Goal: Task Accomplishment & Management: Use online tool/utility

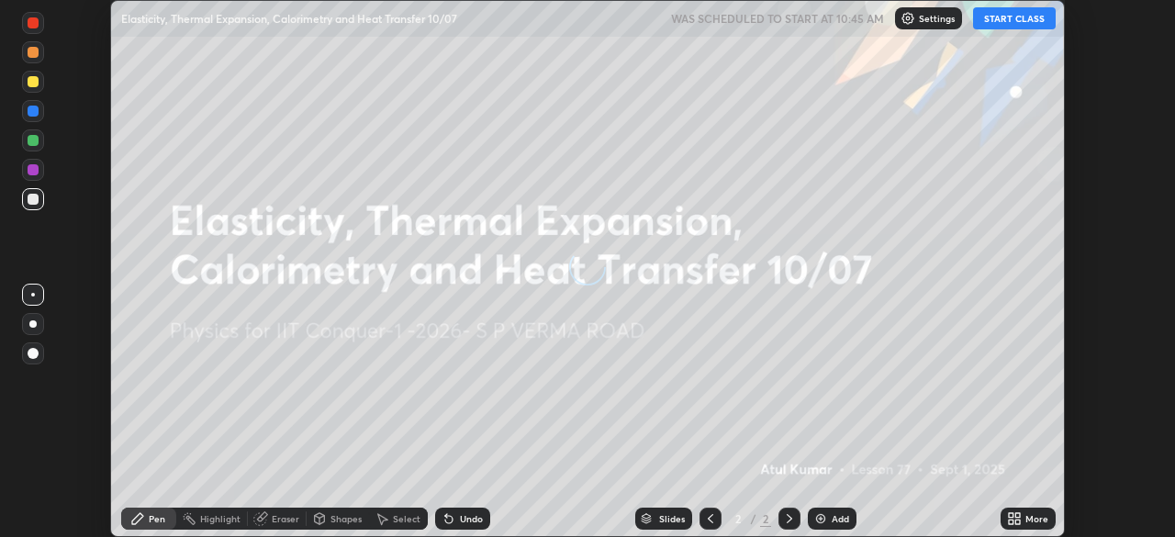
scroll to position [537, 1175]
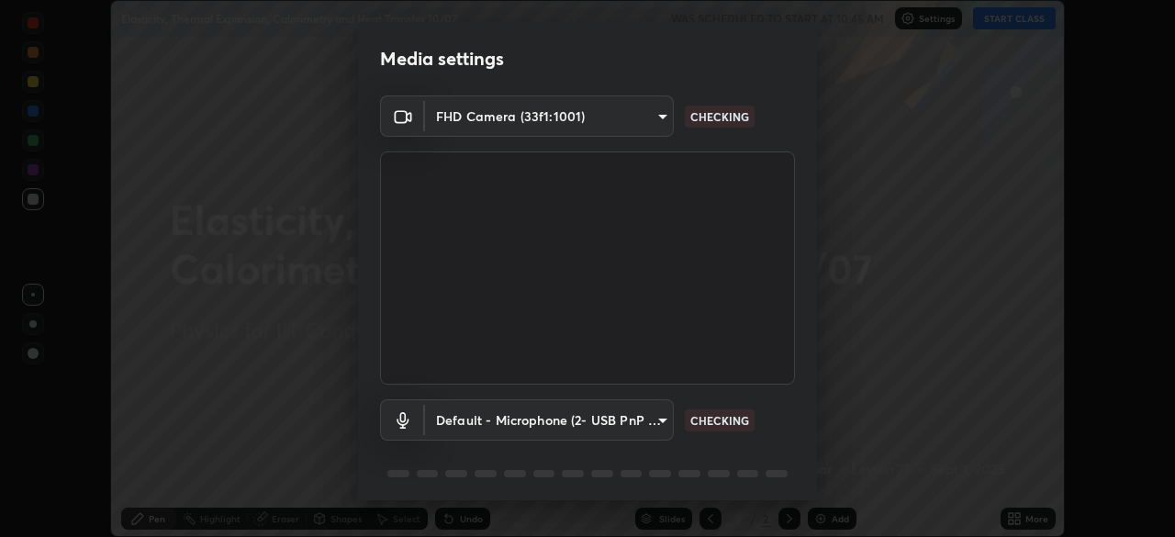
click at [1019, 519] on div "Media settings FHD Camera (33f1:1001) 4c71c1877665775c7be44ad91178224e211c2a036…" at bounding box center [587, 268] width 1175 height 537
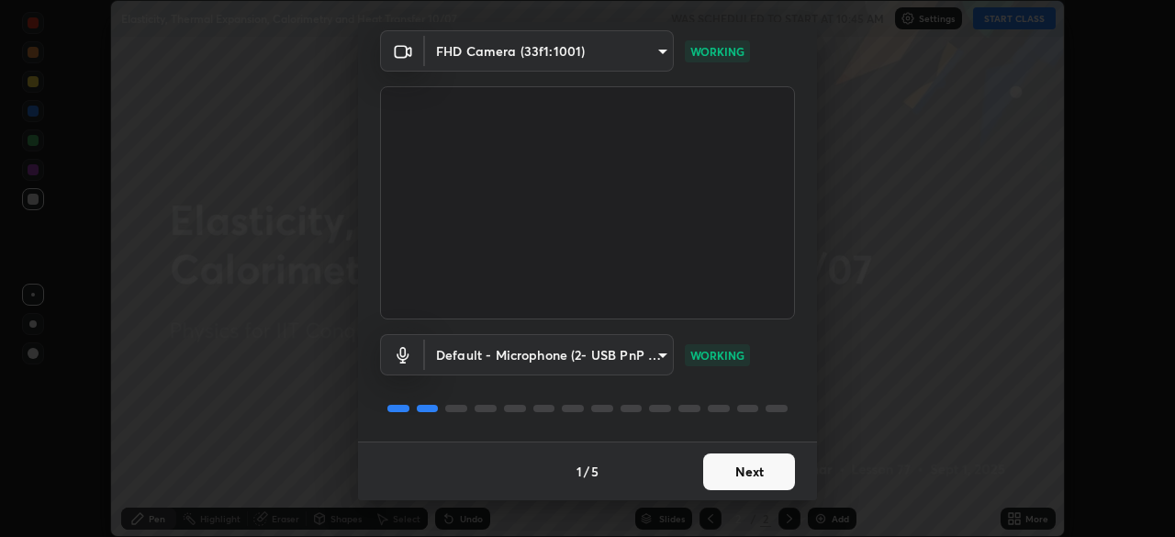
click at [758, 469] on button "Next" at bounding box center [749, 471] width 92 height 37
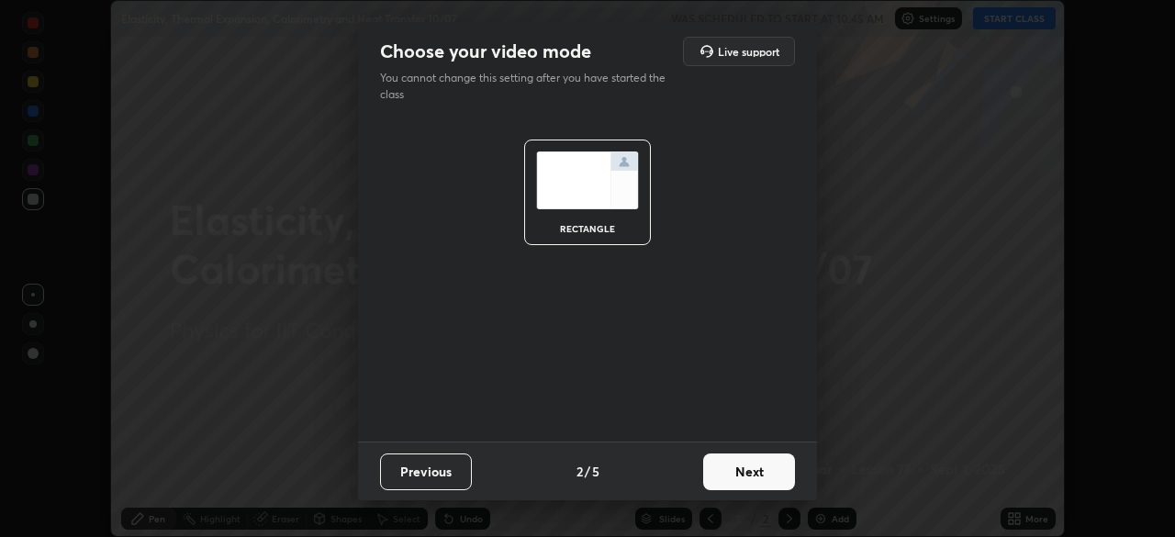
click at [762, 470] on button "Next" at bounding box center [749, 471] width 92 height 37
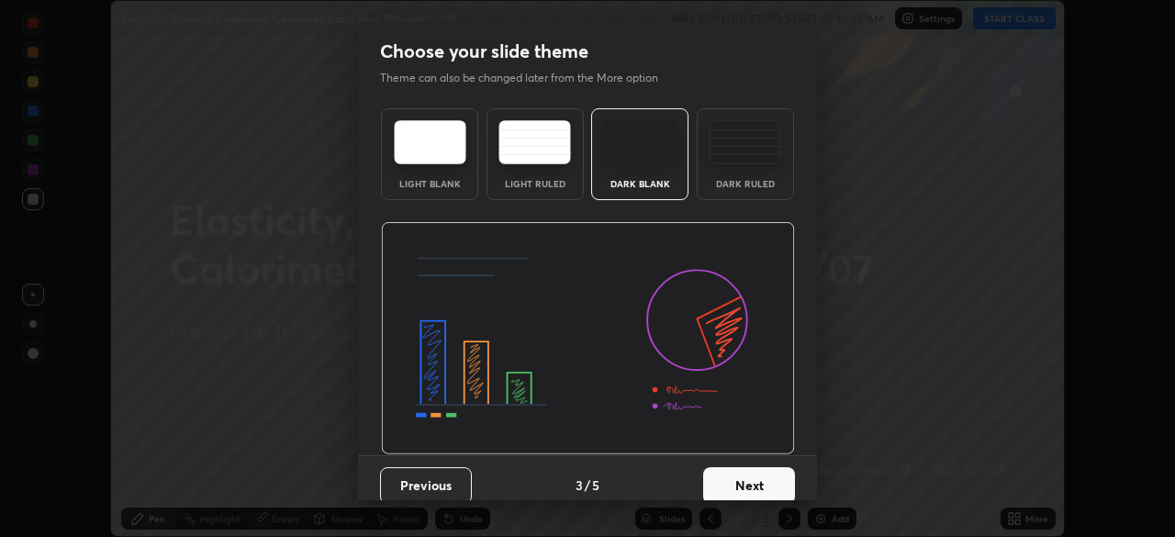
click at [759, 481] on button "Next" at bounding box center [749, 485] width 92 height 37
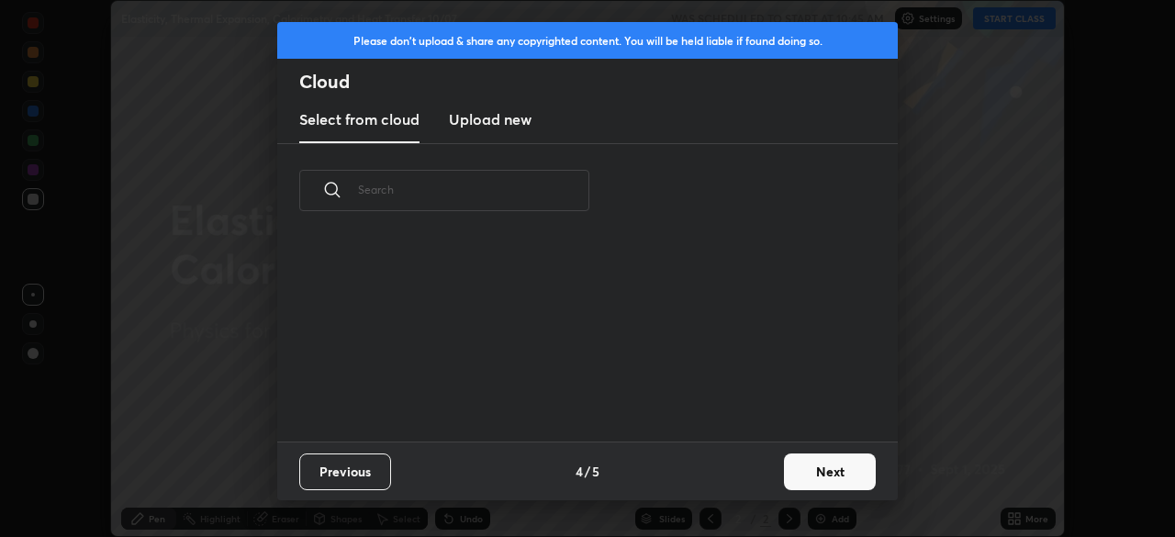
scroll to position [204, 589]
click at [807, 474] on button "Next" at bounding box center [830, 471] width 92 height 37
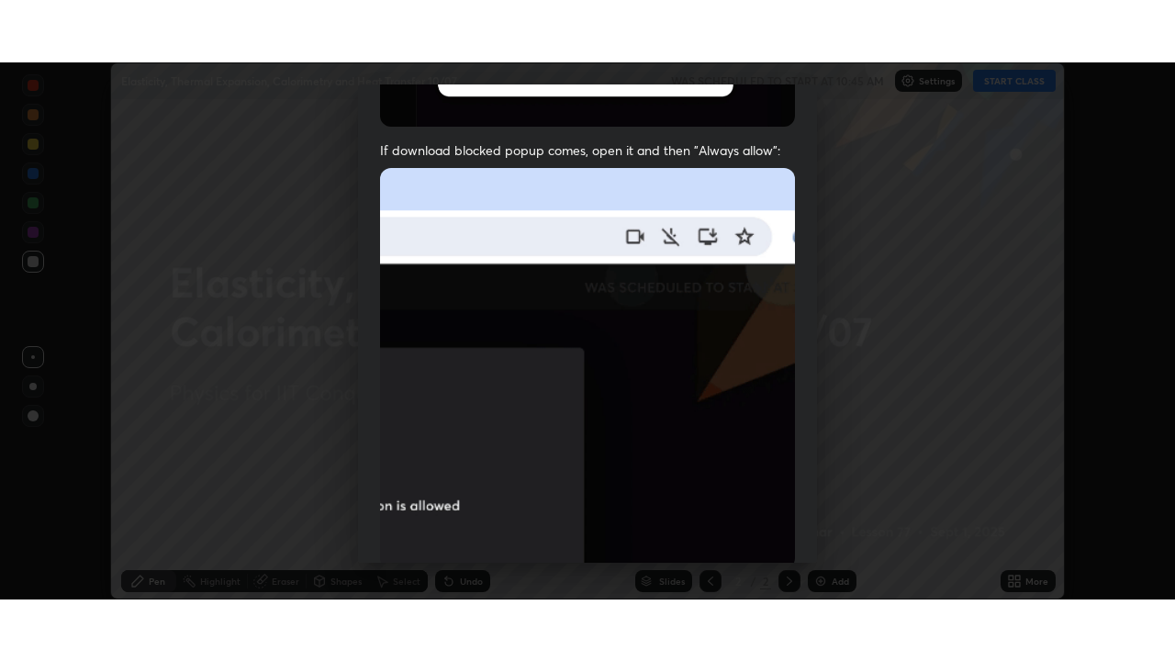
scroll to position [440, 0]
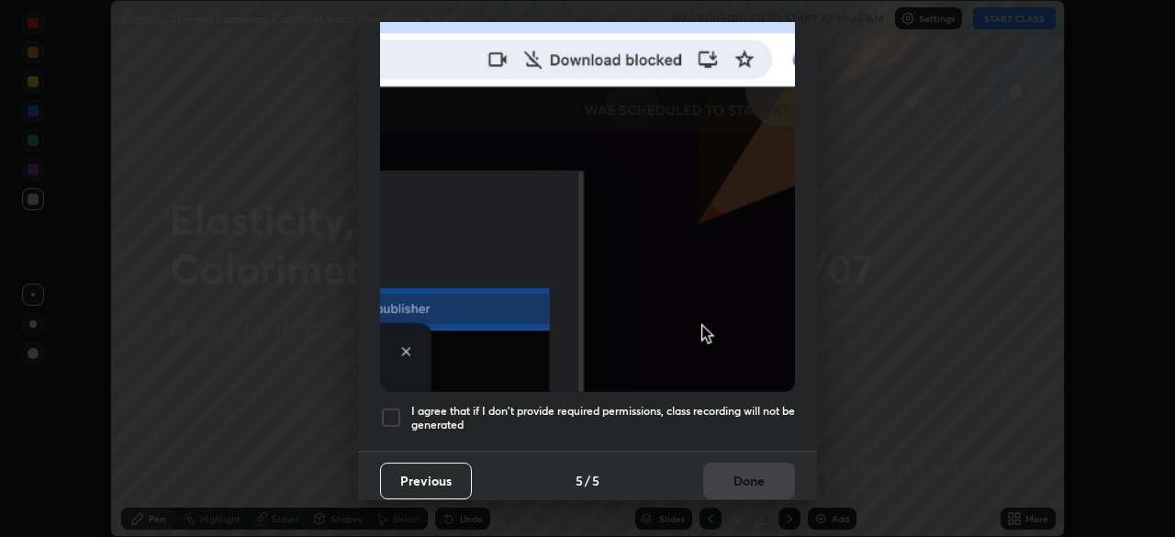
click at [717, 407] on h5 "I agree that if I don't provide required permissions, class recording will not …" at bounding box center [603, 418] width 384 height 28
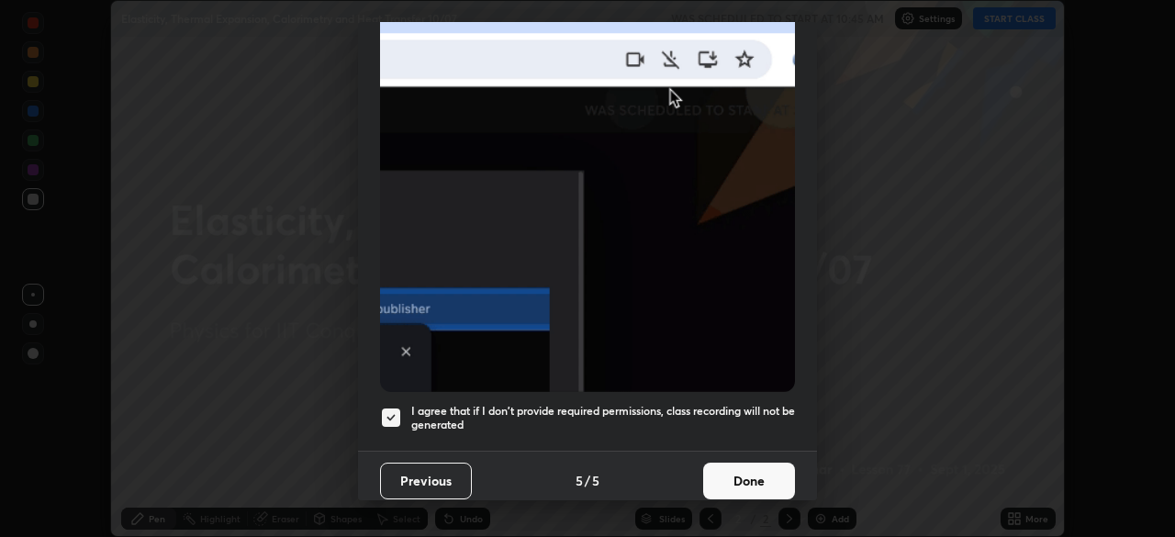
click at [735, 475] on button "Done" at bounding box center [749, 481] width 92 height 37
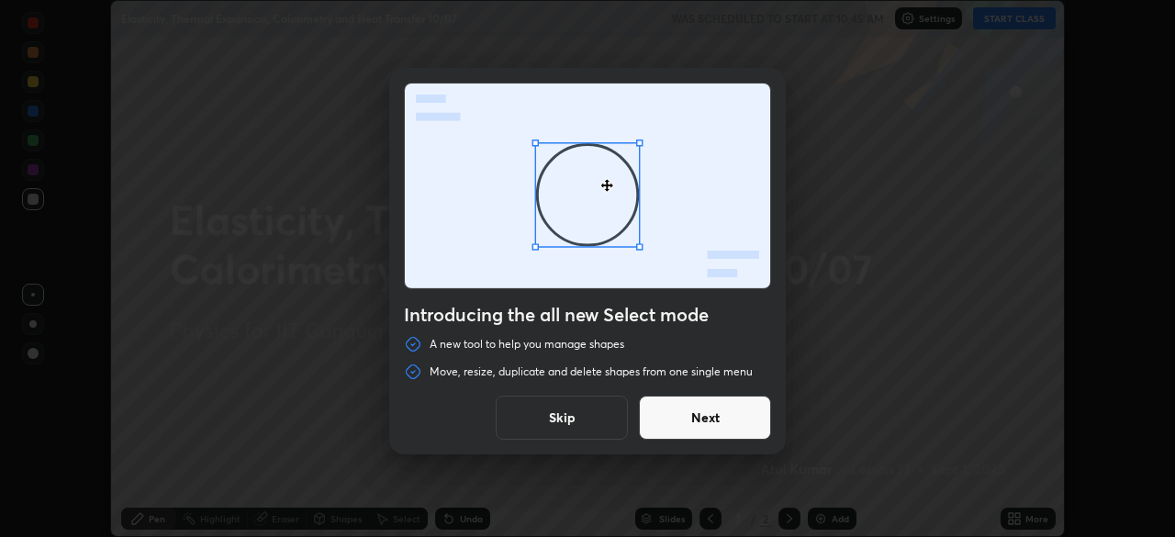
click at [726, 419] on button "Next" at bounding box center [705, 418] width 132 height 44
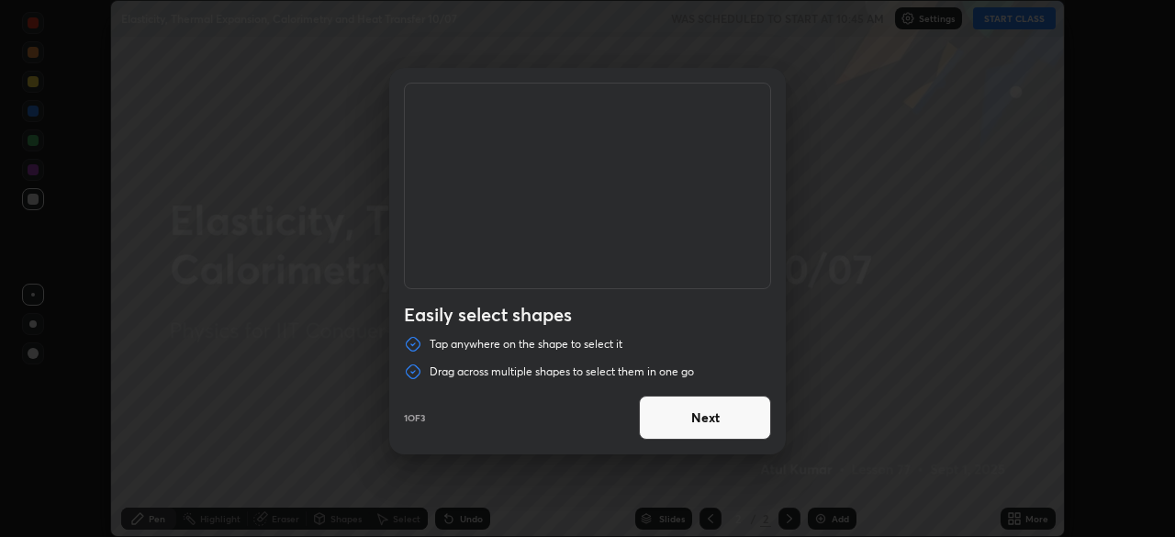
click at [732, 420] on button "Next" at bounding box center [705, 418] width 132 height 44
click at [736, 419] on button "Next" at bounding box center [705, 418] width 132 height 44
click at [748, 419] on button "Done" at bounding box center [705, 418] width 132 height 44
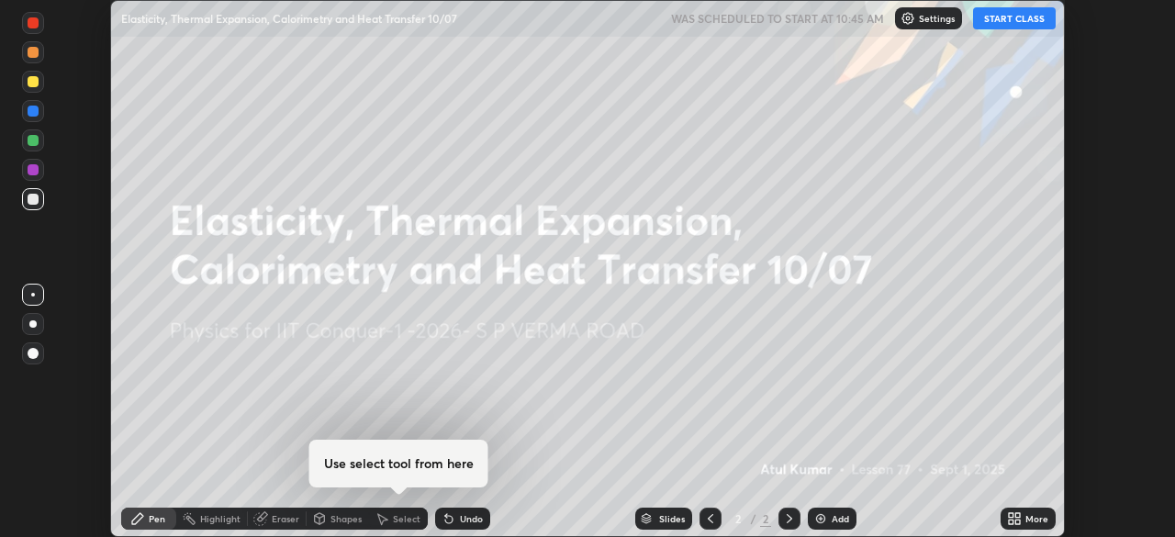
click at [1003, 18] on button "START CLASS" at bounding box center [1014, 18] width 83 height 22
click at [1017, 515] on icon at bounding box center [1017, 515] width 5 height 5
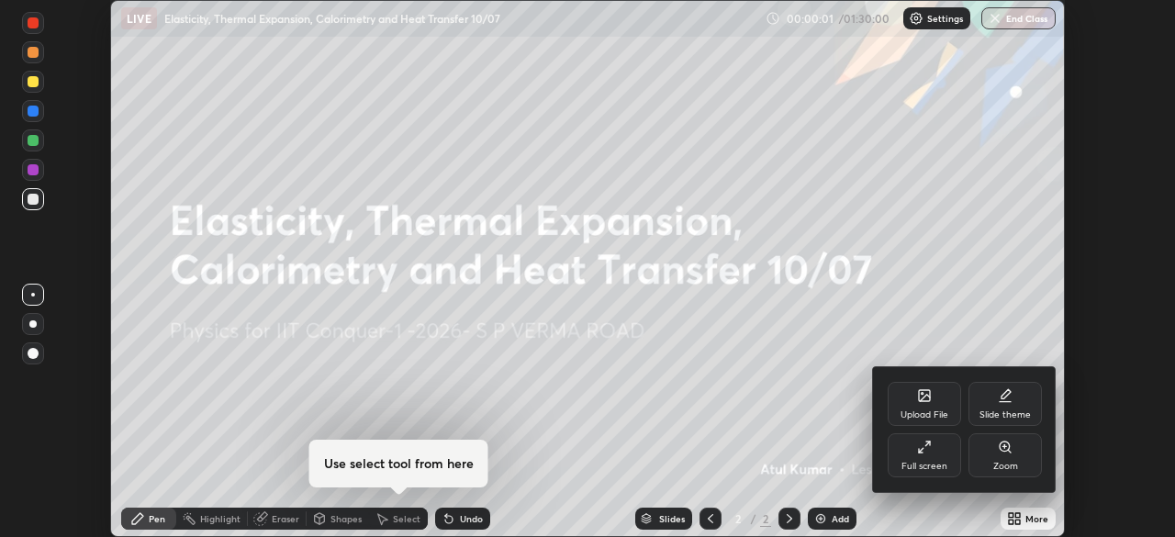
click at [940, 462] on div "Full screen" at bounding box center [924, 466] width 46 height 9
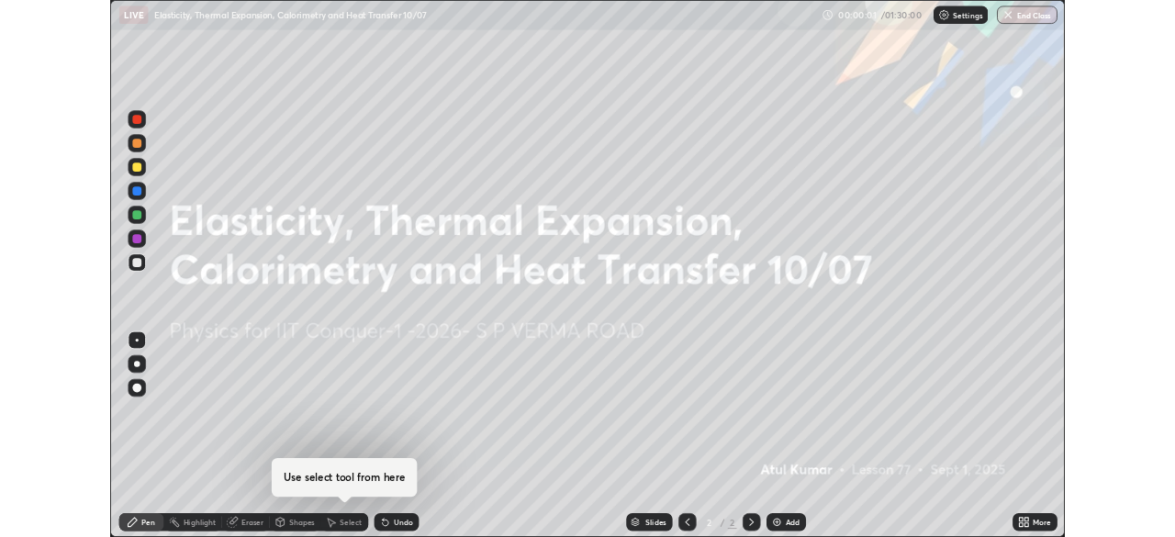
scroll to position [661, 1175]
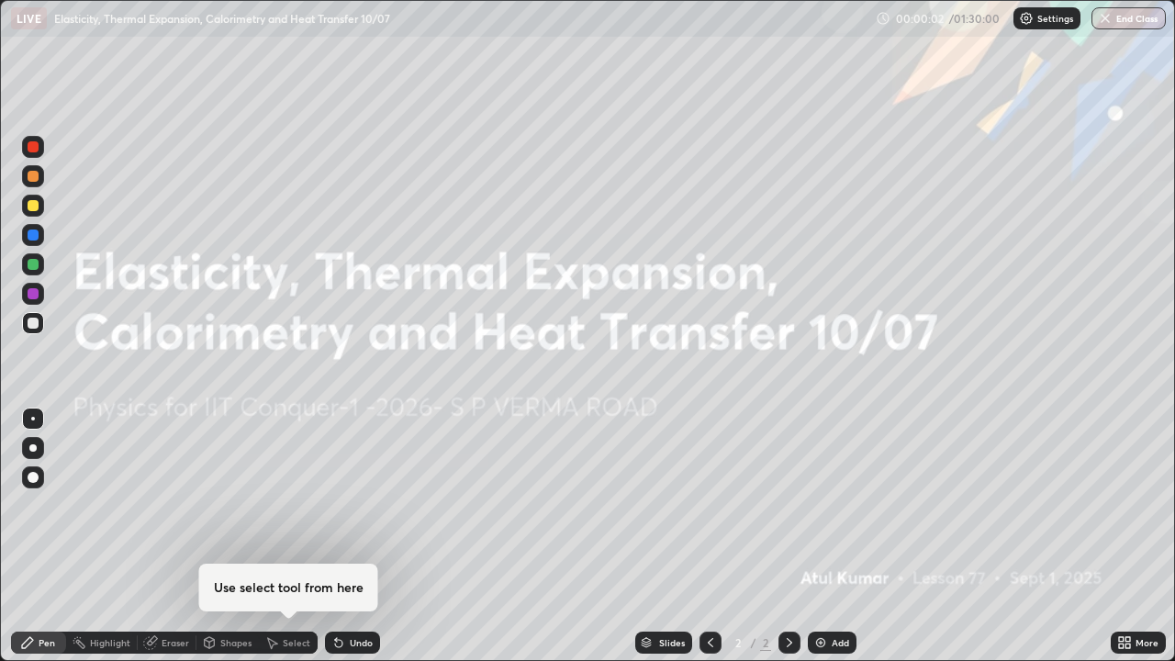
click at [835, 536] on div "Add" at bounding box center [840, 642] width 17 height 9
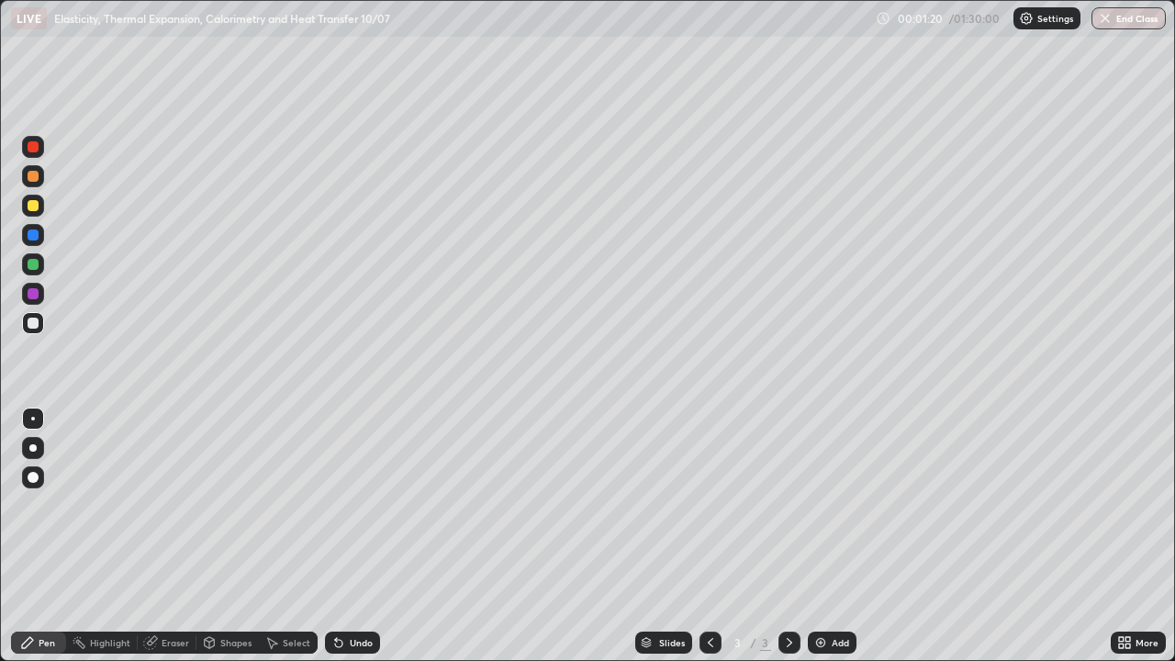
click at [229, 536] on div "Shapes" at bounding box center [235, 642] width 31 height 9
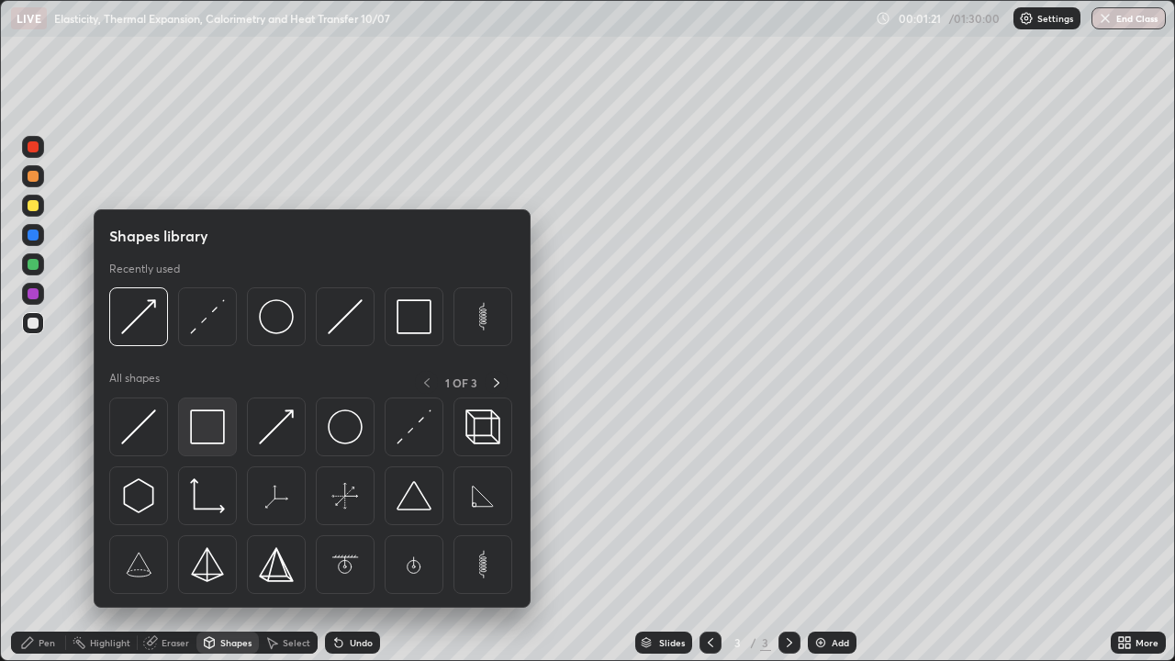
click at [207, 417] on img at bounding box center [207, 426] width 35 height 35
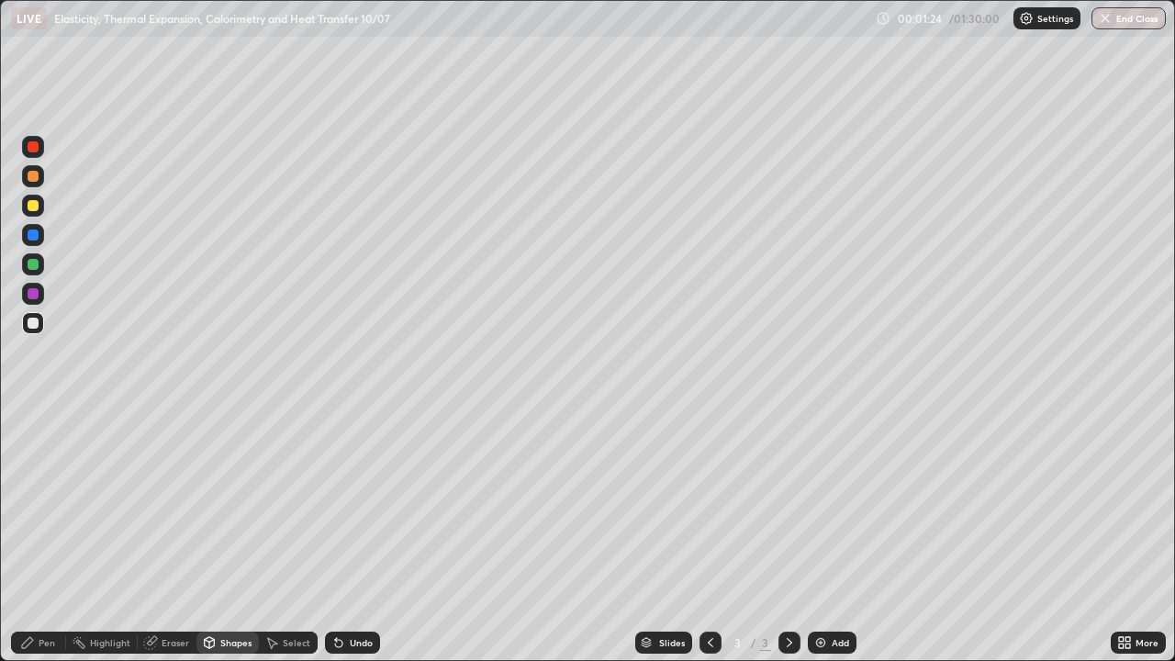
click at [236, 536] on div "Shapes" at bounding box center [227, 642] width 62 height 22
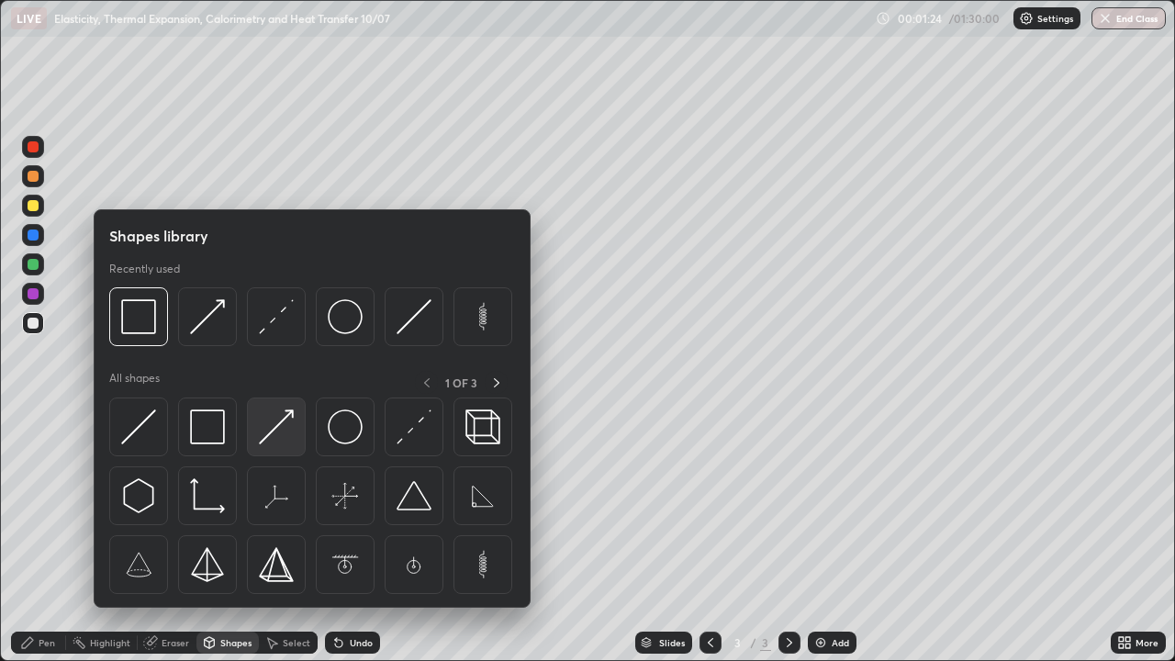
click at [282, 432] on img at bounding box center [276, 426] width 35 height 35
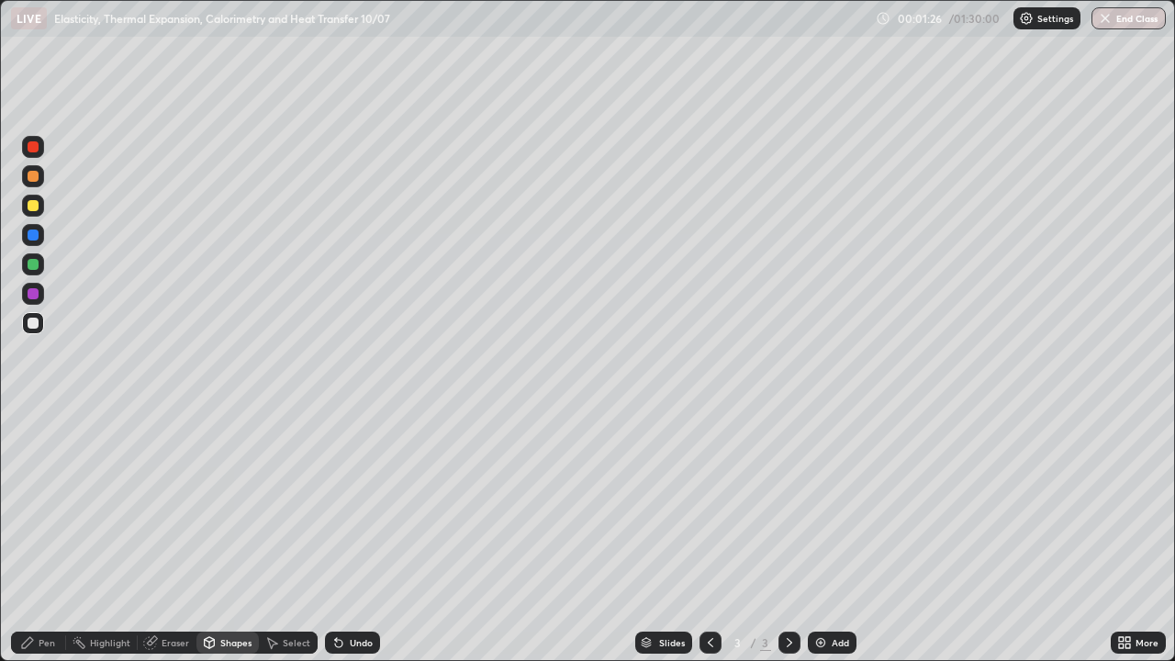
click at [36, 207] on div at bounding box center [33, 205] width 11 height 11
click at [225, 536] on div "Shapes" at bounding box center [235, 642] width 31 height 9
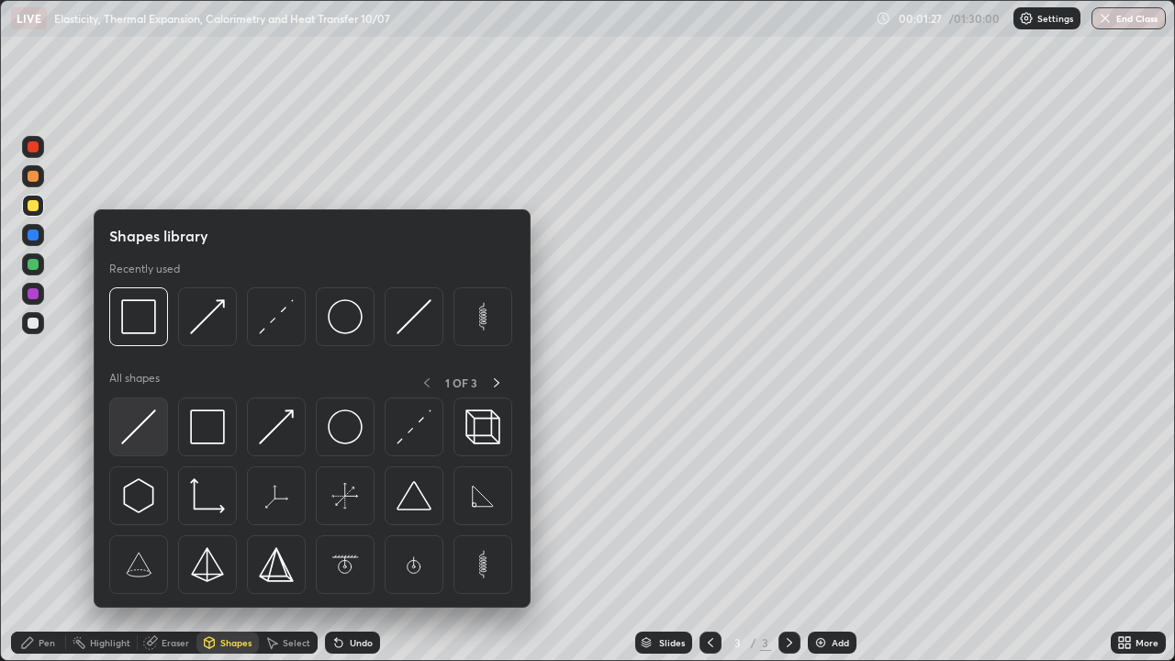
click at [151, 430] on img at bounding box center [138, 426] width 35 height 35
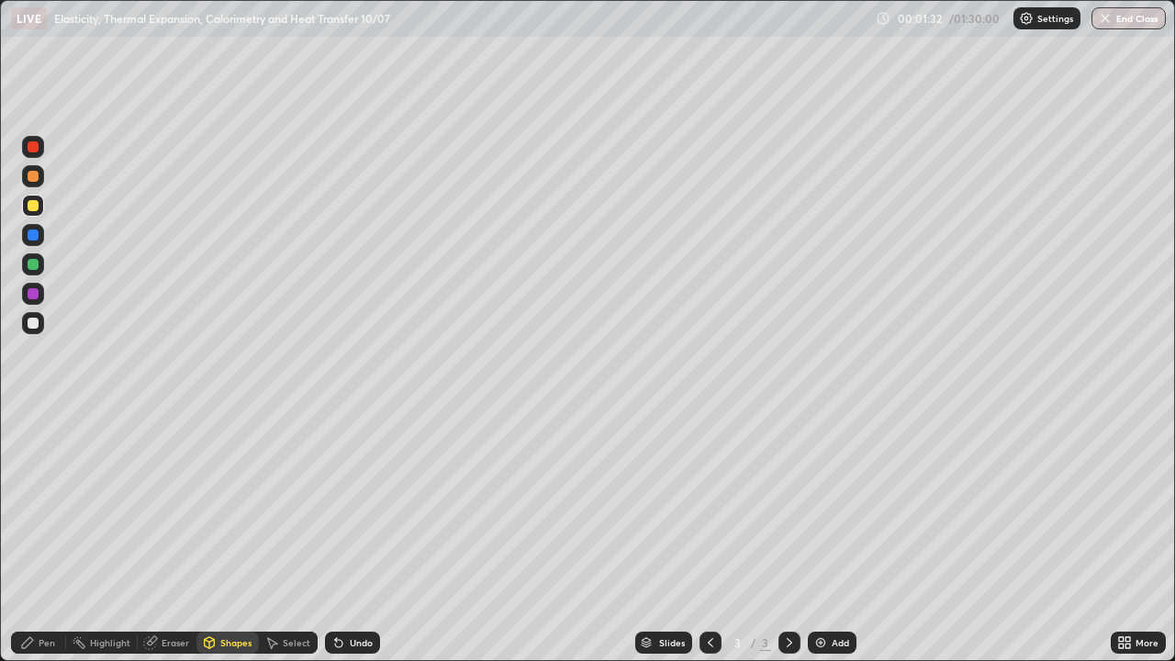
click at [42, 536] on div "Pen" at bounding box center [47, 642] width 17 height 9
click at [220, 536] on div "Shapes" at bounding box center [235, 642] width 31 height 9
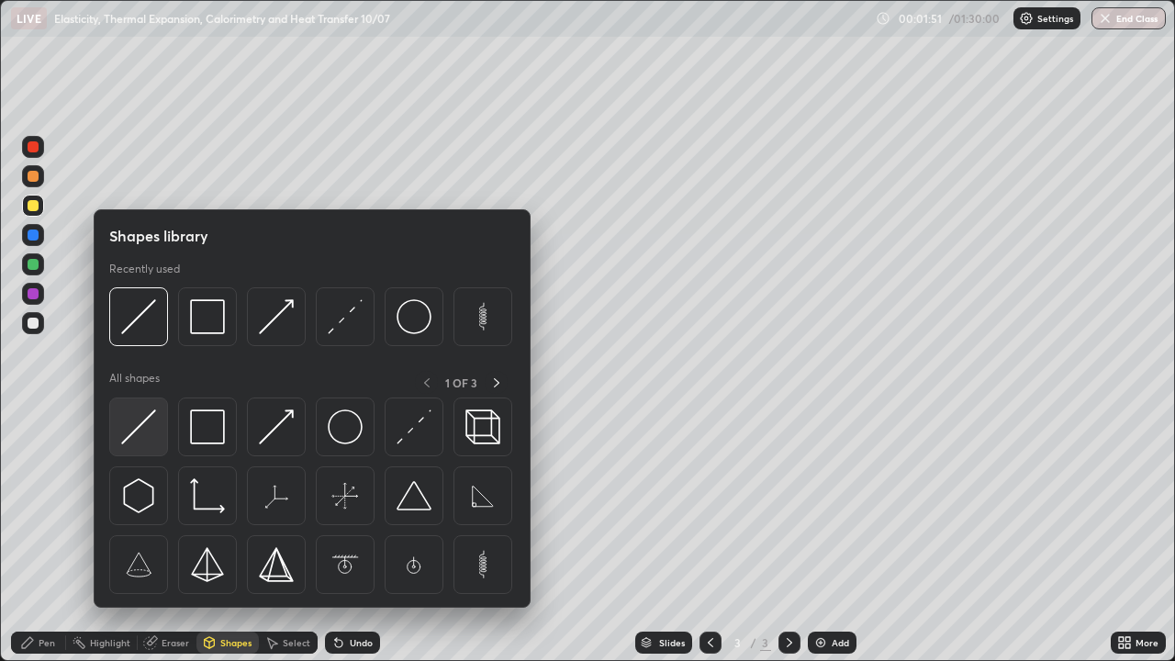
click at [146, 421] on img at bounding box center [138, 426] width 35 height 35
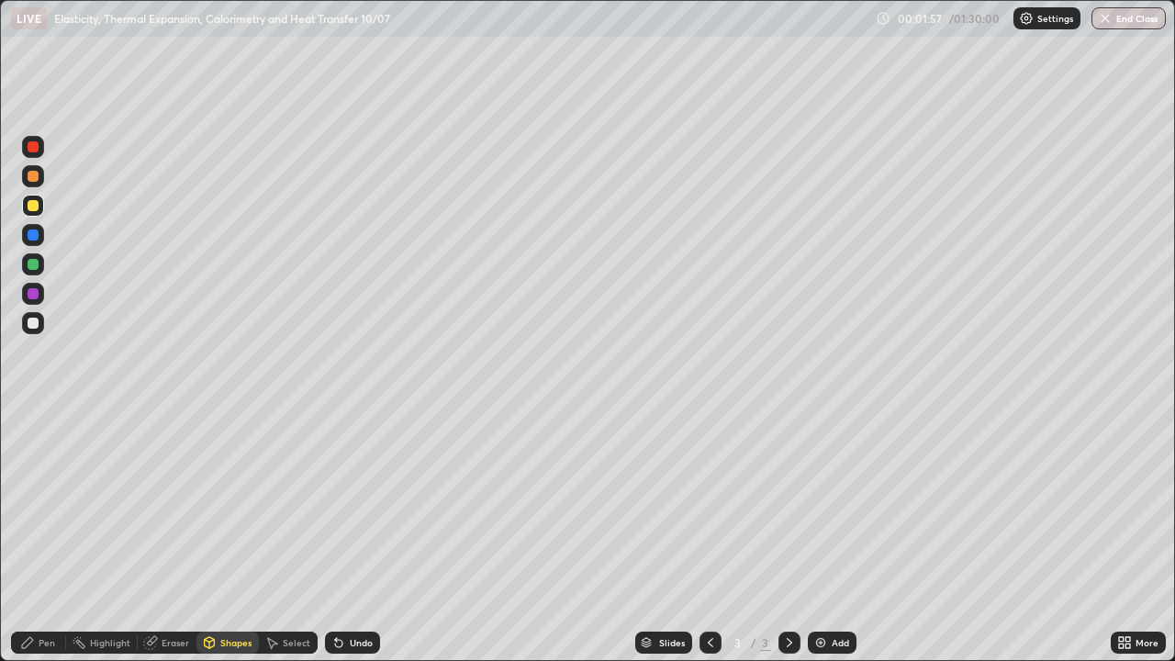
click at [40, 536] on div "Pen" at bounding box center [38, 642] width 55 height 22
click at [162, 536] on div "Eraser" at bounding box center [176, 642] width 28 height 9
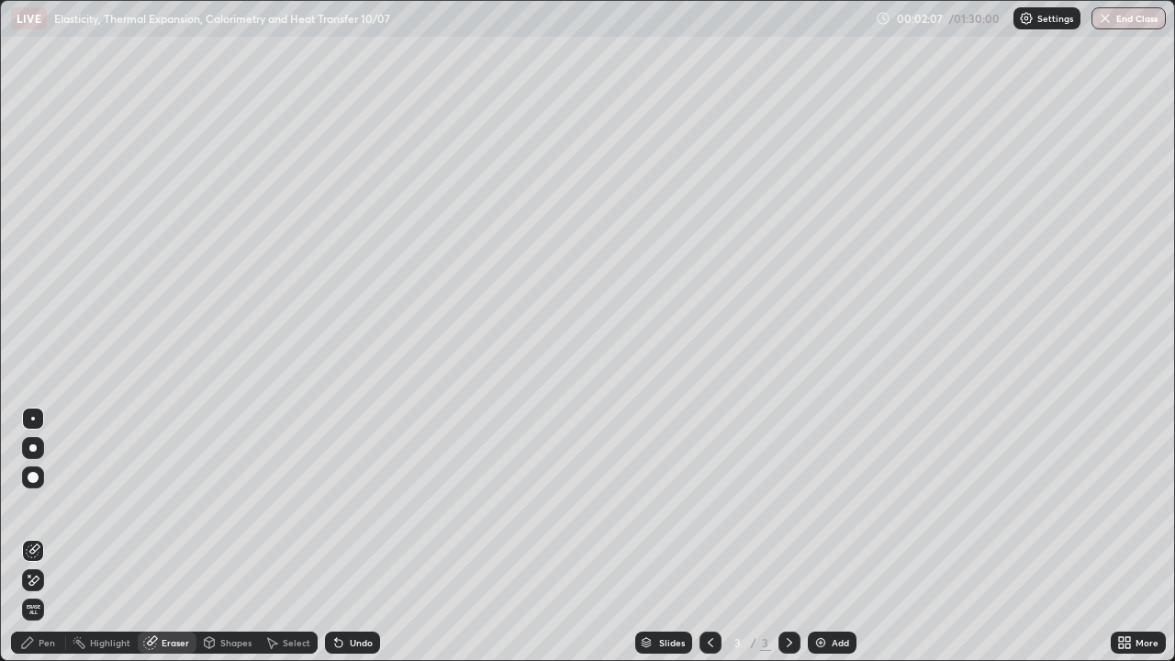
click at [33, 419] on div at bounding box center [33, 419] width 4 height 4
click at [47, 536] on div "Pen" at bounding box center [47, 642] width 17 height 9
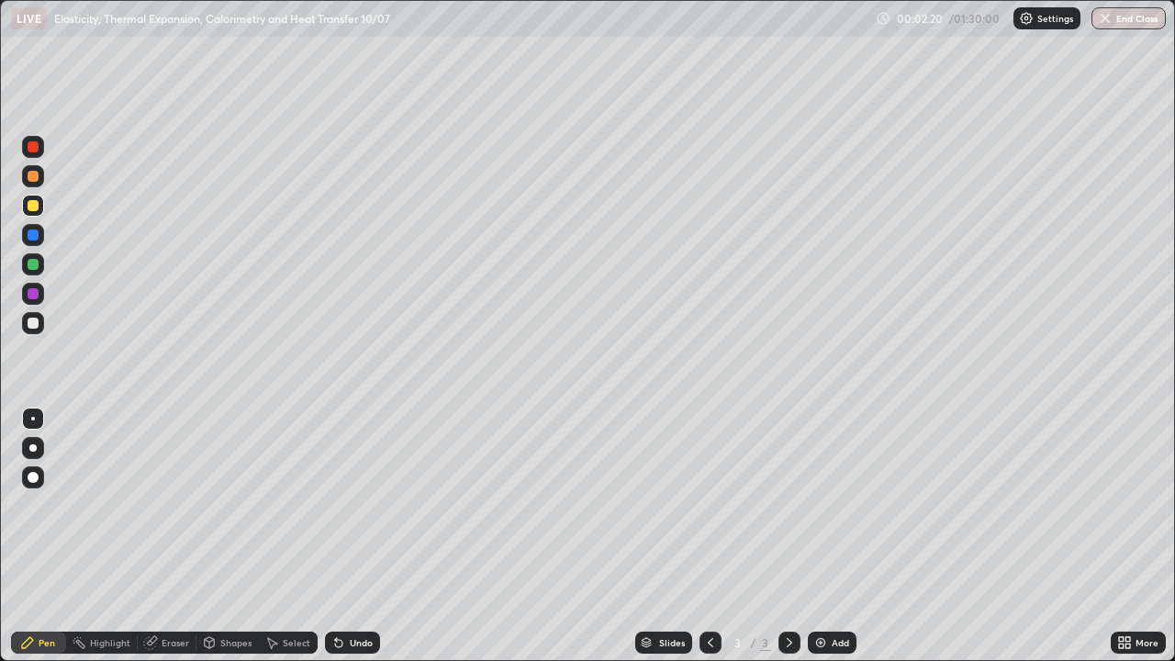
click at [207, 536] on icon at bounding box center [210, 641] width 10 height 3
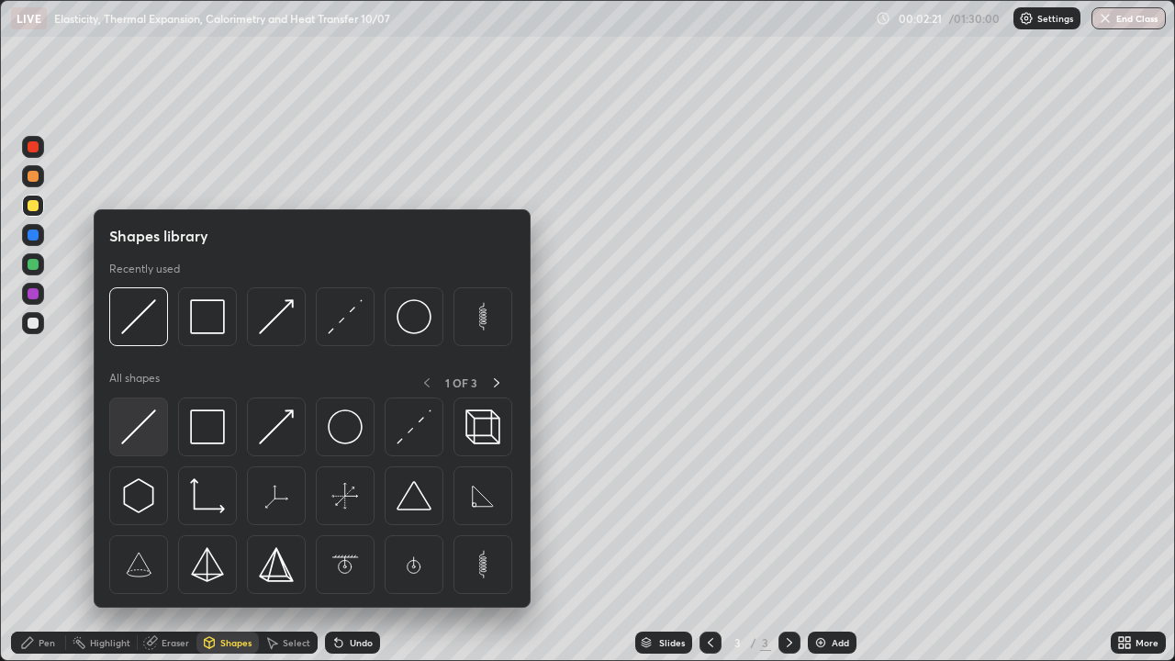
click at [149, 425] on img at bounding box center [138, 426] width 35 height 35
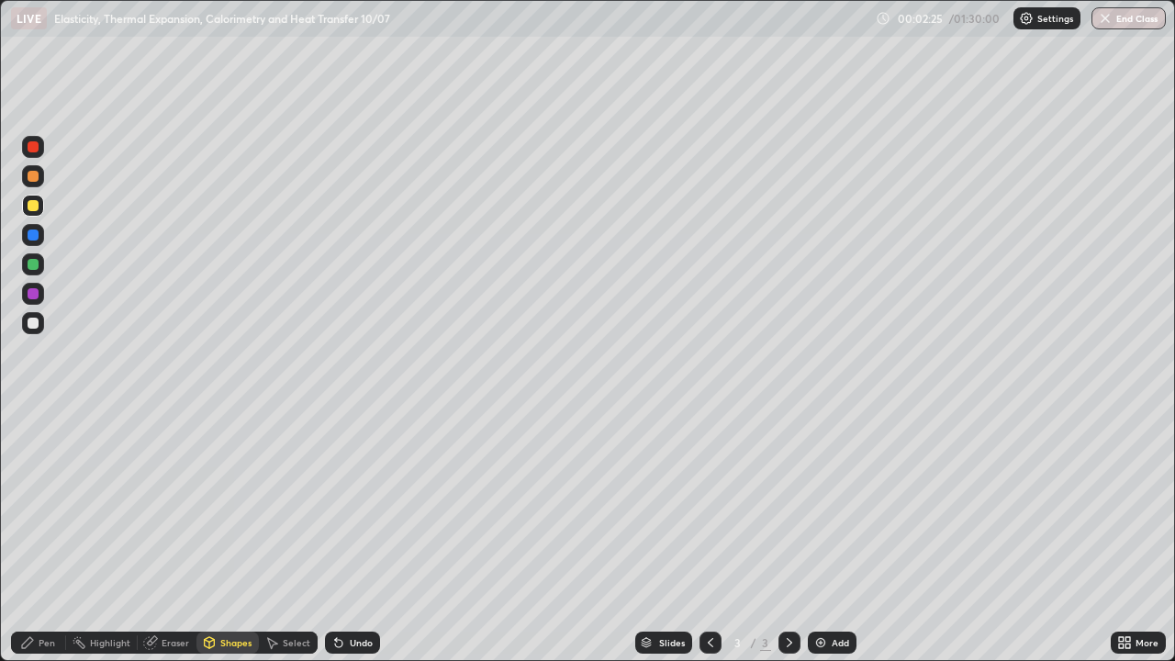
click at [50, 536] on div "Pen" at bounding box center [38, 642] width 55 height 22
click at [850, 536] on div "Add" at bounding box center [832, 642] width 49 height 22
click at [823, 536] on img at bounding box center [820, 642] width 15 height 15
click at [238, 536] on div "Shapes" at bounding box center [227, 642] width 62 height 22
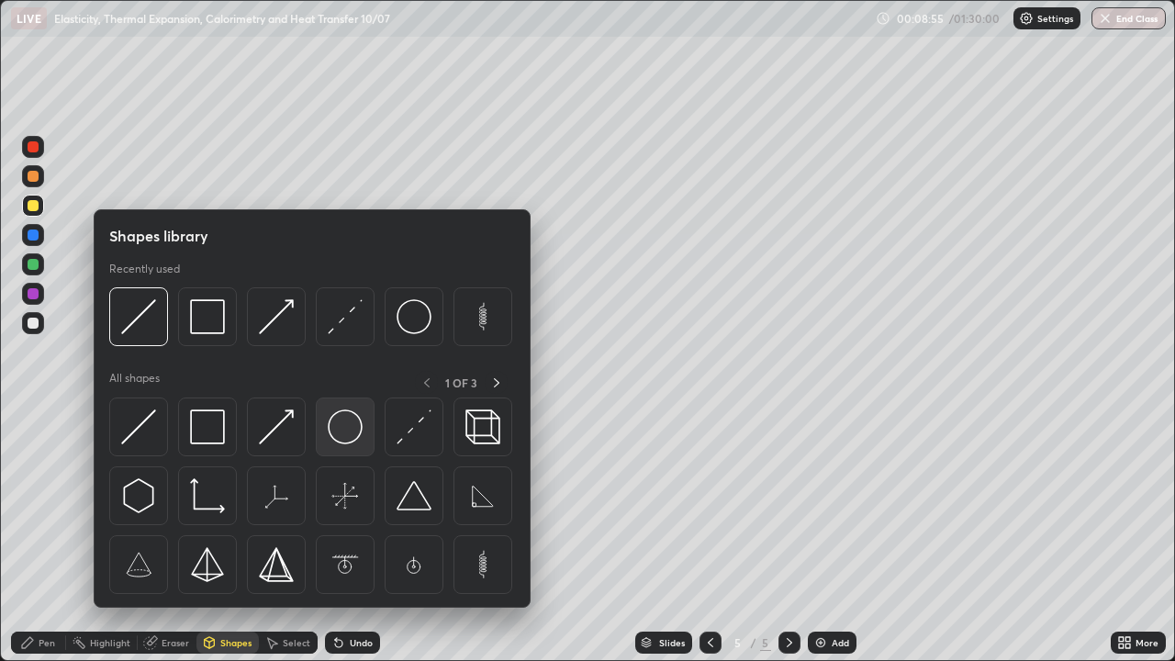
click at [341, 425] on img at bounding box center [345, 426] width 35 height 35
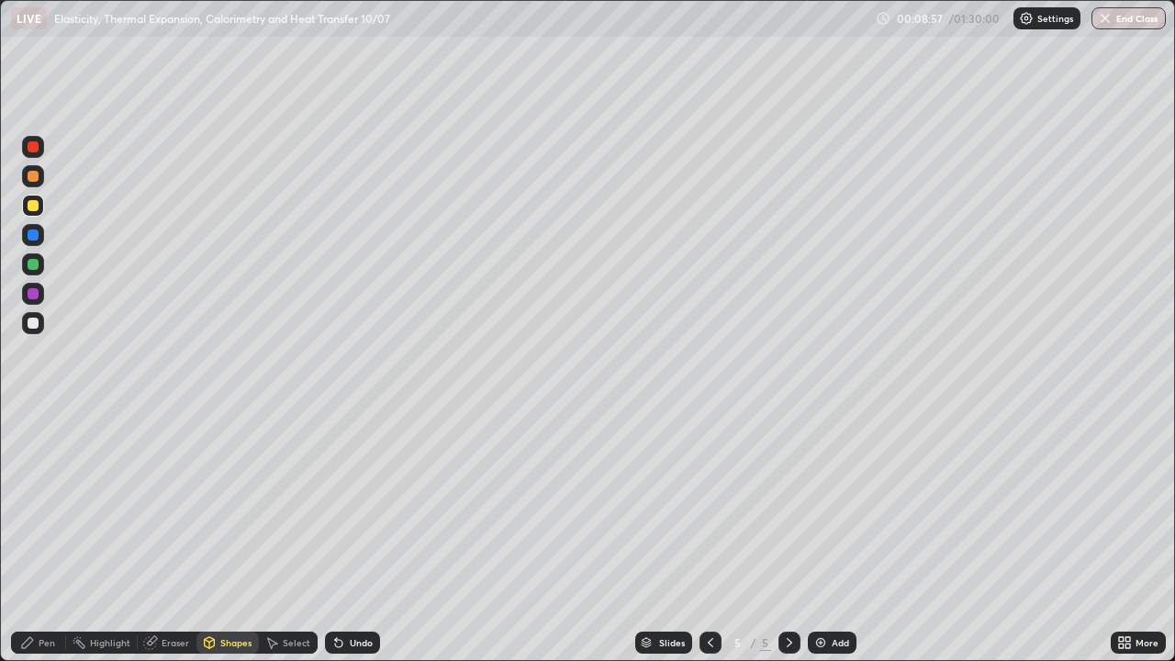
click at [52, 536] on div "Pen" at bounding box center [47, 642] width 17 height 9
click at [811, 536] on div "Add" at bounding box center [832, 642] width 49 height 22
click at [222, 536] on div "Shapes" at bounding box center [227, 642] width 62 height 22
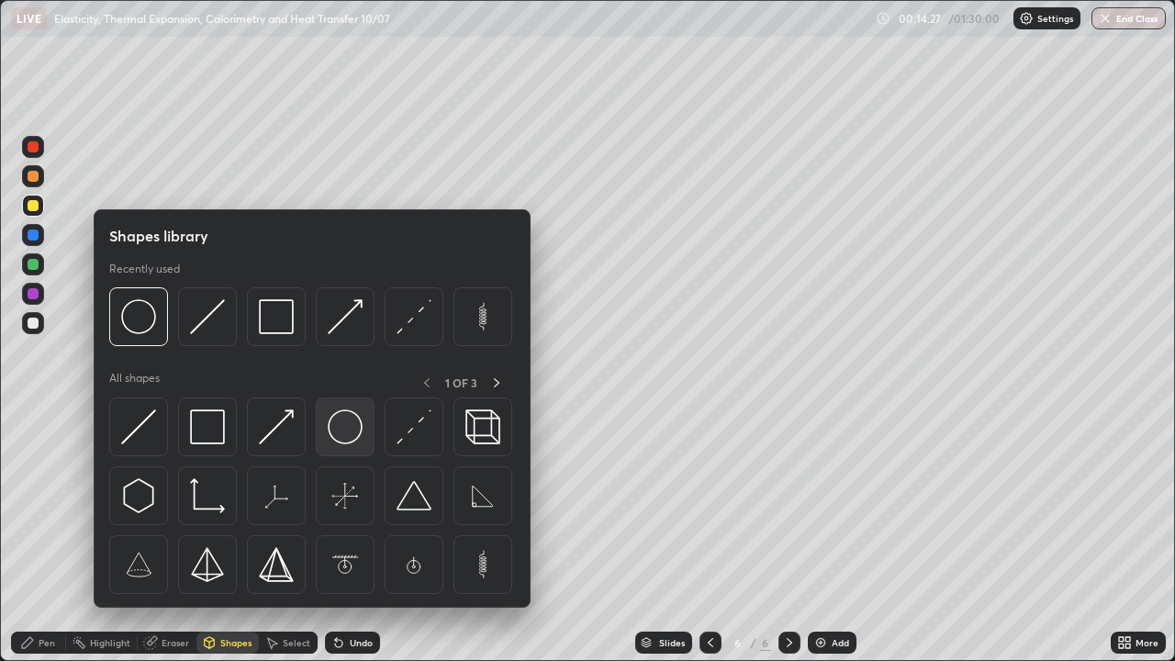
click at [347, 428] on img at bounding box center [345, 426] width 35 height 35
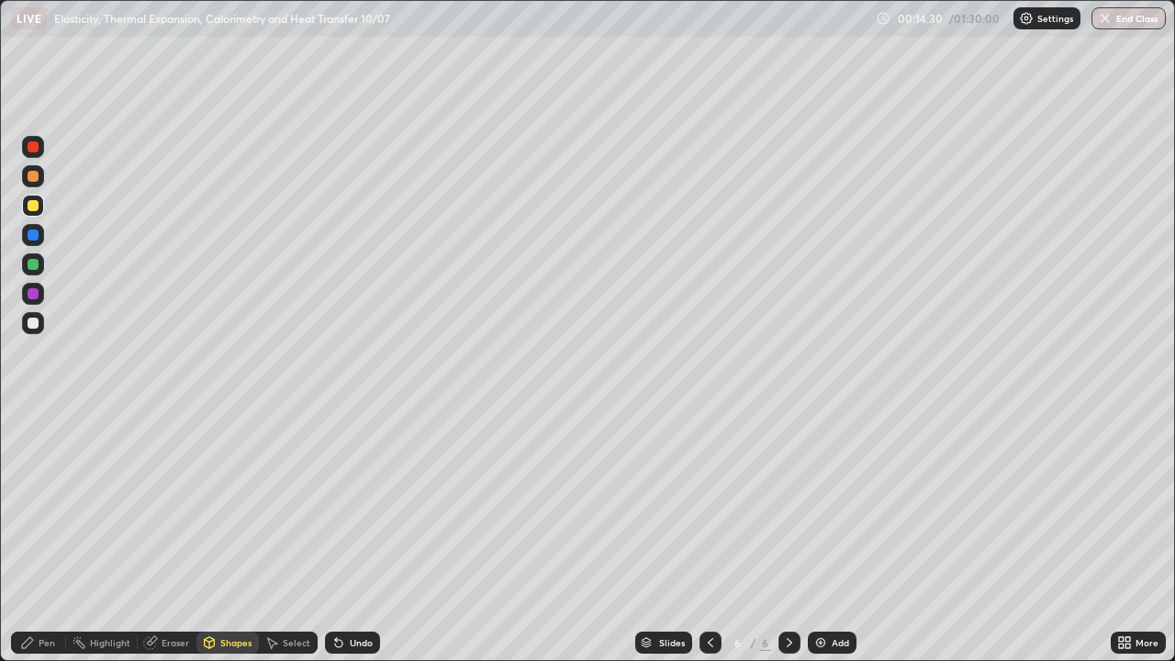
click at [225, 536] on div "Shapes" at bounding box center [235, 642] width 31 height 9
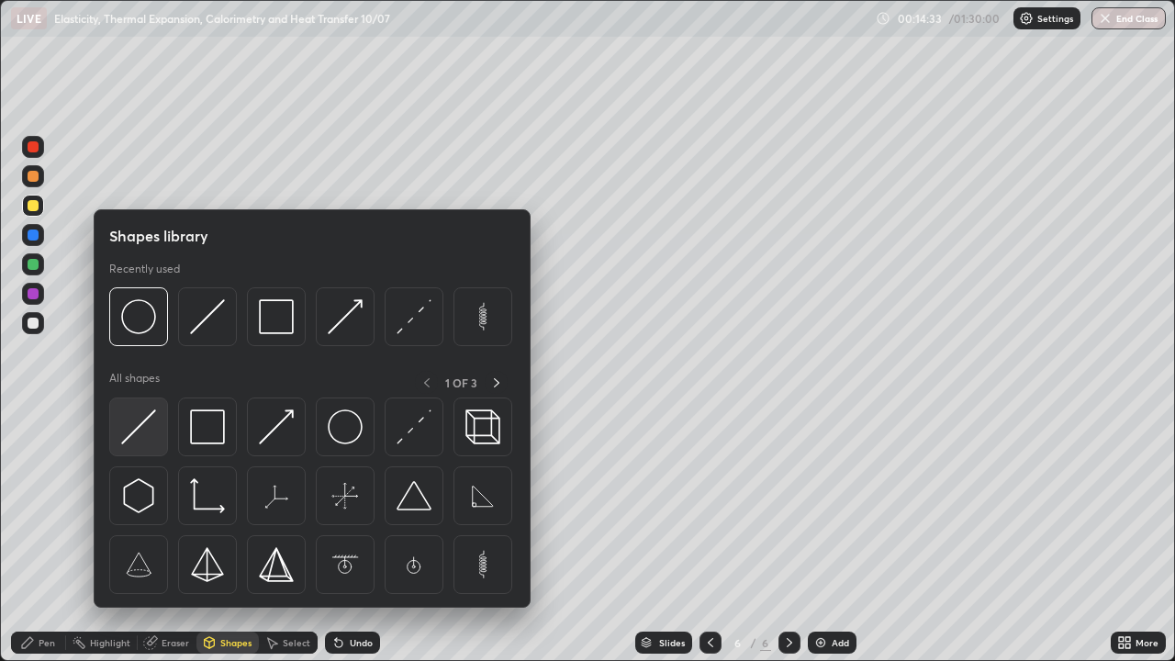
click at [153, 421] on img at bounding box center [138, 426] width 35 height 35
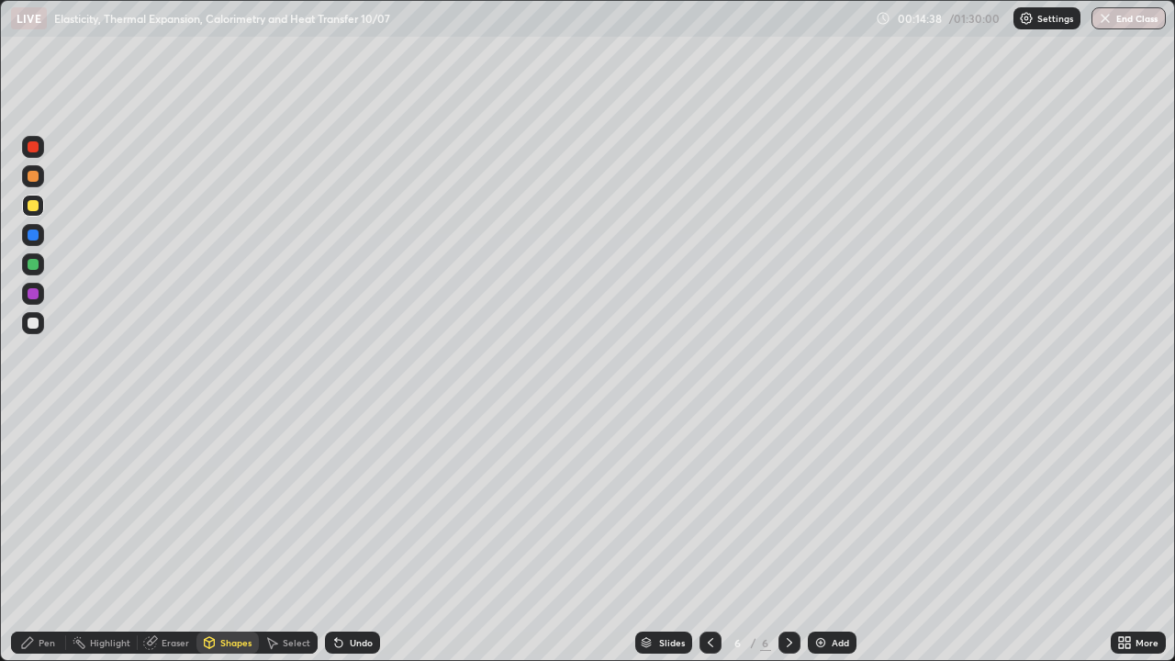
click at [36, 536] on div "Pen" at bounding box center [38, 642] width 55 height 22
click at [159, 536] on div "Eraser" at bounding box center [167, 642] width 59 height 22
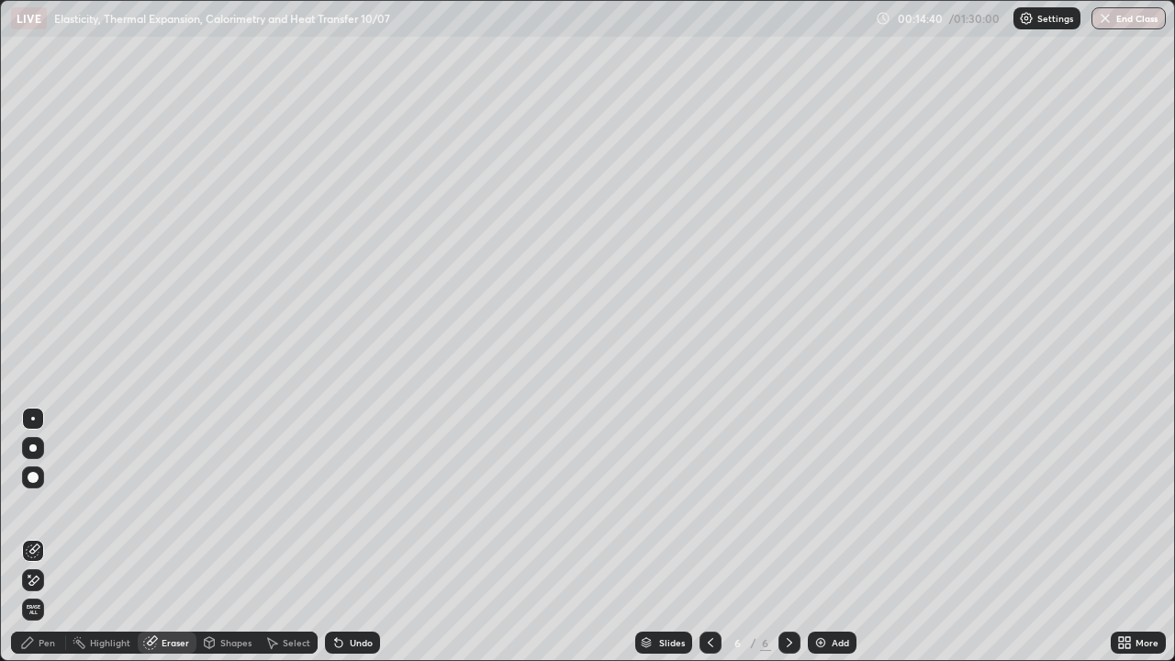
click at [33, 419] on div at bounding box center [33, 419] width 4 height 4
click at [40, 536] on div "Pen" at bounding box center [38, 642] width 55 height 22
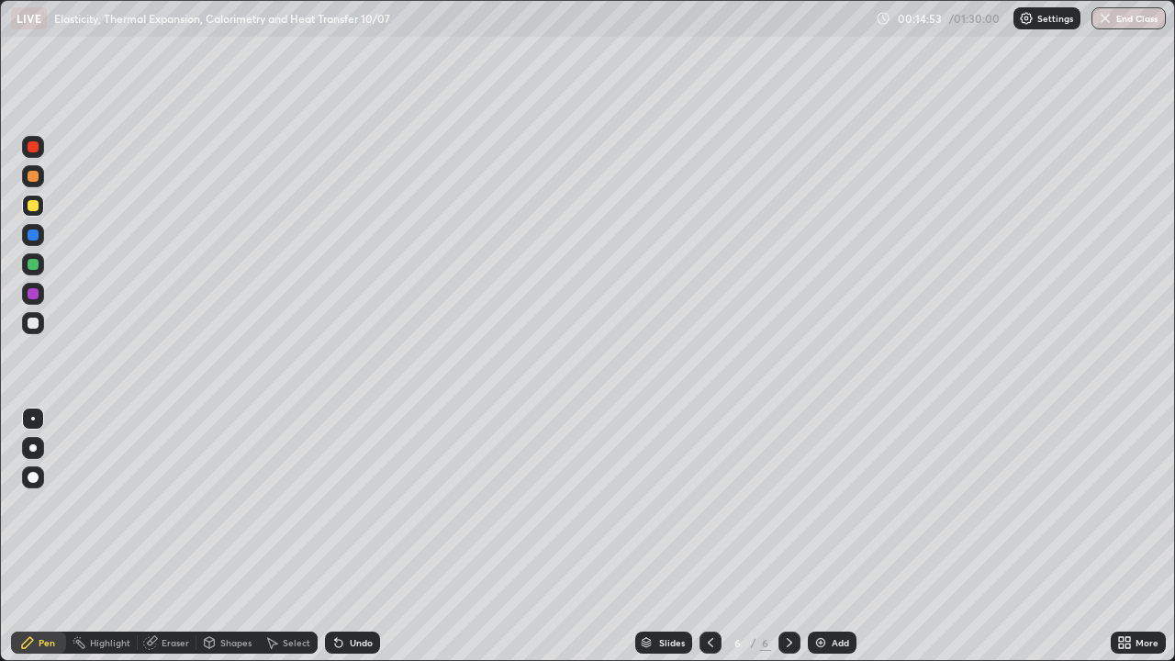
click at [57, 536] on div "Pen" at bounding box center [38, 642] width 55 height 22
click at [36, 321] on div at bounding box center [33, 323] width 11 height 11
click at [39, 536] on div "Pen" at bounding box center [38, 642] width 55 height 22
click at [43, 536] on div "Pen" at bounding box center [47, 642] width 17 height 9
click at [214, 536] on icon at bounding box center [209, 642] width 15 height 15
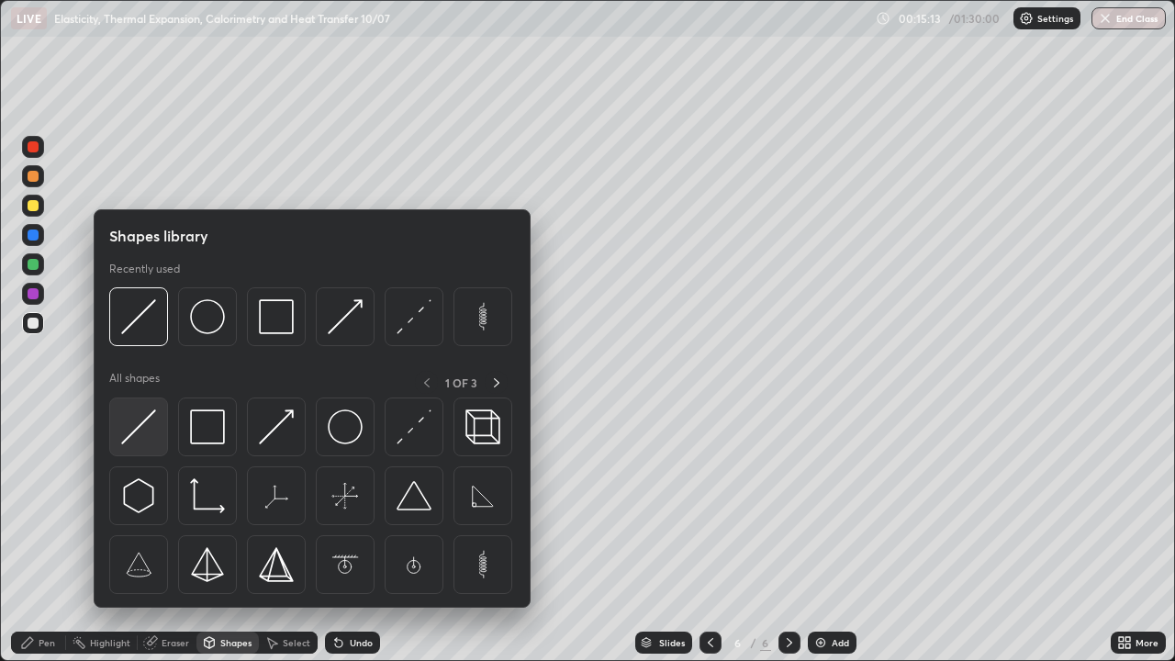
click at [151, 429] on img at bounding box center [138, 426] width 35 height 35
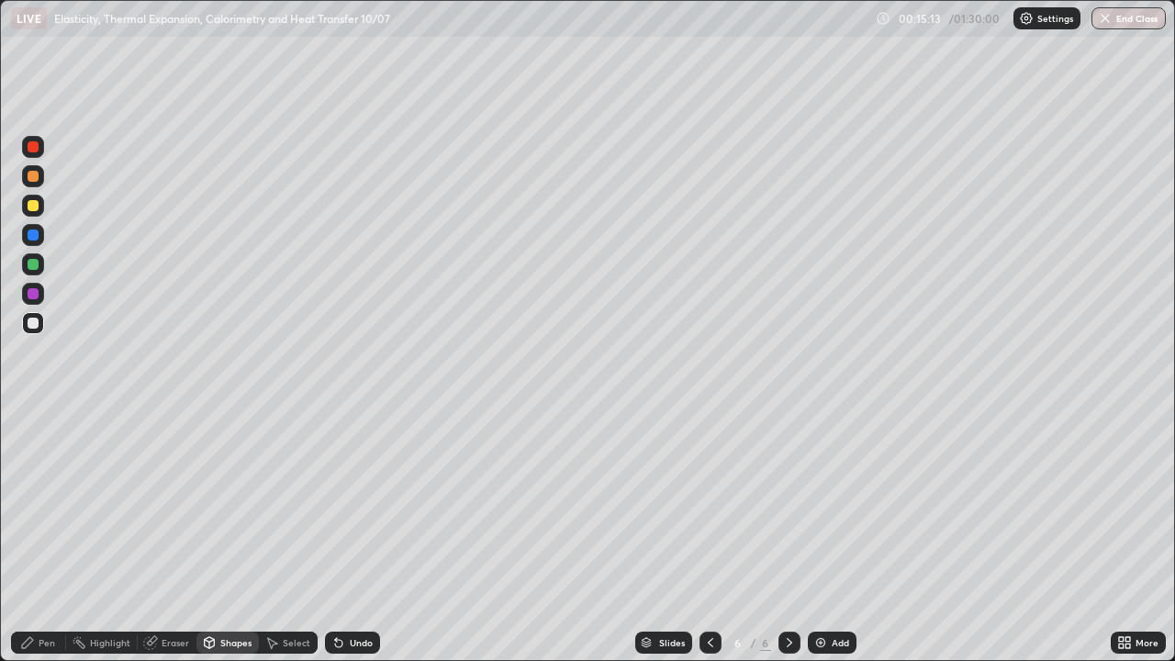
click at [41, 294] on div at bounding box center [33, 294] width 22 height 22
click at [29, 209] on div at bounding box center [33, 205] width 11 height 11
click at [39, 536] on div "Pen" at bounding box center [38, 642] width 55 height 22
click at [828, 536] on div "Add" at bounding box center [832, 642] width 49 height 22
click at [226, 536] on div "Shapes" at bounding box center [235, 642] width 31 height 9
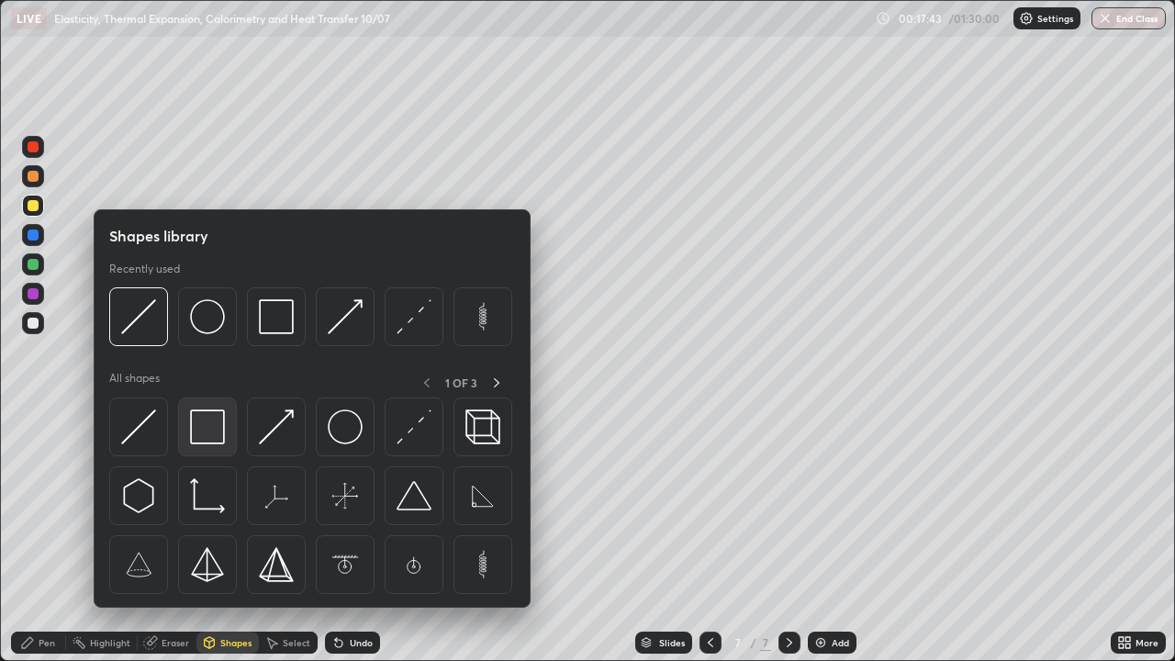
click at [211, 429] on img at bounding box center [207, 426] width 35 height 35
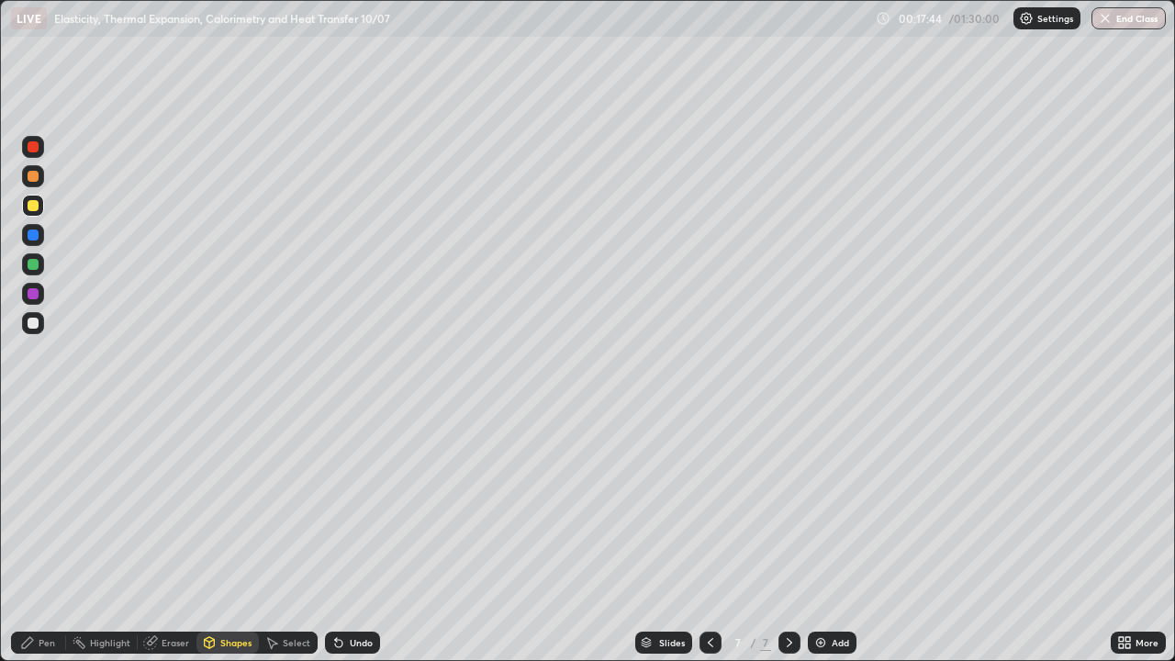
click at [34, 321] on div at bounding box center [33, 323] width 11 height 11
click at [288, 536] on div "Select" at bounding box center [297, 642] width 28 height 9
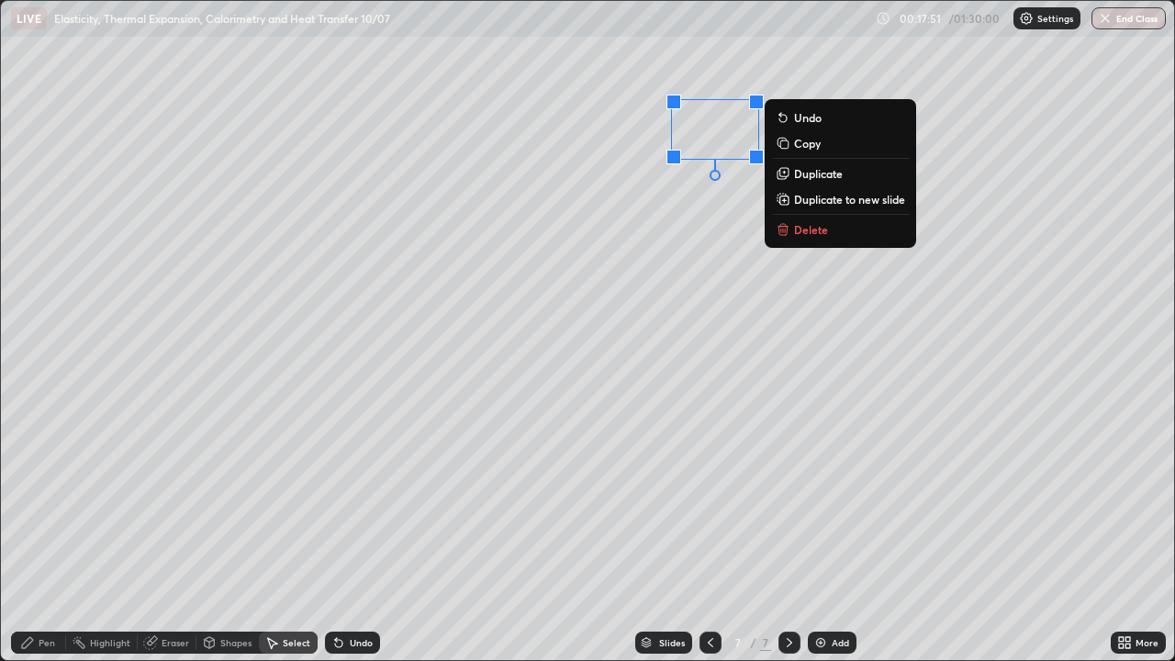
click at [48, 536] on div "Pen" at bounding box center [38, 642] width 55 height 22
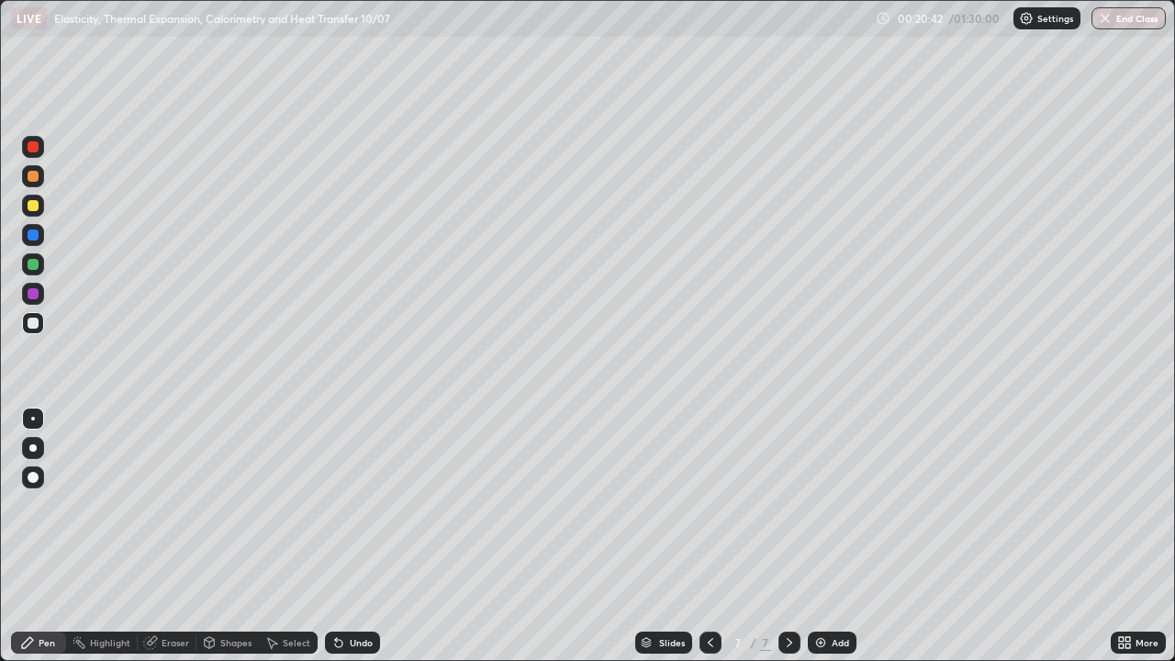
click at [821, 536] on img at bounding box center [820, 642] width 15 height 15
click at [39, 536] on div "Pen" at bounding box center [47, 642] width 17 height 9
click at [700, 536] on div at bounding box center [710, 642] width 22 height 22
click at [787, 536] on icon at bounding box center [789, 642] width 15 height 15
click at [41, 329] on div at bounding box center [33, 323] width 22 height 22
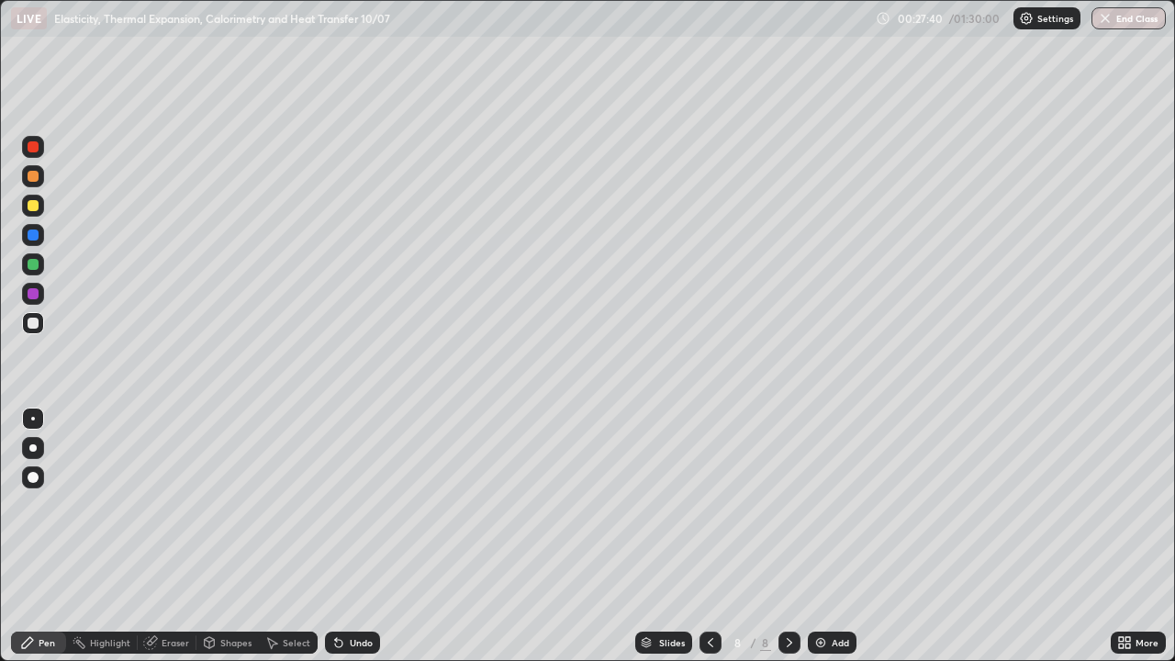
click at [706, 536] on div at bounding box center [710, 642] width 22 height 22
click at [787, 536] on icon at bounding box center [789, 642] width 15 height 15
click at [817, 536] on img at bounding box center [820, 642] width 15 height 15
click at [229, 536] on div "Shapes" at bounding box center [227, 642] width 62 height 22
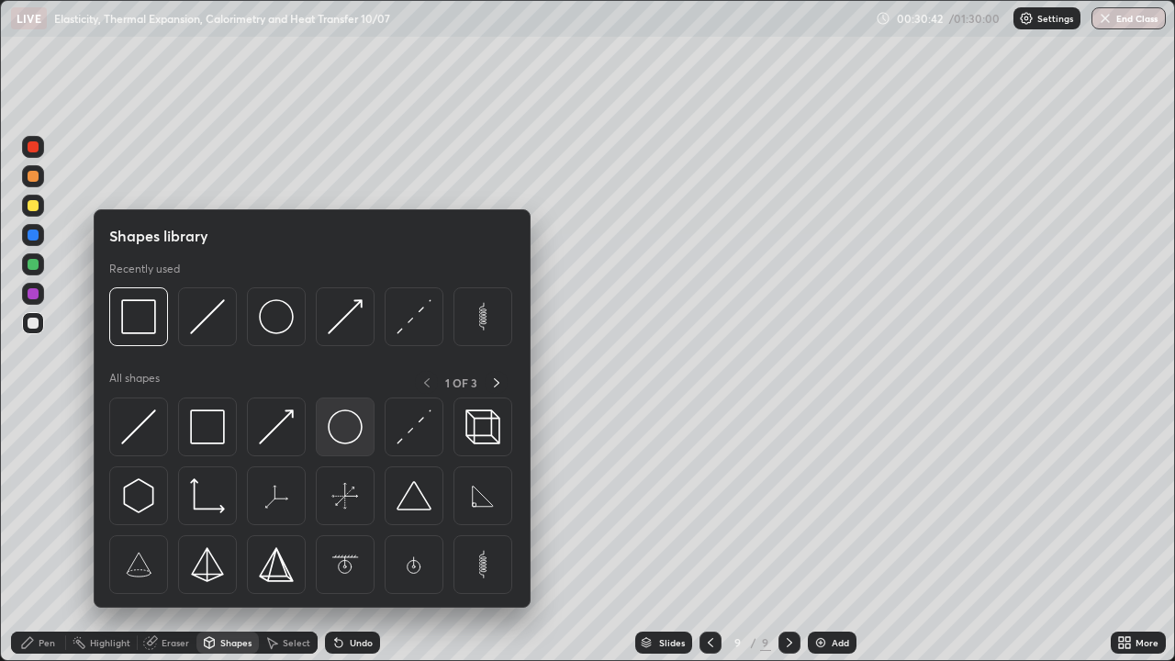
click at [342, 433] on img at bounding box center [345, 426] width 35 height 35
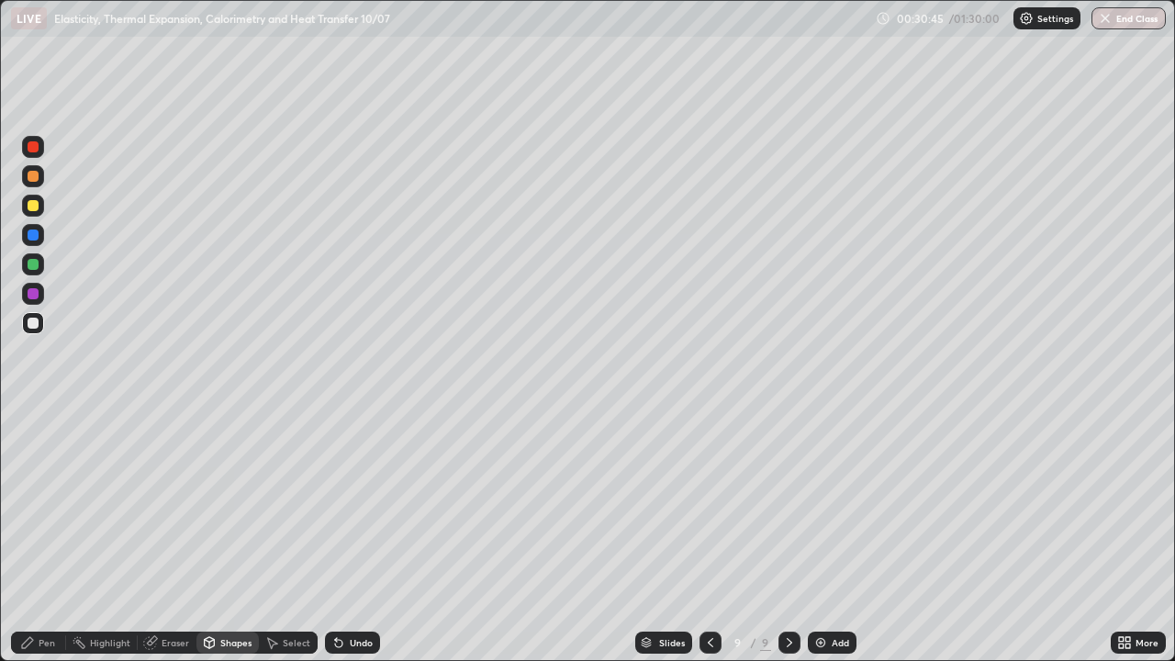
click at [216, 536] on div "Shapes" at bounding box center [227, 642] width 62 height 22
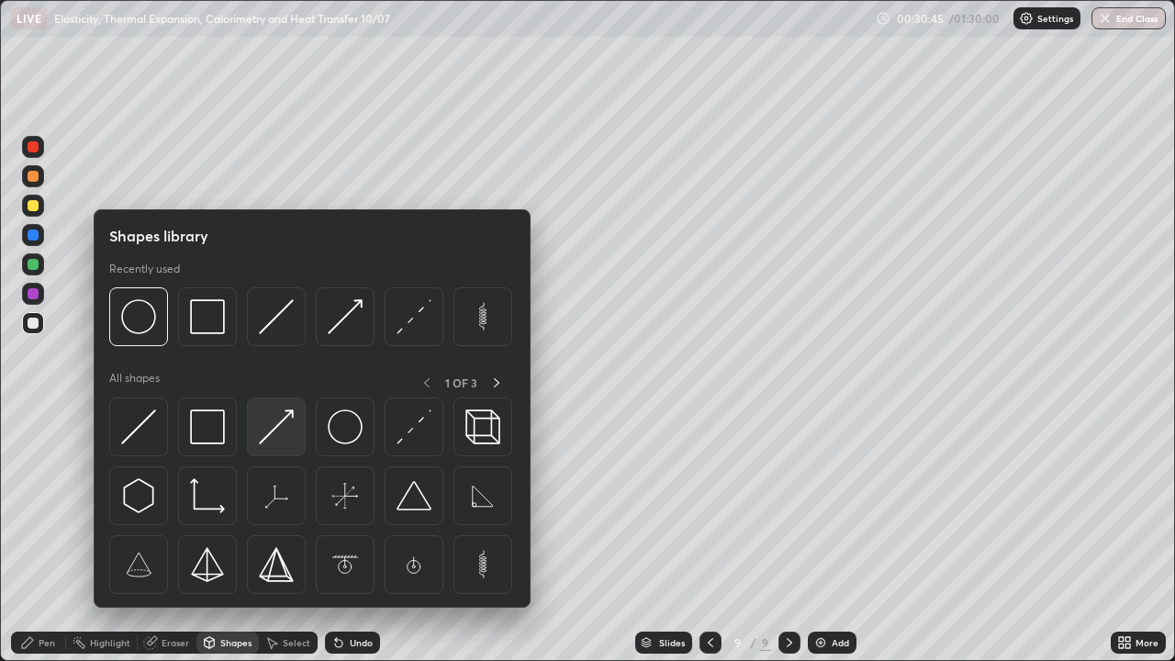
click at [266, 423] on img at bounding box center [276, 426] width 35 height 35
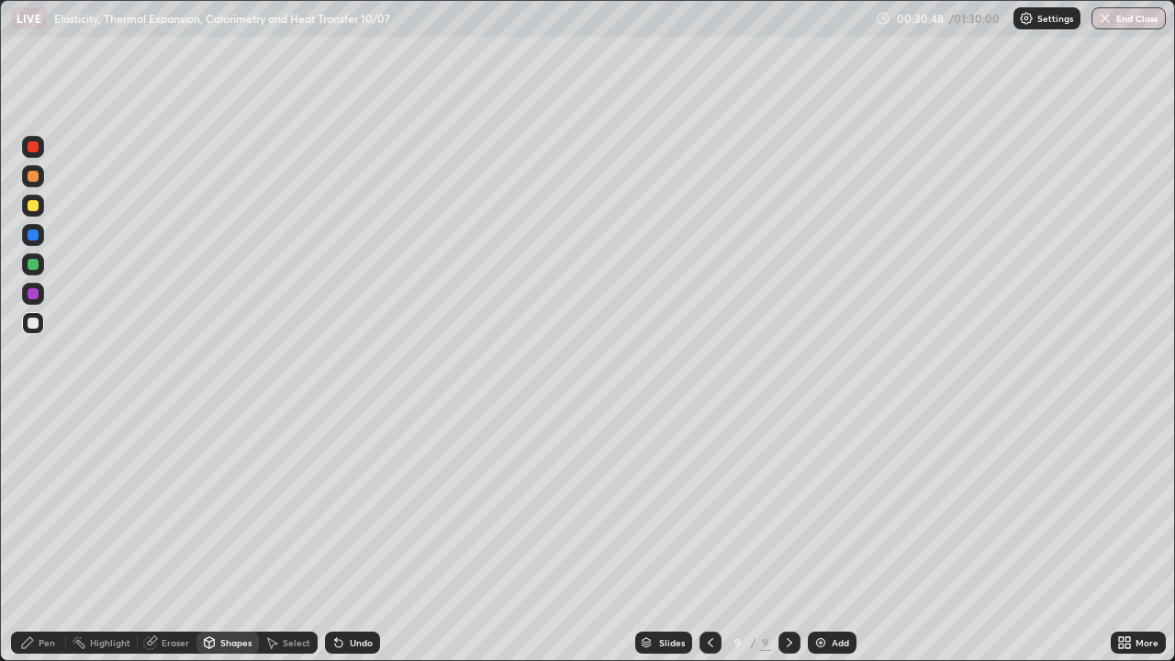
click at [353, 536] on div "Undo" at bounding box center [361, 642] width 23 height 9
click at [42, 536] on div "Pen" at bounding box center [47, 642] width 17 height 9
click at [335, 536] on icon at bounding box center [336, 639] width 2 height 2
click at [341, 536] on div "Undo" at bounding box center [352, 642] width 55 height 22
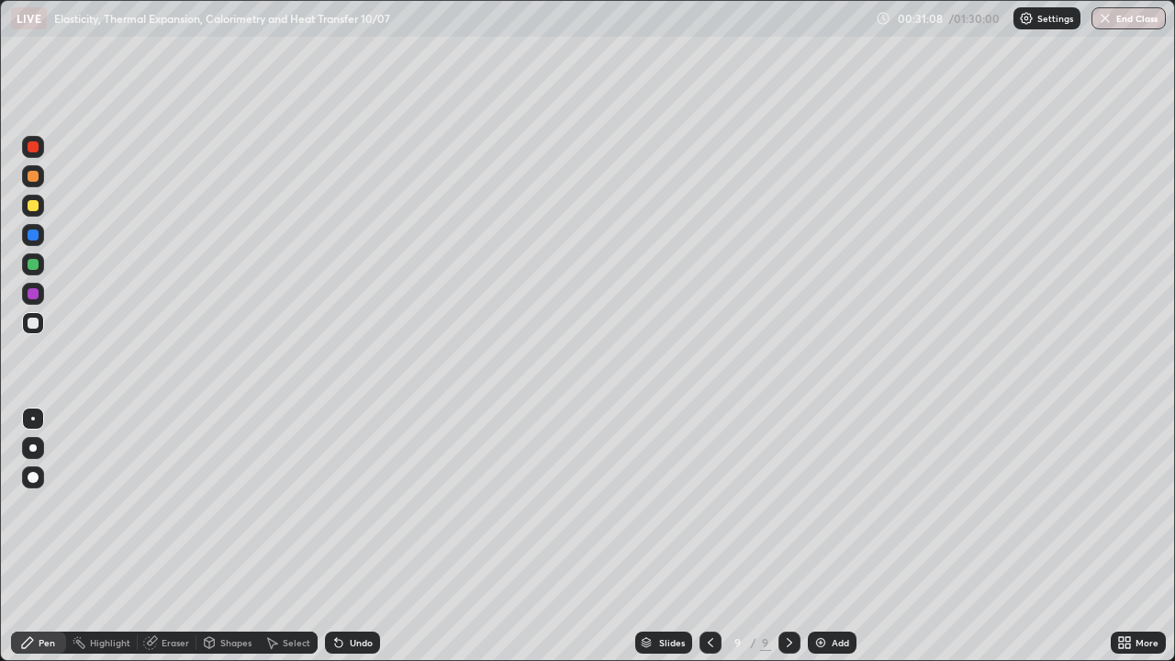
click at [345, 536] on div "Undo" at bounding box center [352, 642] width 55 height 22
click at [814, 536] on img at bounding box center [820, 642] width 15 height 15
click at [239, 536] on div "Shapes" at bounding box center [235, 642] width 31 height 9
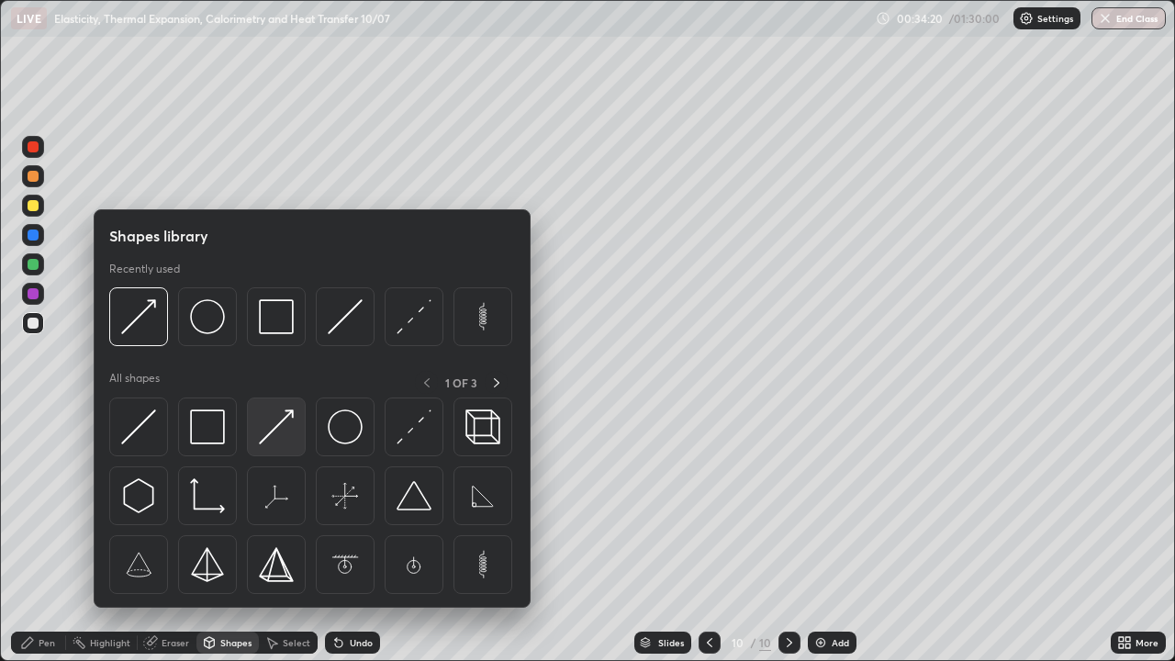
click at [280, 435] on img at bounding box center [276, 426] width 35 height 35
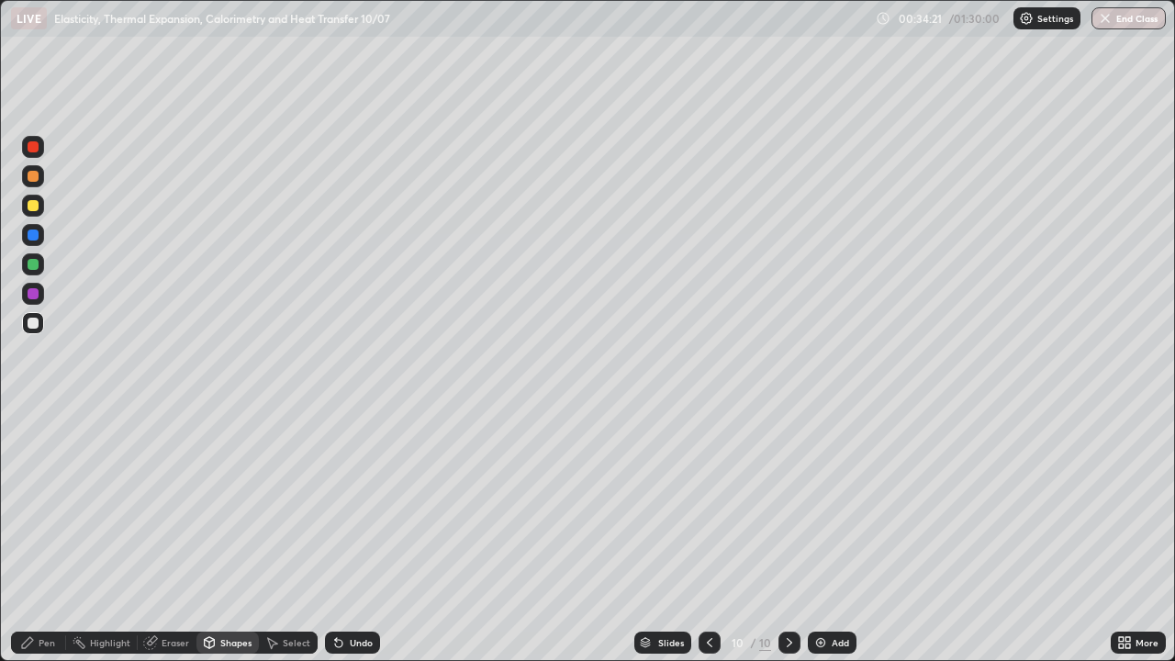
click at [34, 322] on div at bounding box center [33, 323] width 11 height 11
click at [43, 536] on div "Pen" at bounding box center [47, 642] width 17 height 9
click at [35, 178] on div at bounding box center [33, 176] width 11 height 11
click at [212, 536] on icon at bounding box center [210, 641] width 10 height 3
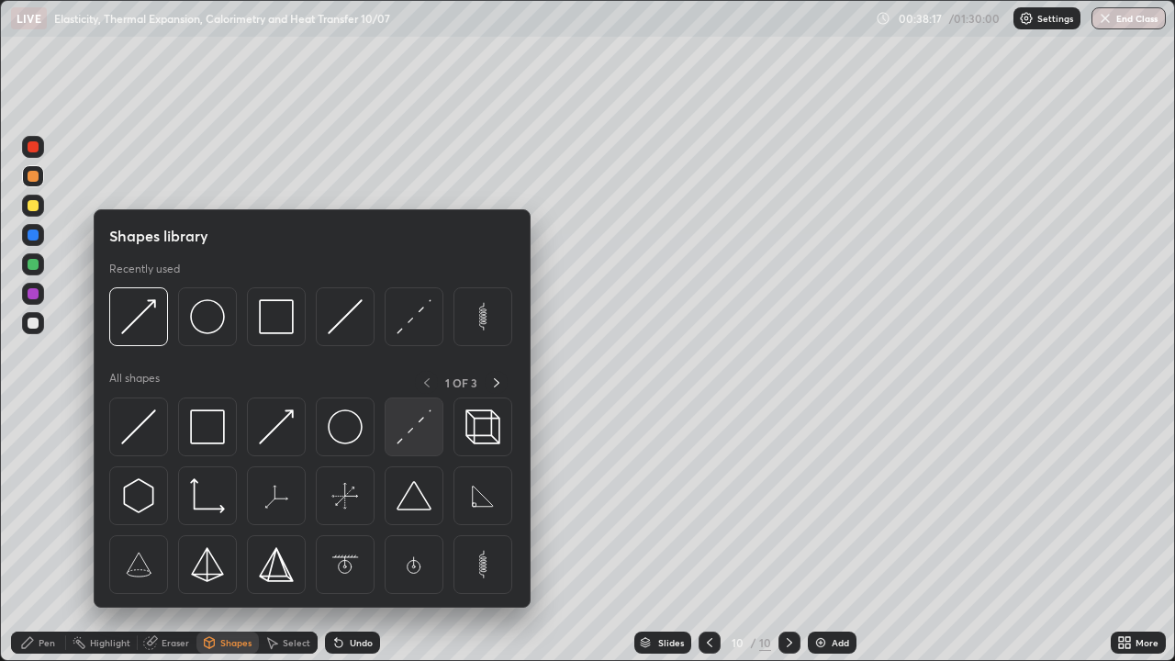
click at [395, 435] on div at bounding box center [414, 426] width 59 height 59
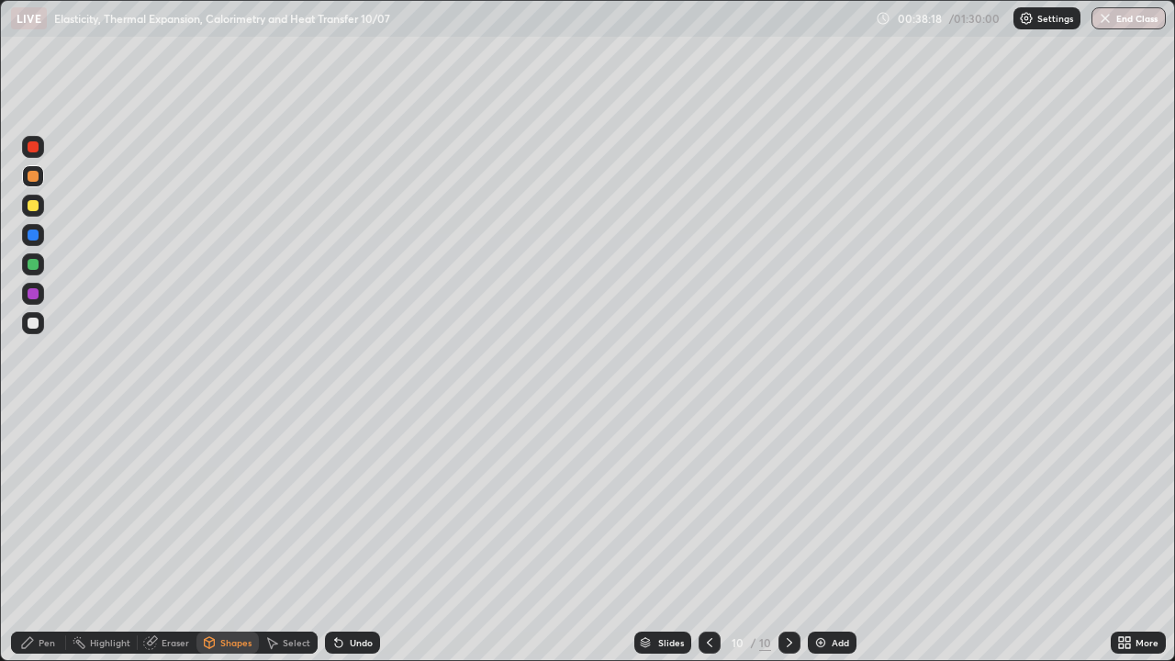
click at [32, 209] on div at bounding box center [33, 205] width 11 height 11
click at [39, 536] on div "Pen" at bounding box center [47, 642] width 17 height 9
click at [32, 263] on div at bounding box center [33, 264] width 11 height 11
click at [221, 536] on div "Shapes" at bounding box center [235, 642] width 31 height 9
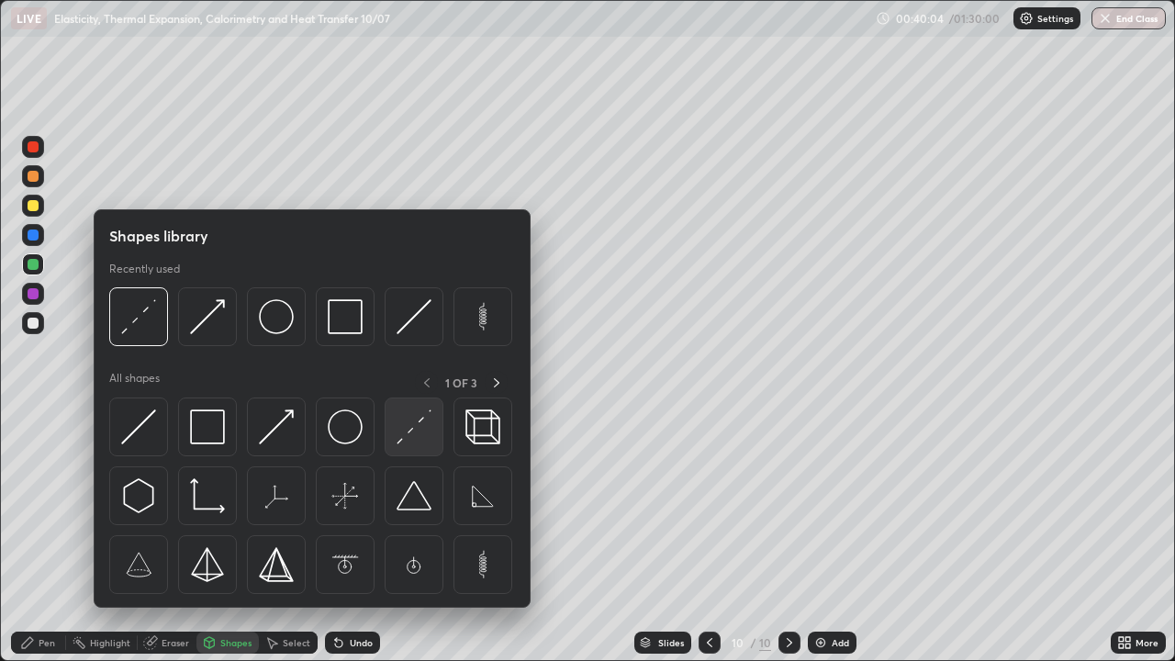
click at [412, 418] on img at bounding box center [413, 426] width 35 height 35
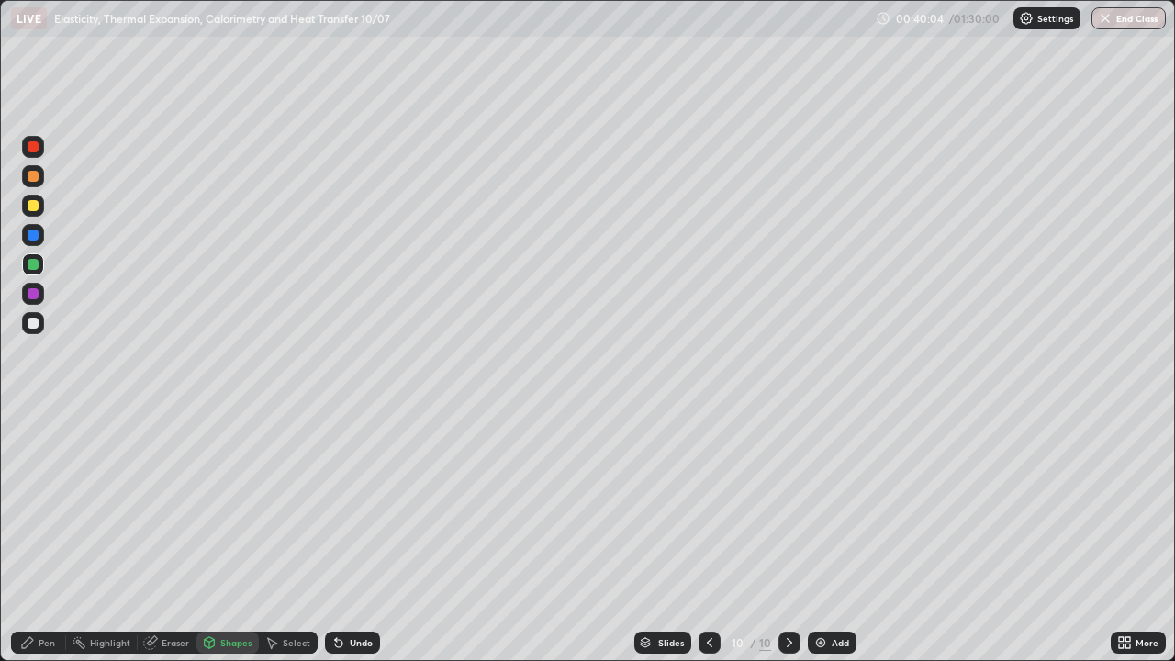
click at [35, 266] on div at bounding box center [33, 264] width 11 height 11
click at [47, 536] on div "Pen" at bounding box center [47, 642] width 17 height 9
click at [32, 240] on div at bounding box center [33, 234] width 11 height 11
click at [237, 536] on div "Shapes" at bounding box center [235, 642] width 31 height 9
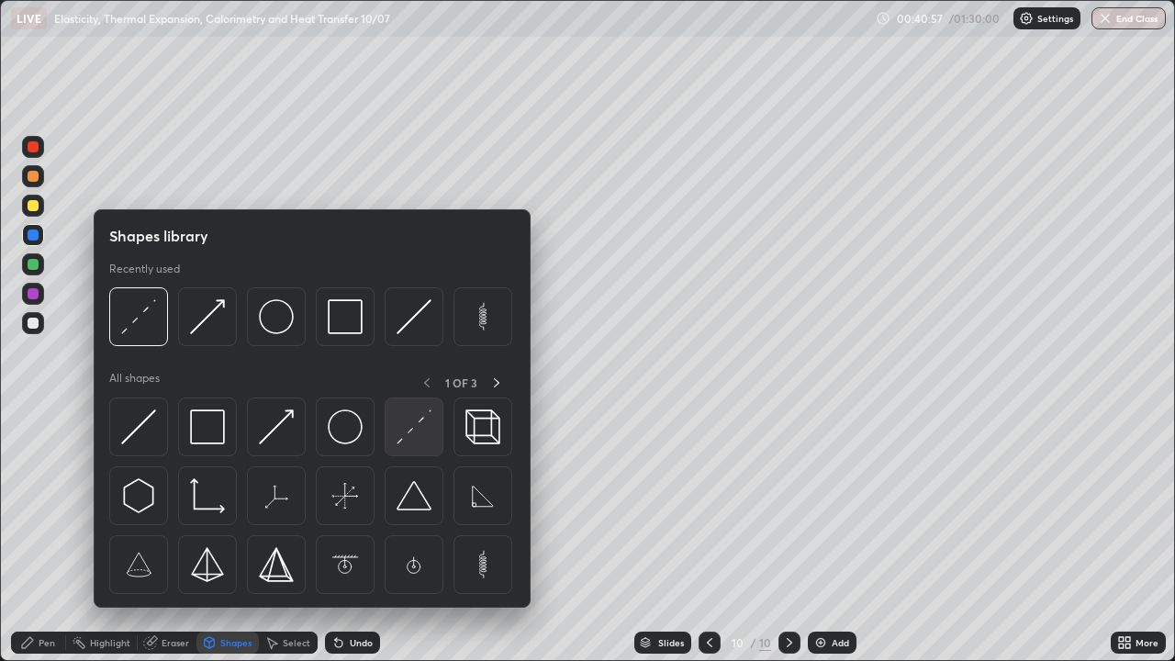
click at [413, 426] on img at bounding box center [413, 426] width 35 height 35
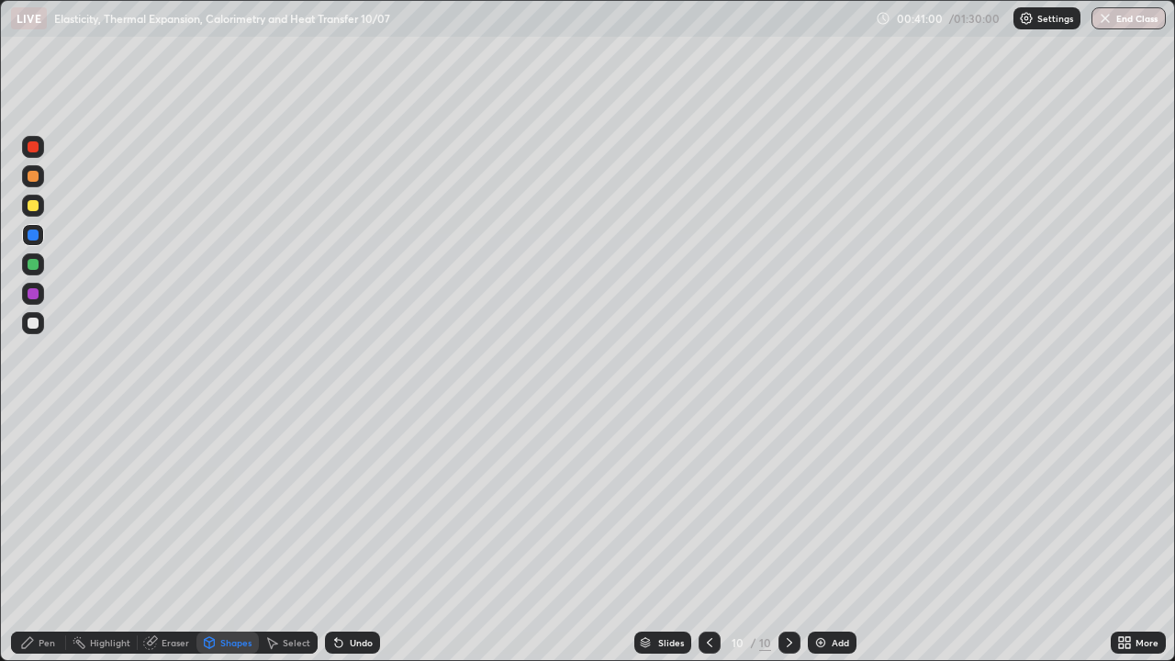
click at [34, 536] on div "Pen" at bounding box center [38, 642] width 55 height 22
click at [30, 184] on div at bounding box center [33, 176] width 22 height 22
click at [819, 536] on img at bounding box center [820, 642] width 15 height 15
click at [35, 262] on div at bounding box center [33, 264] width 11 height 11
click at [216, 536] on div "Shapes" at bounding box center [227, 642] width 62 height 22
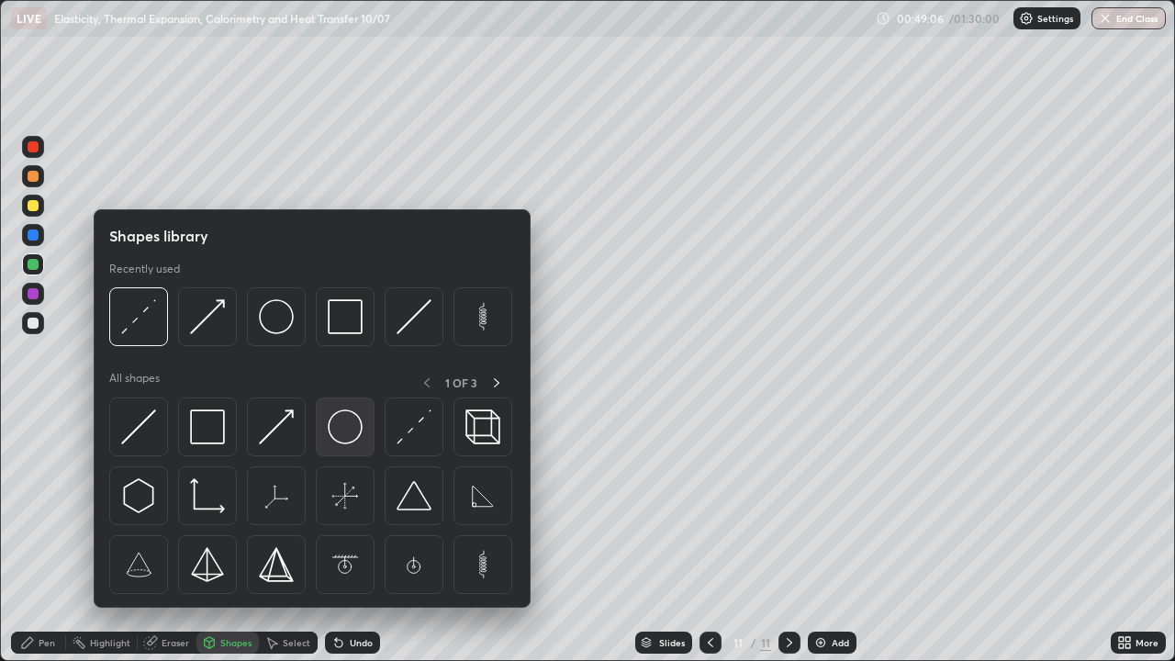
click at [338, 431] on img at bounding box center [345, 426] width 35 height 35
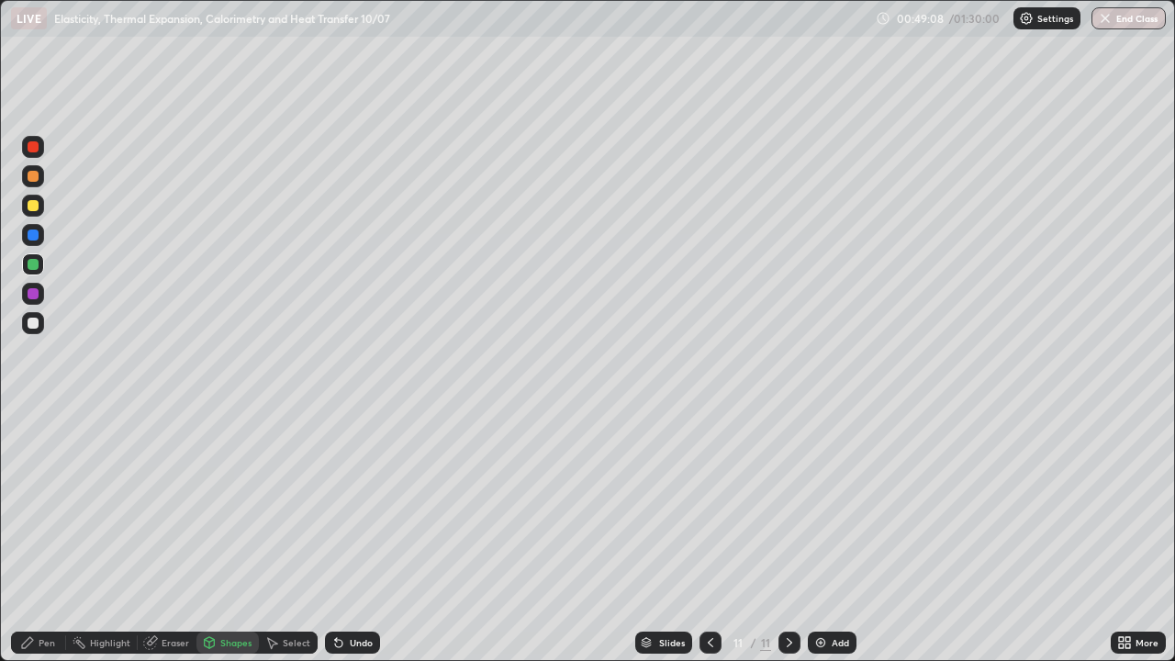
click at [39, 536] on div "Pen" at bounding box center [47, 642] width 17 height 9
click at [818, 536] on img at bounding box center [820, 642] width 15 height 15
click at [703, 536] on icon at bounding box center [710, 642] width 15 height 15
click at [787, 536] on icon at bounding box center [789, 642] width 15 height 15
click at [821, 536] on img at bounding box center [820, 642] width 15 height 15
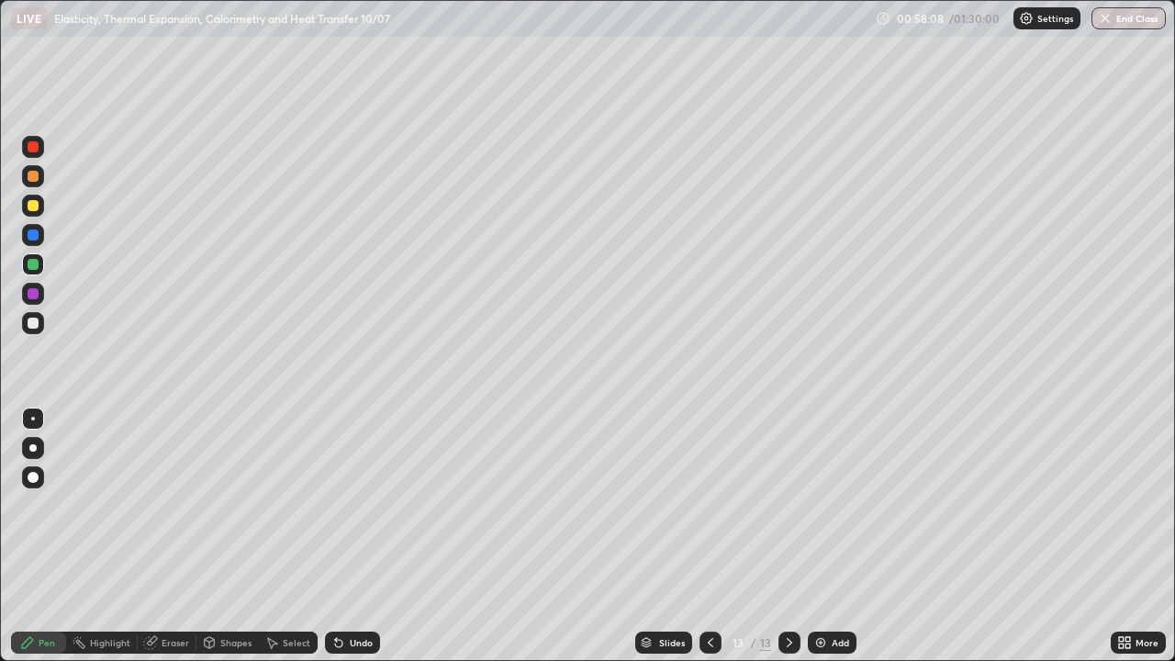
click at [230, 536] on div "Shapes" at bounding box center [227, 642] width 62 height 22
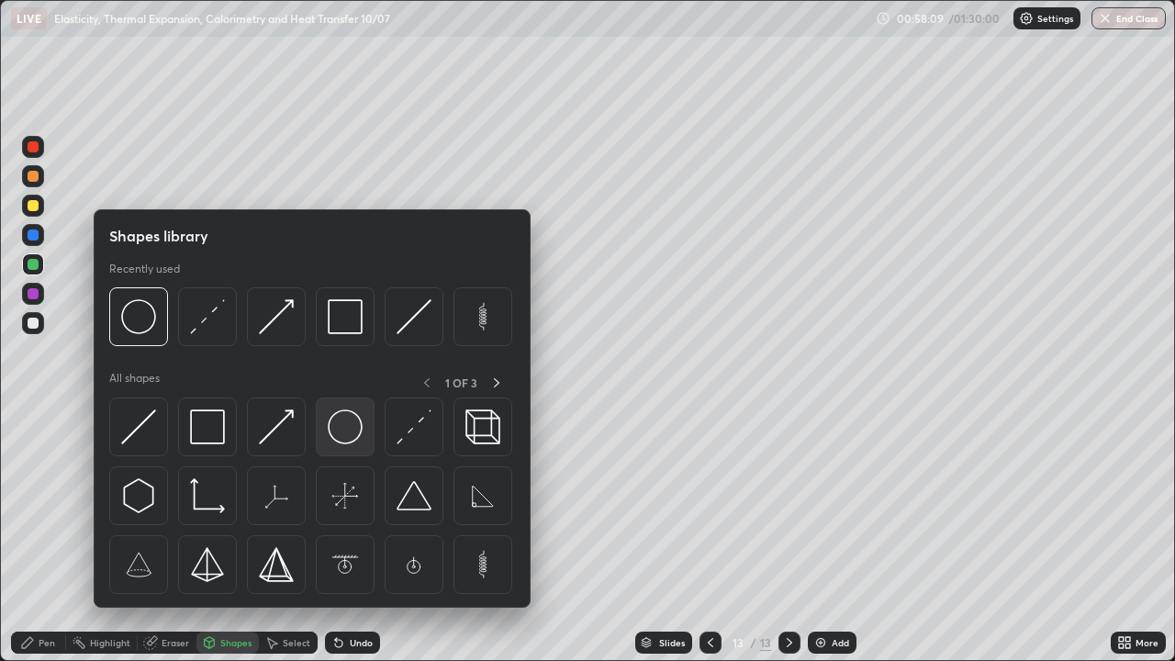
click at [340, 430] on img at bounding box center [345, 426] width 35 height 35
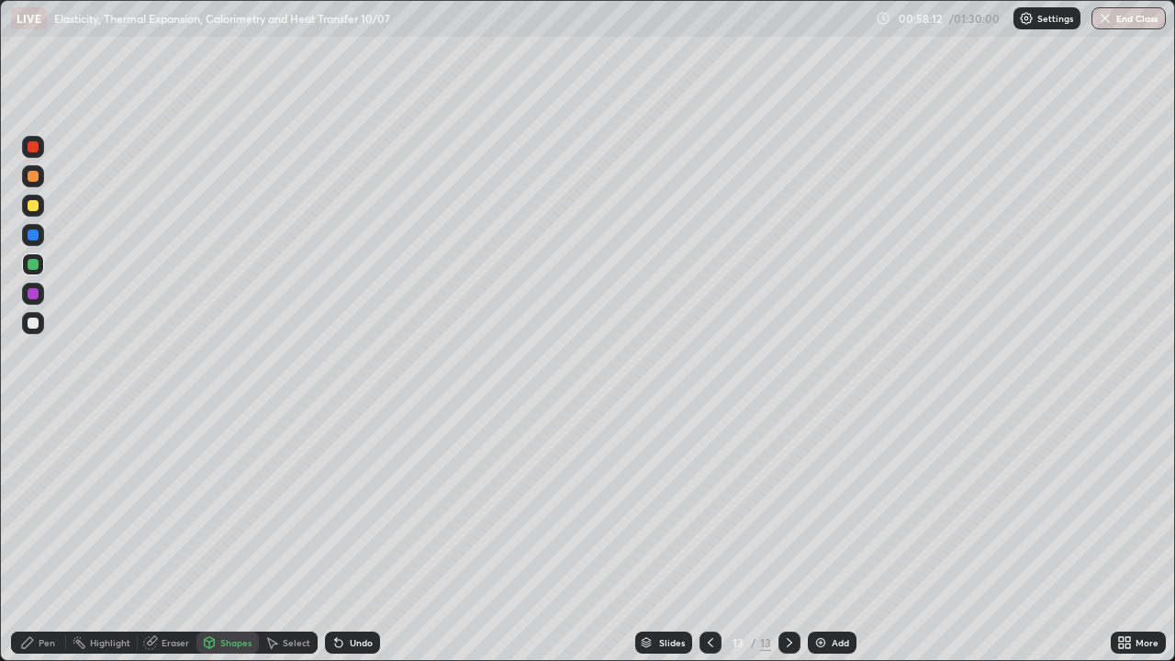
click at [45, 536] on div "Pen" at bounding box center [38, 642] width 55 height 22
click at [707, 536] on icon at bounding box center [710, 642] width 15 height 15
click at [709, 536] on icon at bounding box center [710, 642] width 15 height 15
click at [787, 536] on icon at bounding box center [789, 642] width 15 height 15
click at [786, 536] on icon at bounding box center [789, 642] width 15 height 15
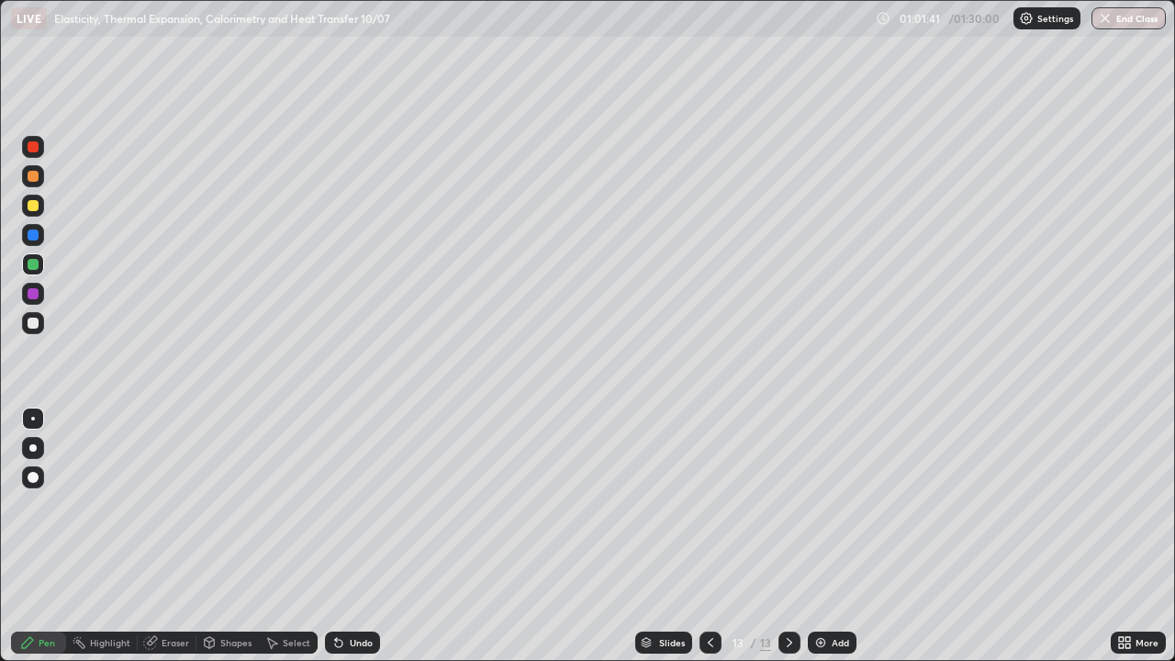
click at [811, 536] on div "Add" at bounding box center [832, 642] width 49 height 22
click at [1129, 536] on icon at bounding box center [1127, 645] width 5 height 5
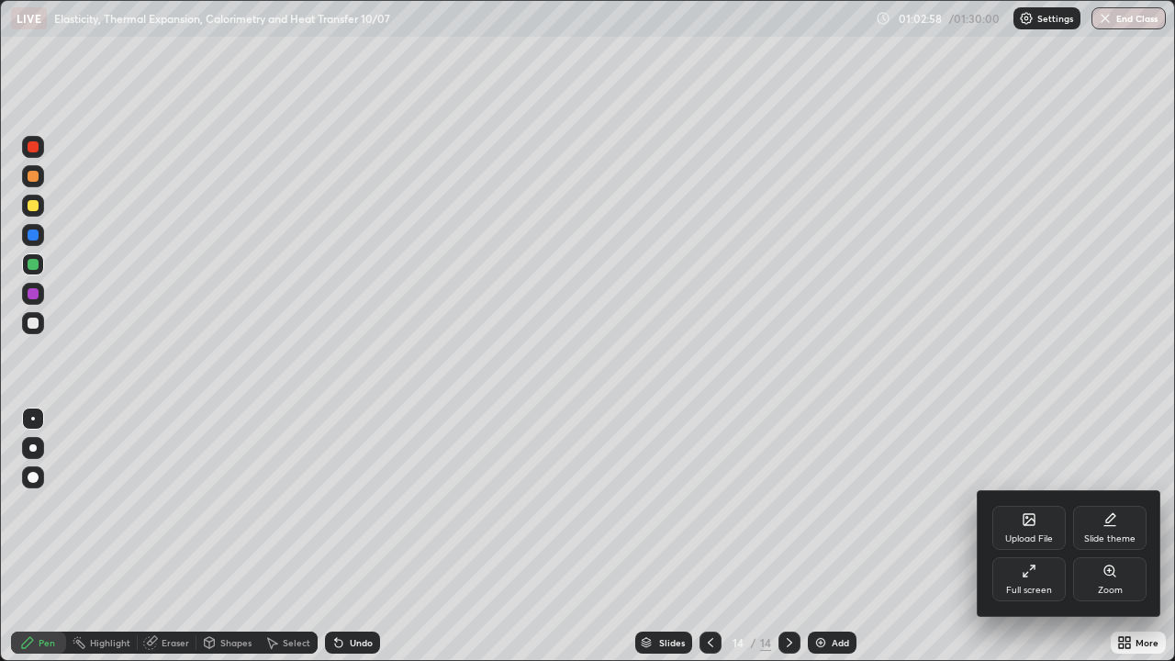
click at [1049, 536] on div "Full screen" at bounding box center [1028, 579] width 73 height 44
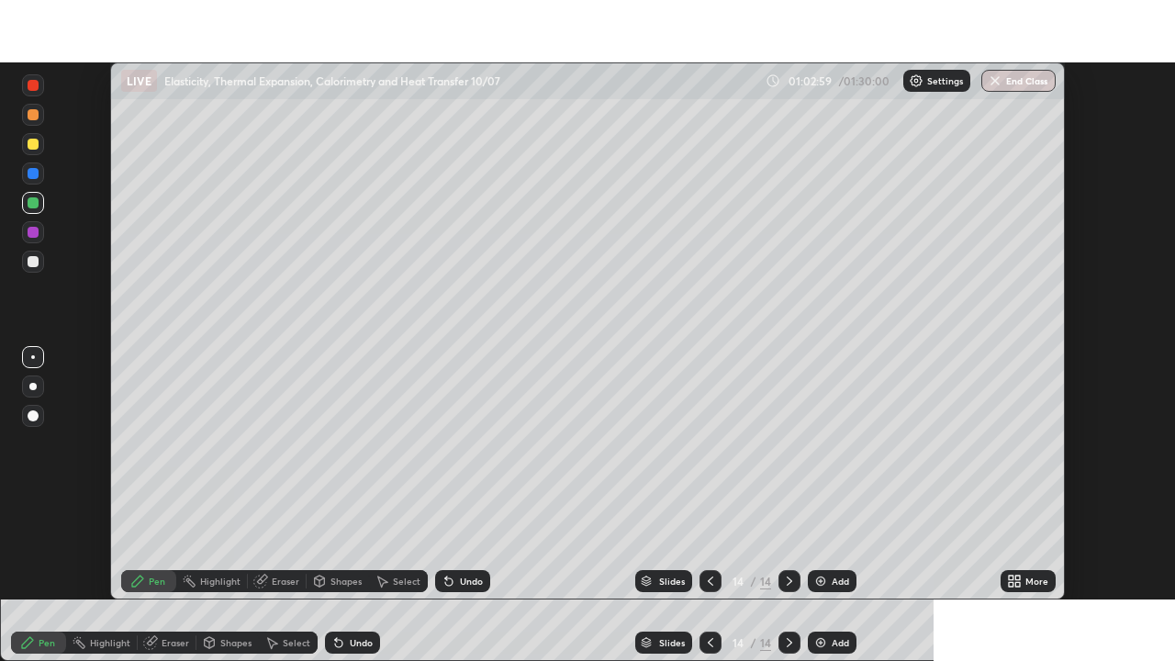
scroll to position [91242, 90604]
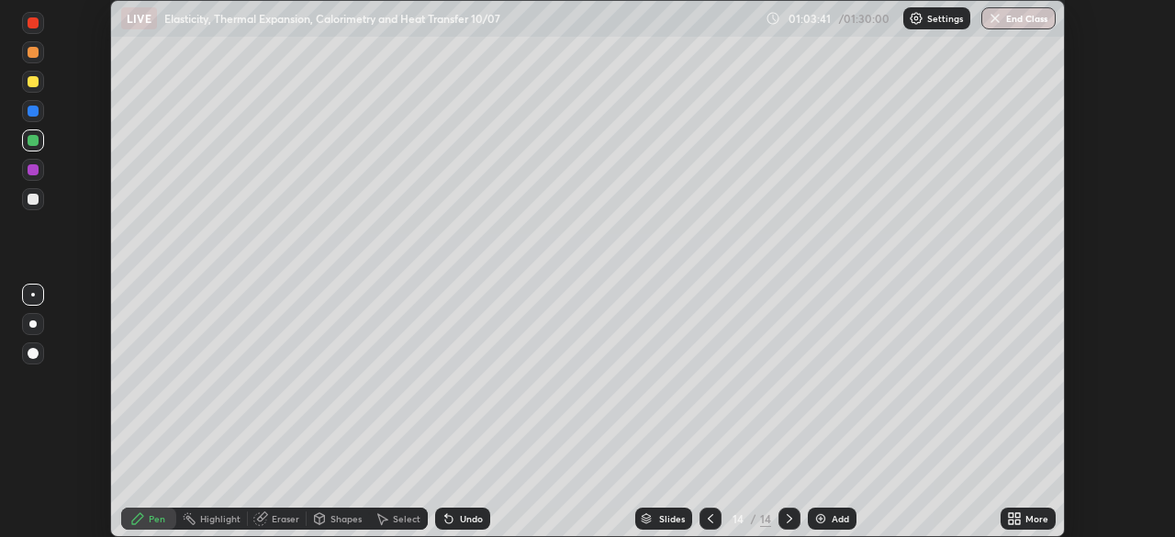
click at [1021, 518] on icon at bounding box center [1014, 518] width 15 height 15
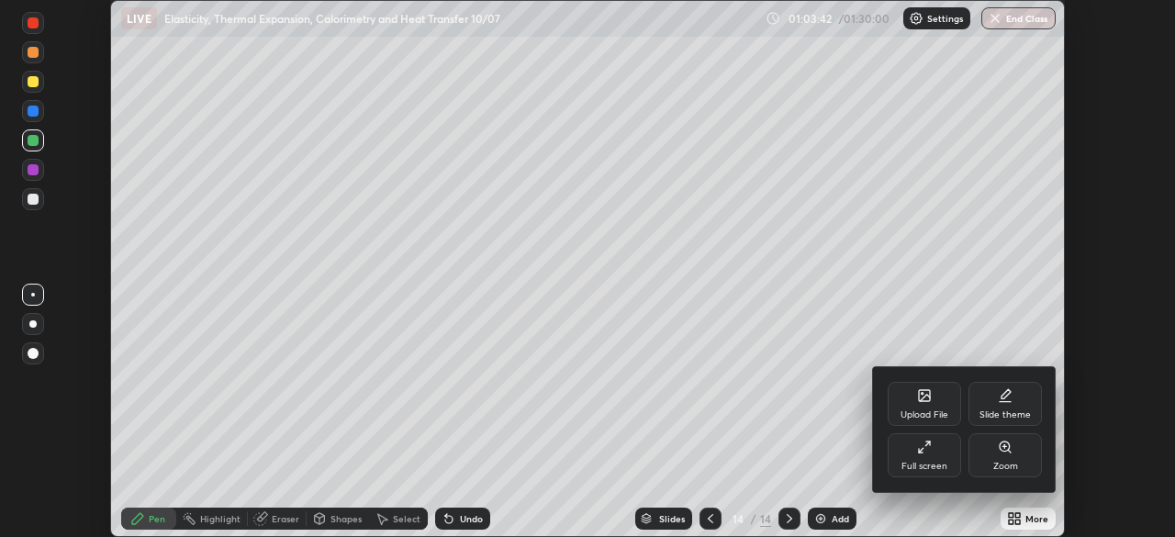
click at [939, 450] on div "Full screen" at bounding box center [924, 455] width 73 height 44
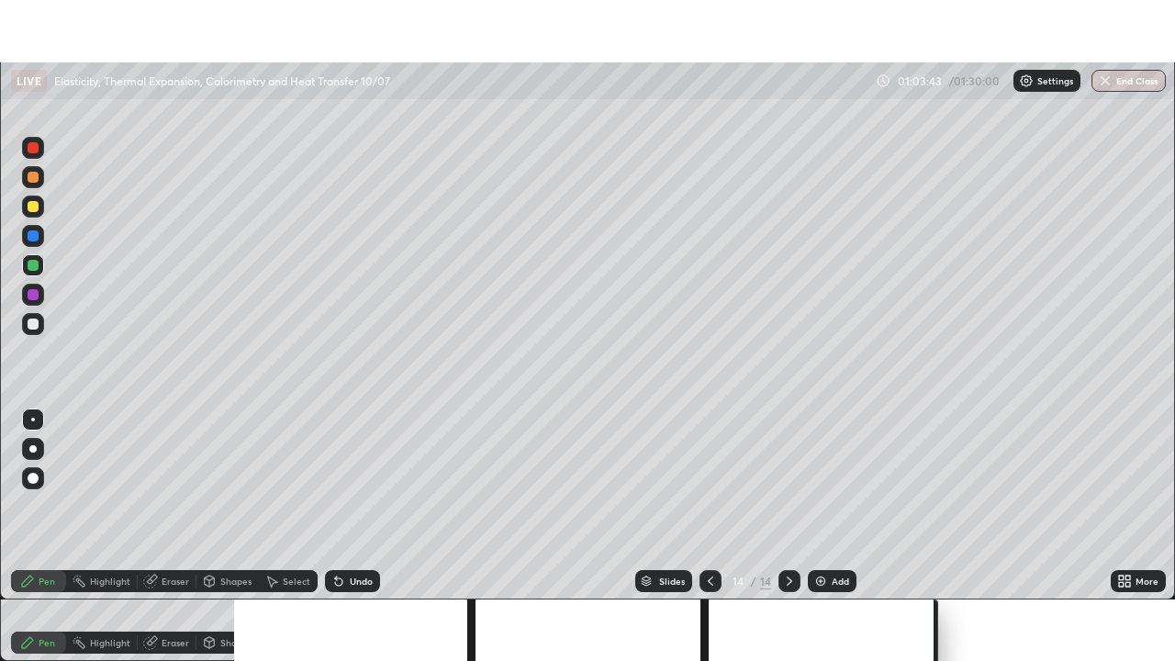
scroll to position [661, 1175]
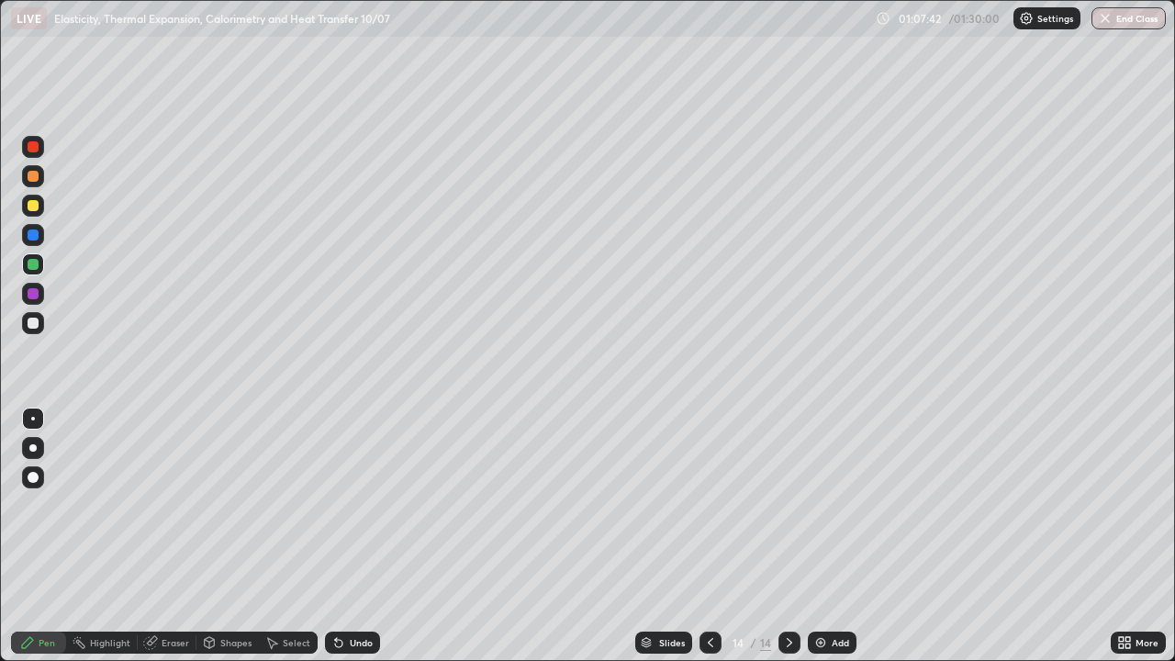
click at [709, 536] on icon at bounding box center [710, 642] width 15 height 15
click at [778, 536] on div at bounding box center [789, 642] width 22 height 22
click at [818, 536] on img at bounding box center [820, 642] width 15 height 15
click at [220, 536] on div "Shapes" at bounding box center [235, 642] width 31 height 9
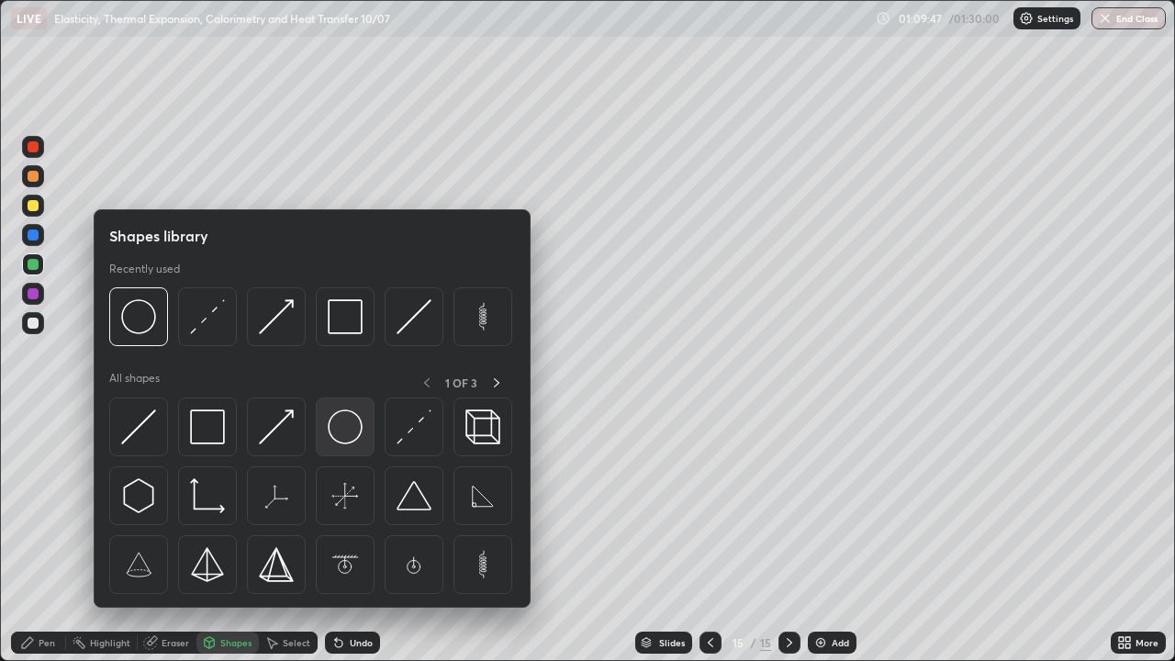
click at [346, 433] on img at bounding box center [345, 426] width 35 height 35
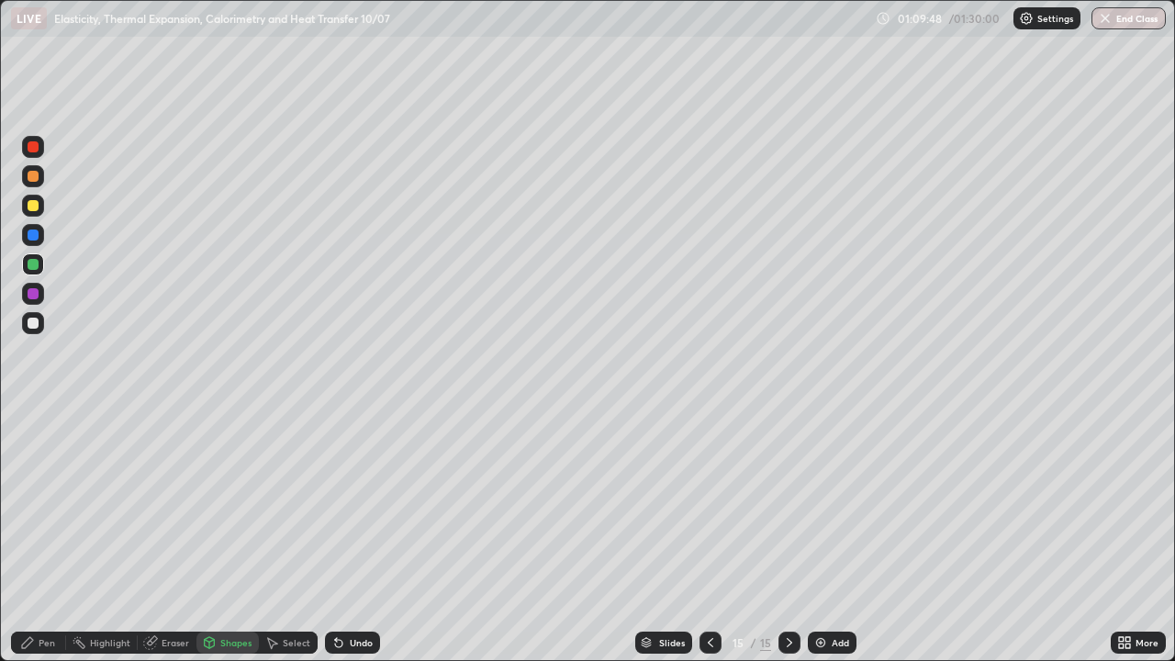
click at [41, 318] on div at bounding box center [33, 323] width 22 height 22
click at [238, 536] on div "Shapes" at bounding box center [227, 642] width 62 height 22
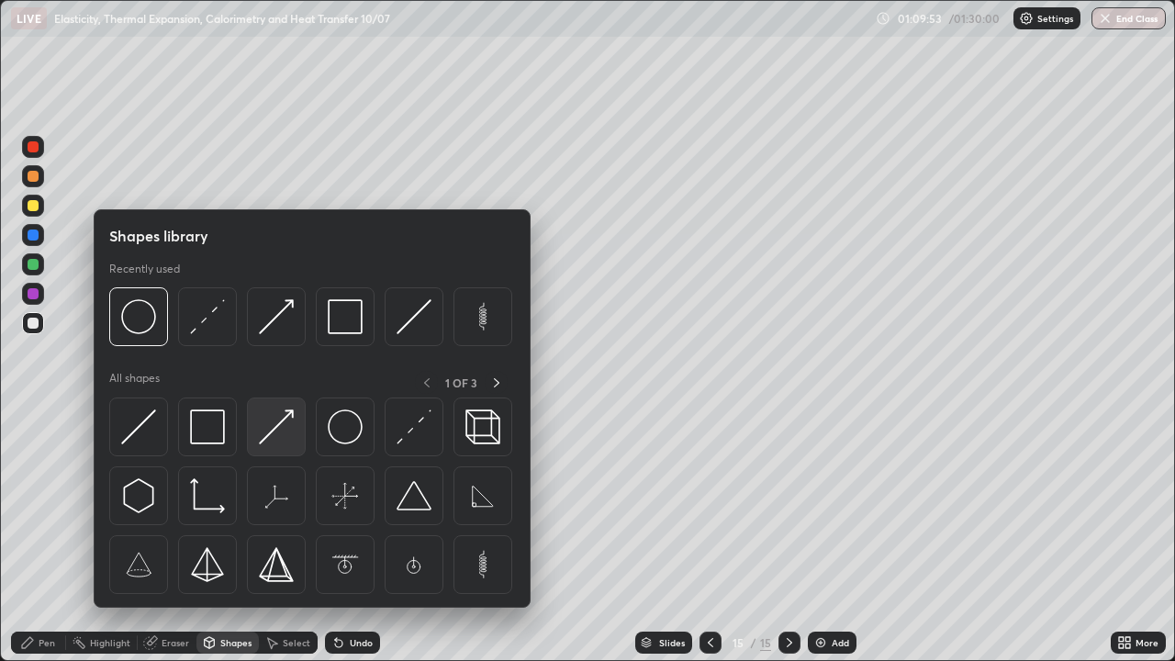
click at [283, 436] on img at bounding box center [276, 426] width 35 height 35
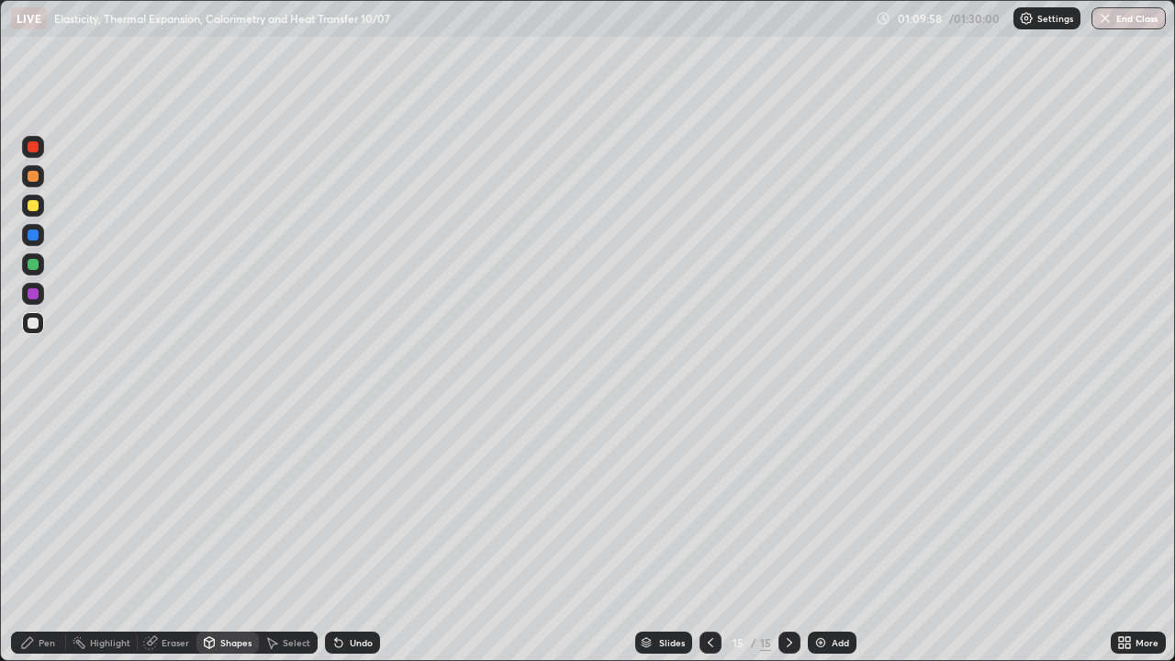
click at [41, 536] on div "Pen" at bounding box center [47, 642] width 17 height 9
click at [294, 536] on div "Select" at bounding box center [288, 642] width 59 height 22
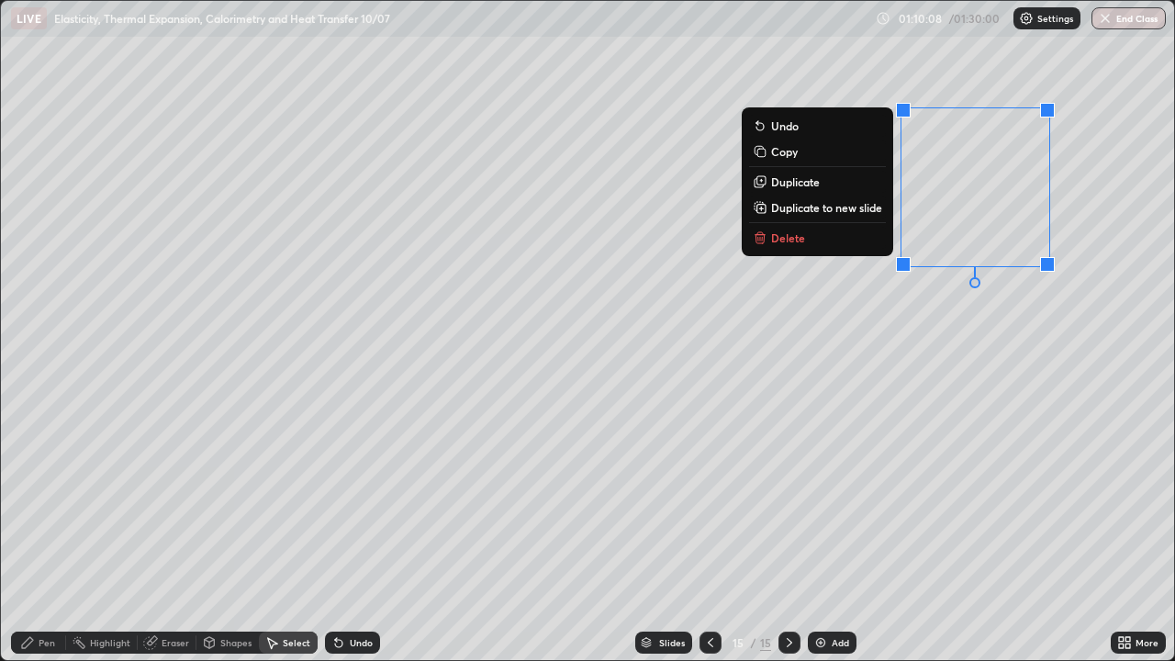
click at [42, 536] on div "Pen" at bounding box center [47, 642] width 17 height 9
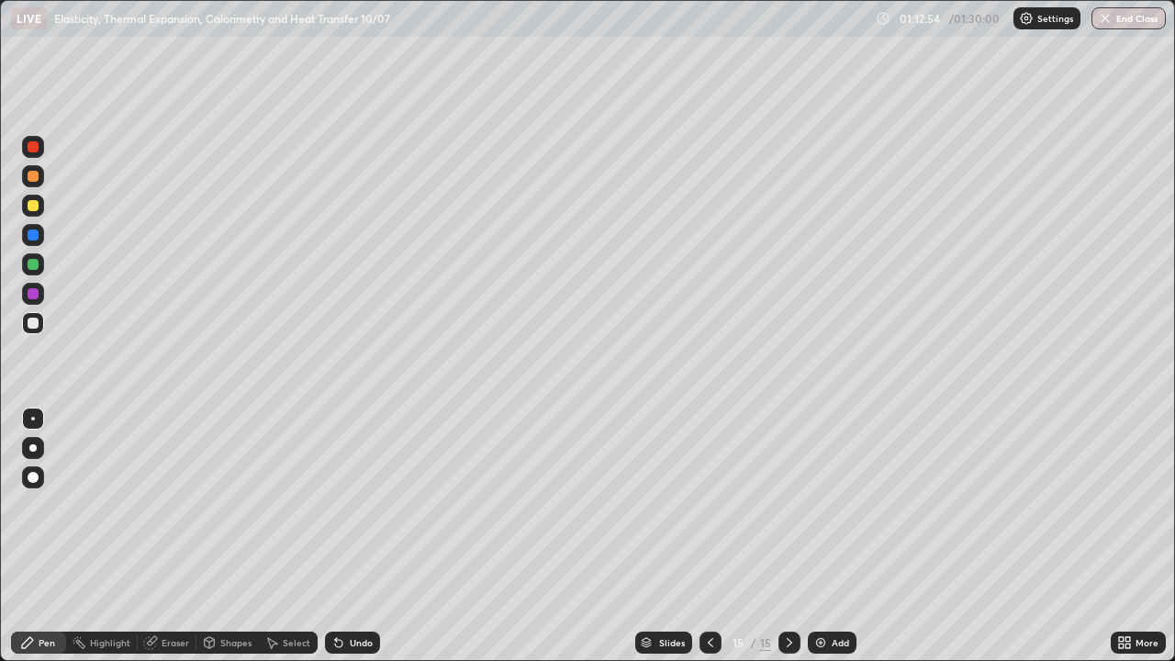
click at [37, 202] on div at bounding box center [33, 205] width 11 height 11
click at [823, 536] on img at bounding box center [820, 642] width 15 height 15
click at [230, 536] on div "Shapes" at bounding box center [235, 642] width 31 height 9
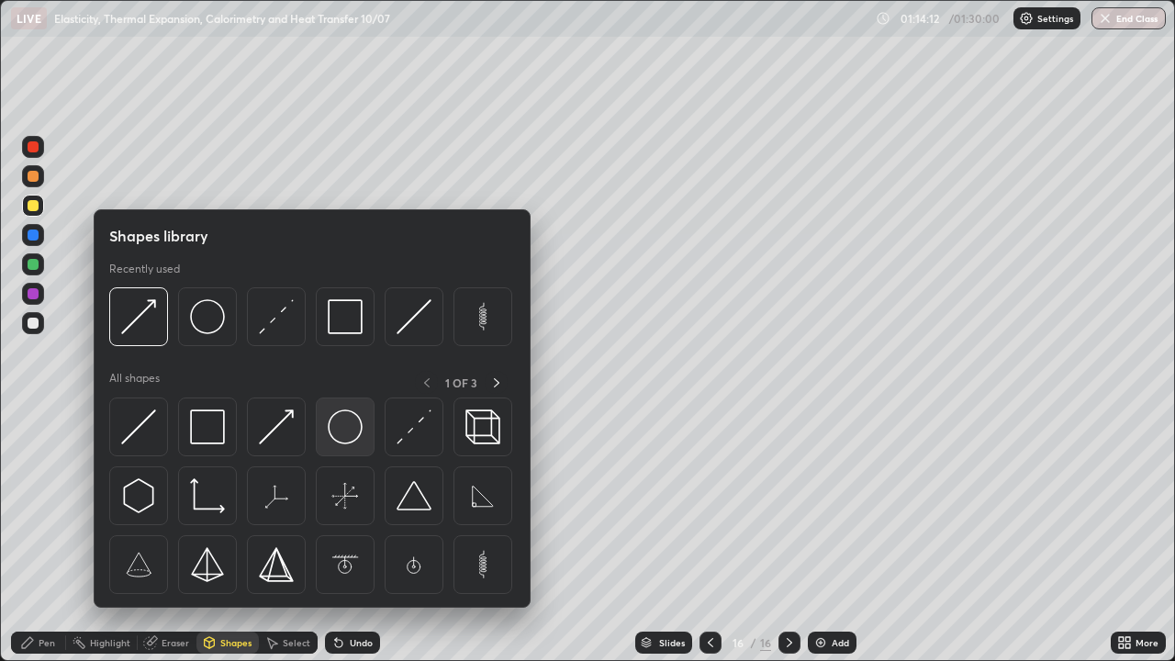
click at [344, 435] on img at bounding box center [345, 426] width 35 height 35
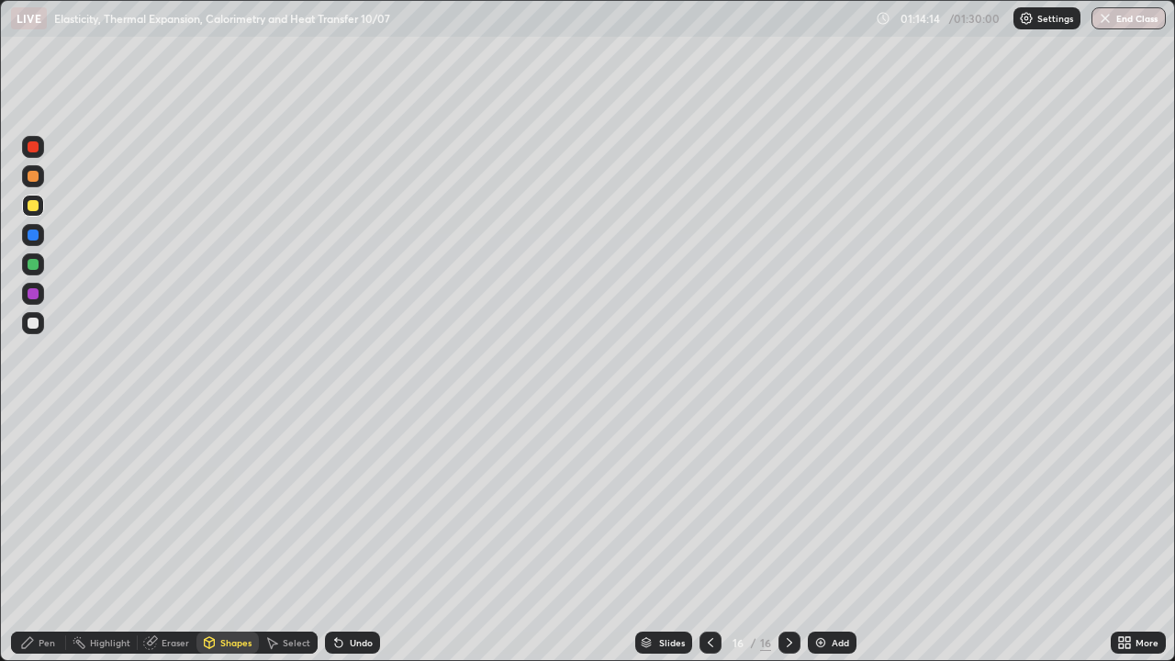
click at [42, 207] on div at bounding box center [33, 206] width 22 height 22
click at [284, 536] on div "Select" at bounding box center [297, 642] width 28 height 9
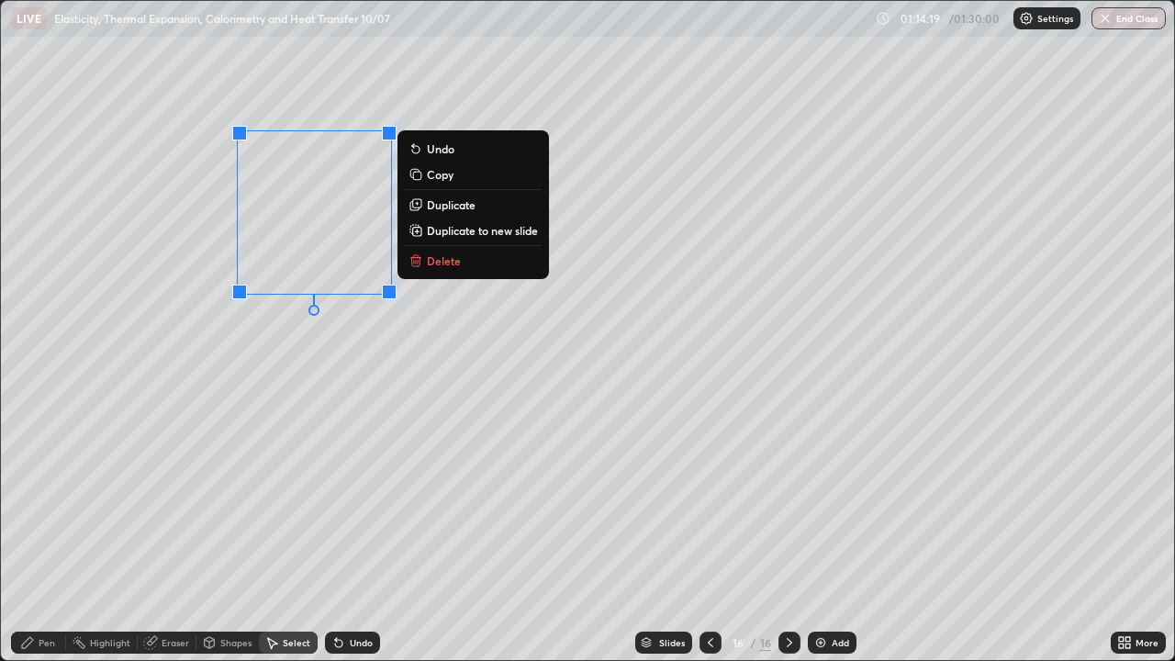
click at [443, 203] on p "Duplicate" at bounding box center [451, 204] width 49 height 15
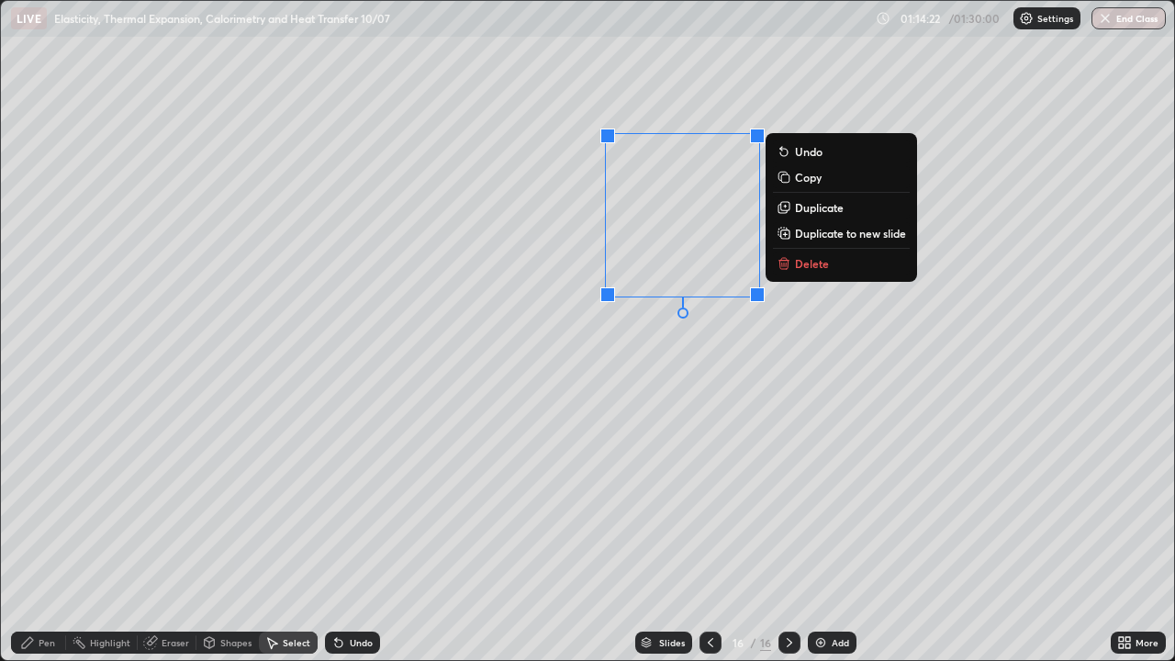
click at [792, 216] on button "Duplicate" at bounding box center [841, 207] width 137 height 22
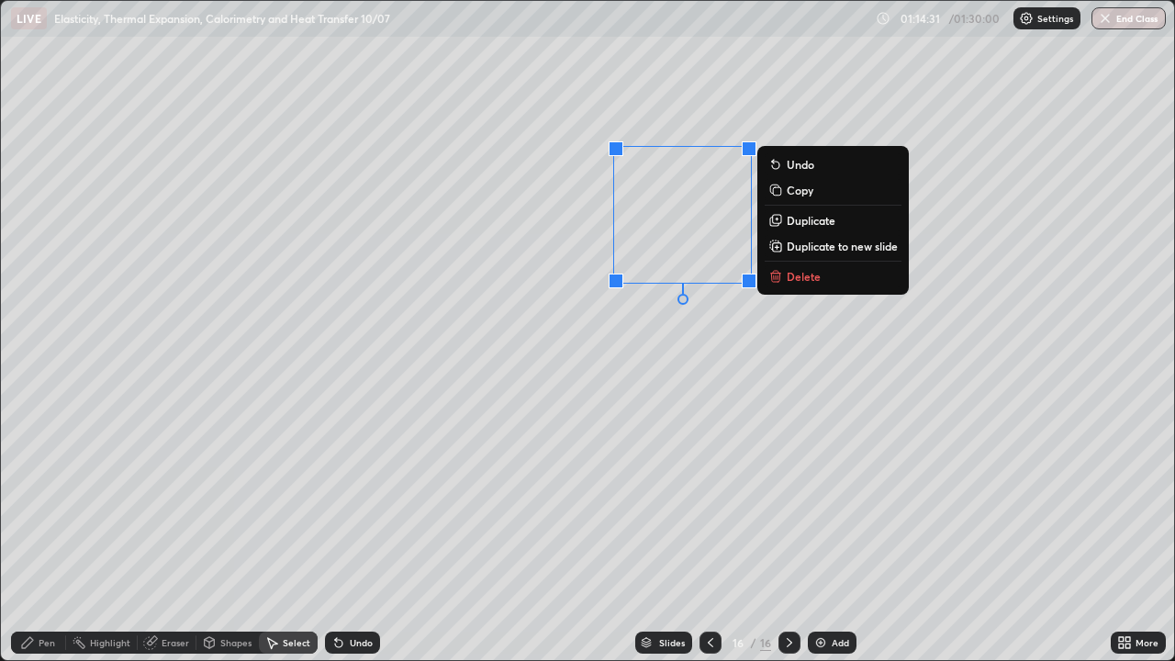
click at [224, 536] on div "Shapes" at bounding box center [235, 642] width 31 height 9
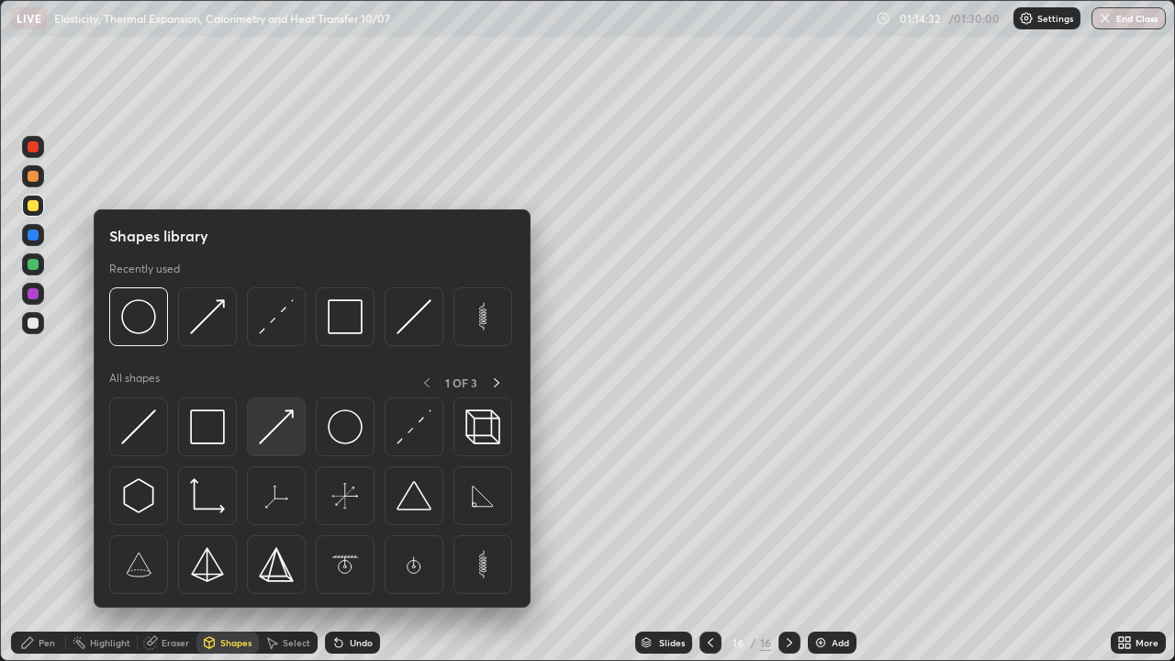
click at [274, 427] on img at bounding box center [276, 426] width 35 height 35
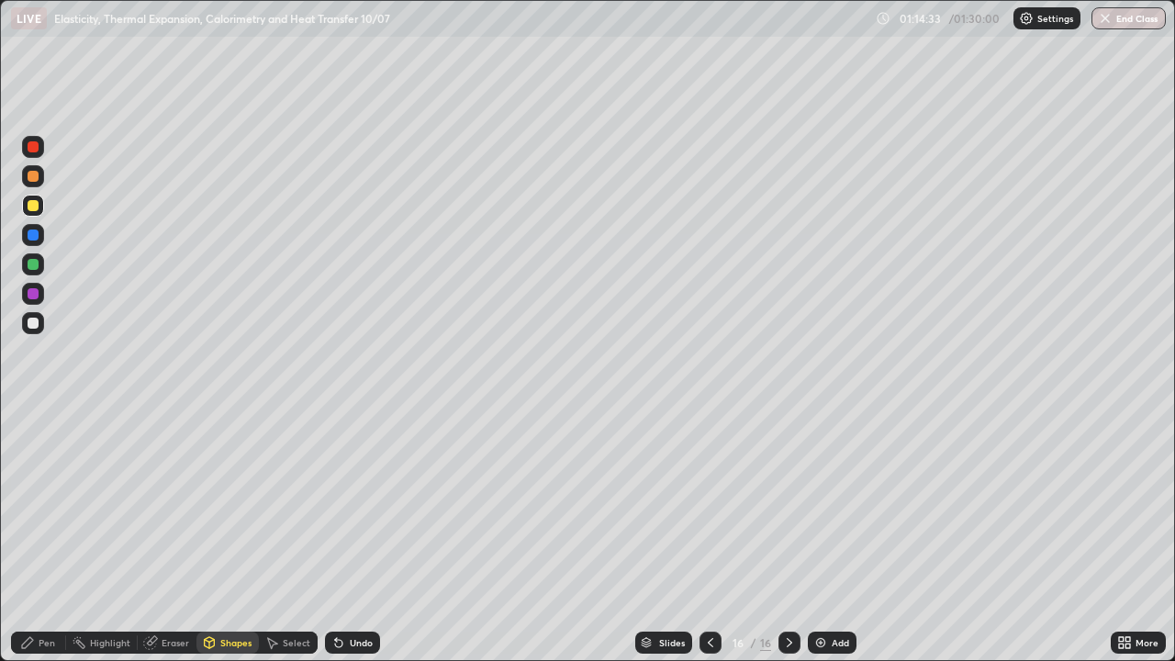
click at [39, 262] on div at bounding box center [33, 264] width 22 height 22
click at [48, 536] on div "Pen" at bounding box center [38, 642] width 55 height 22
click at [209, 536] on icon at bounding box center [210, 642] width 10 height 11
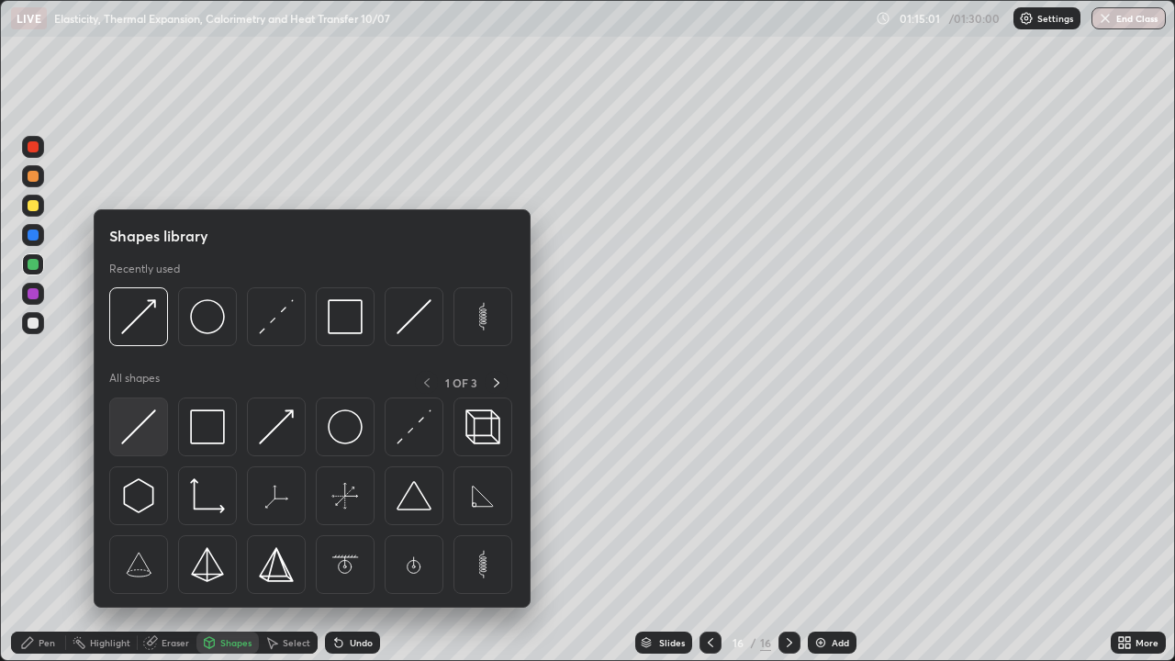
click at [143, 422] on img at bounding box center [138, 426] width 35 height 35
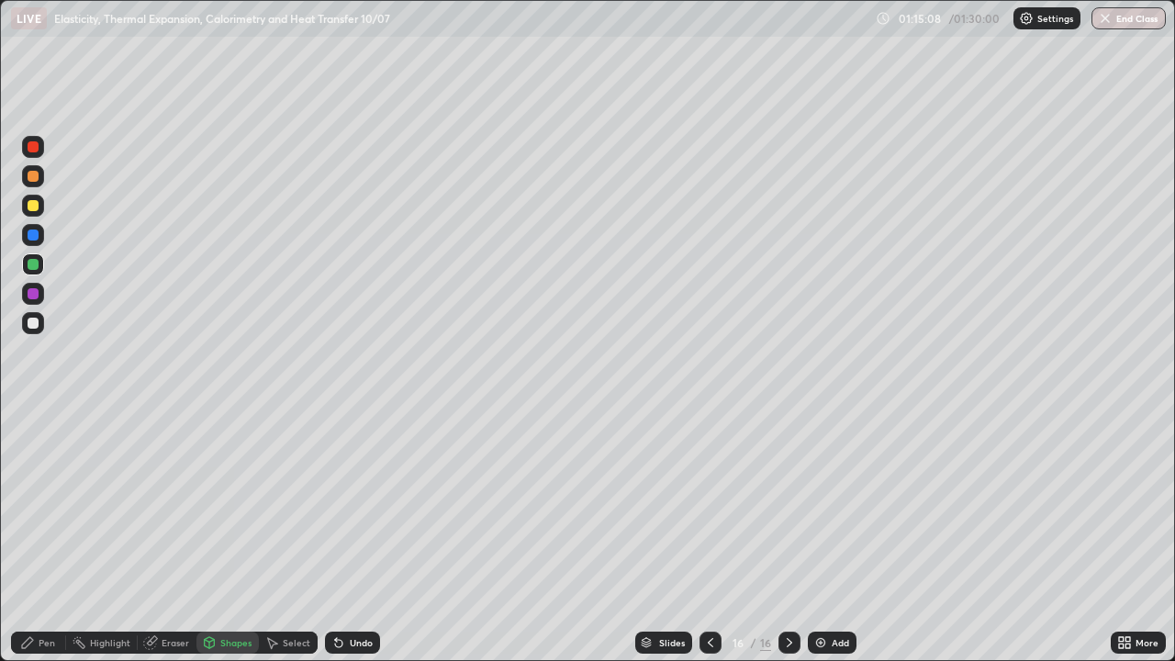
click at [41, 536] on div "Pen" at bounding box center [47, 642] width 17 height 9
click at [33, 238] on div at bounding box center [33, 234] width 11 height 11
click at [38, 262] on div at bounding box center [33, 264] width 11 height 11
click at [352, 536] on div "Undo" at bounding box center [361, 642] width 23 height 9
click at [821, 536] on img at bounding box center [820, 642] width 15 height 15
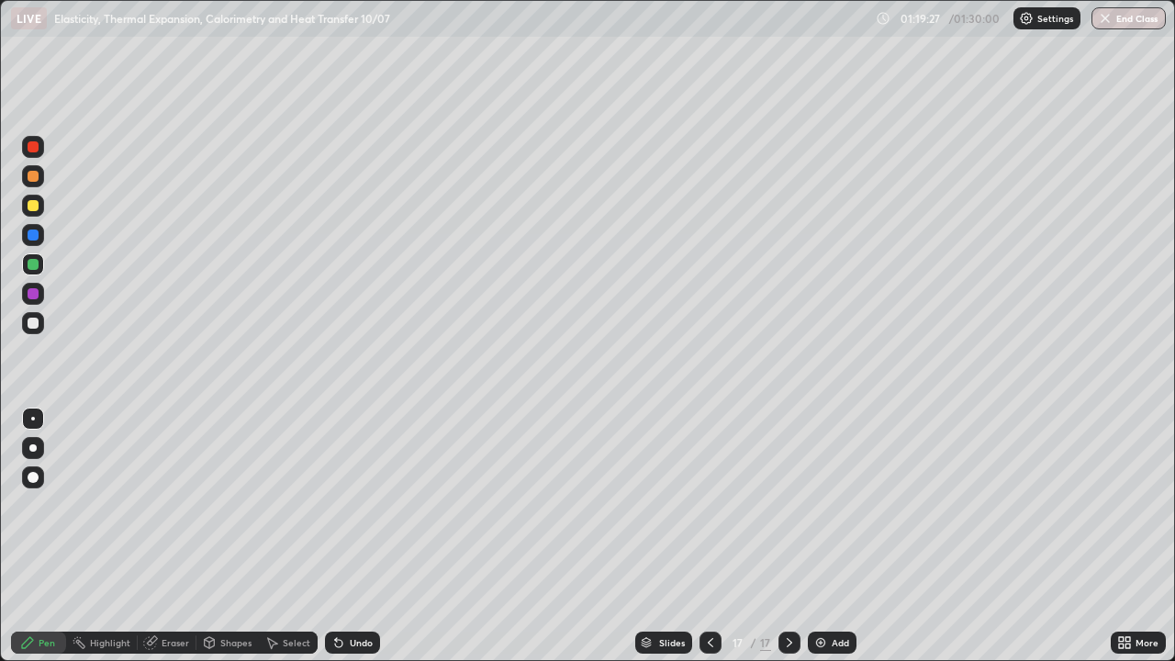
click at [39, 212] on div at bounding box center [33, 206] width 22 height 22
click at [33, 204] on div at bounding box center [33, 205] width 11 height 11
click at [207, 536] on icon at bounding box center [210, 641] width 10 height 3
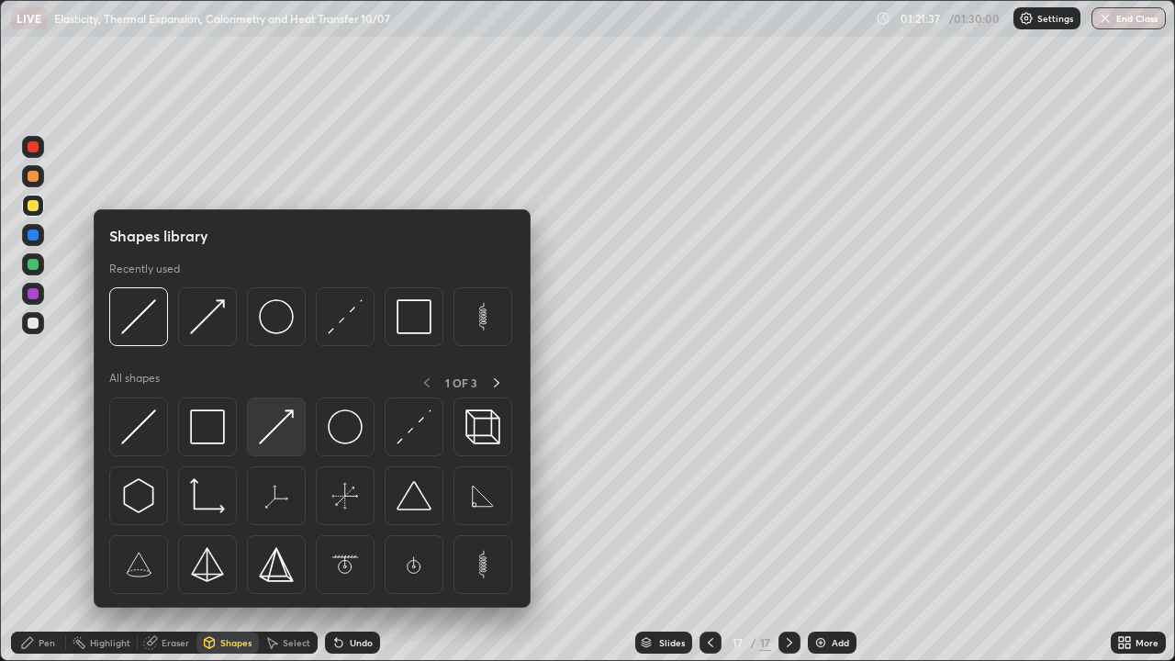
click at [272, 421] on img at bounding box center [276, 426] width 35 height 35
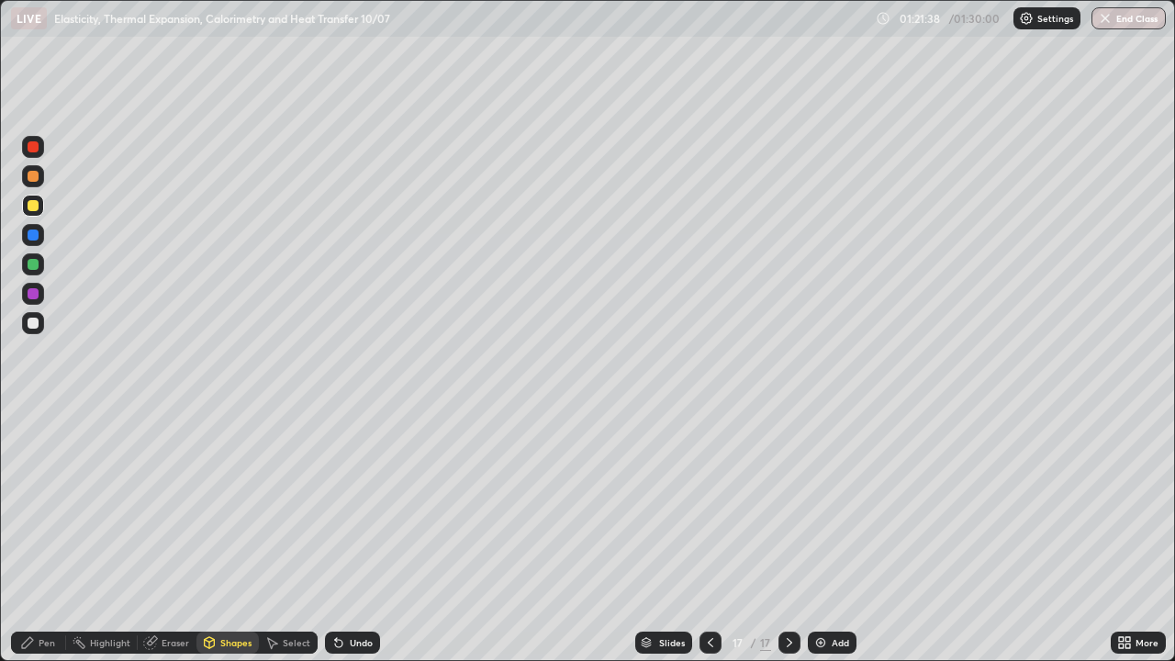
click at [39, 328] on div at bounding box center [33, 323] width 22 height 22
click at [33, 207] on div at bounding box center [33, 205] width 11 height 11
click at [359, 536] on div "Undo" at bounding box center [361, 642] width 23 height 9
click at [47, 536] on div "Pen" at bounding box center [38, 642] width 55 height 22
click at [226, 536] on div "Shapes" at bounding box center [235, 642] width 31 height 9
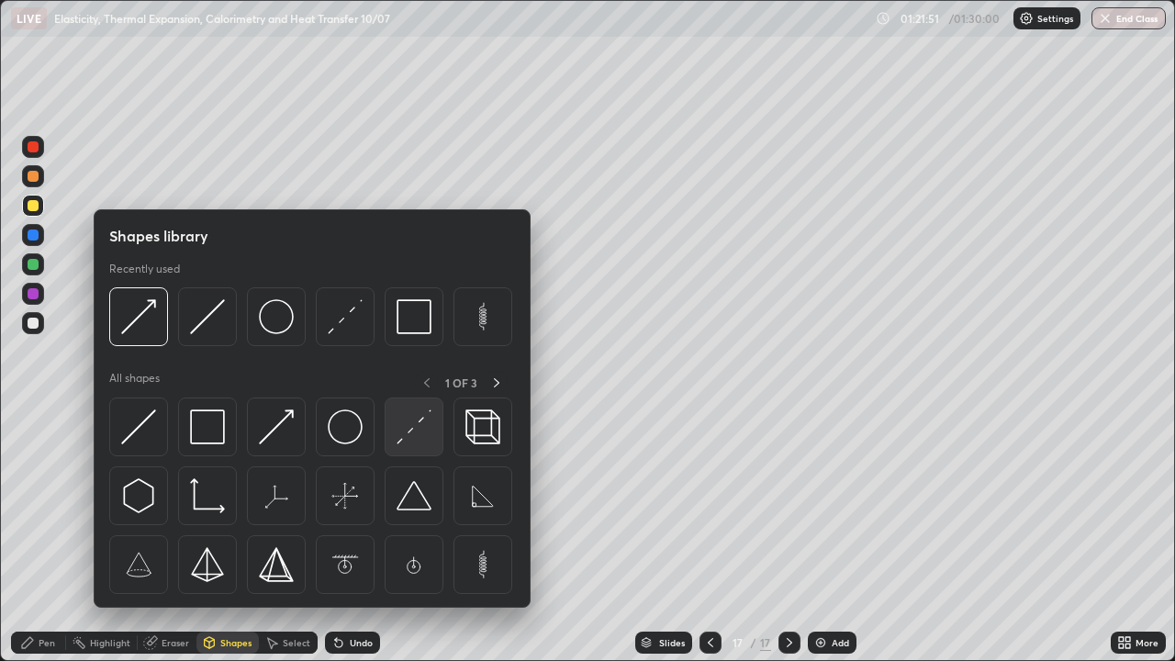
click at [407, 426] on img at bounding box center [413, 426] width 35 height 35
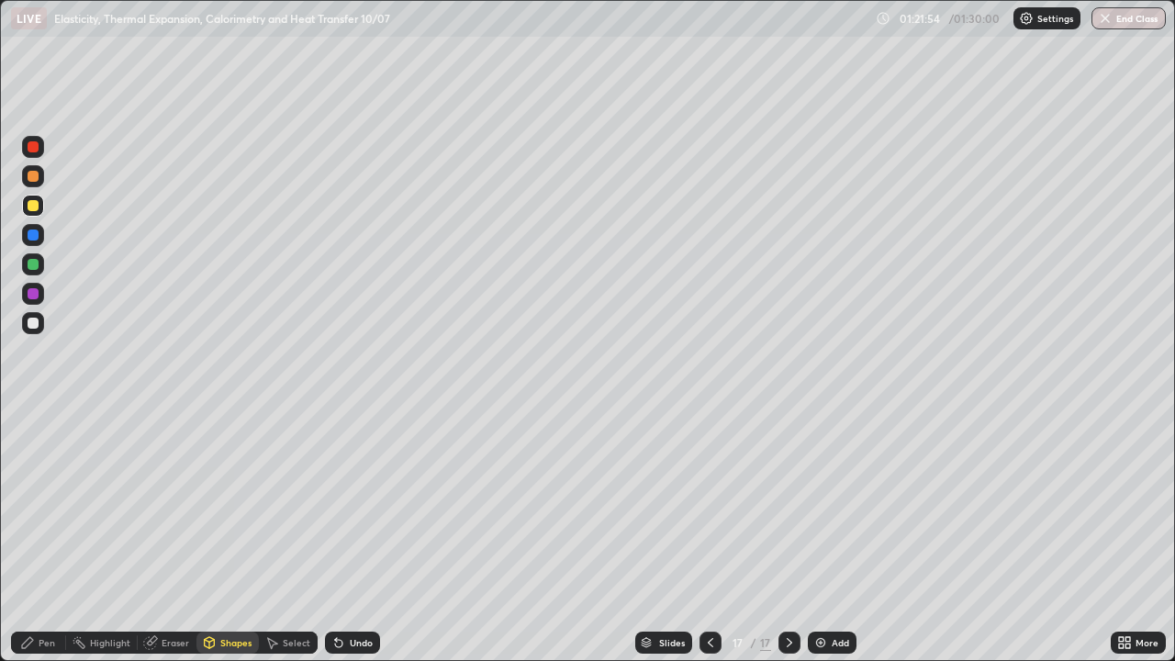
click at [35, 536] on icon at bounding box center [27, 642] width 15 height 15
click at [156, 536] on icon at bounding box center [150, 642] width 15 height 15
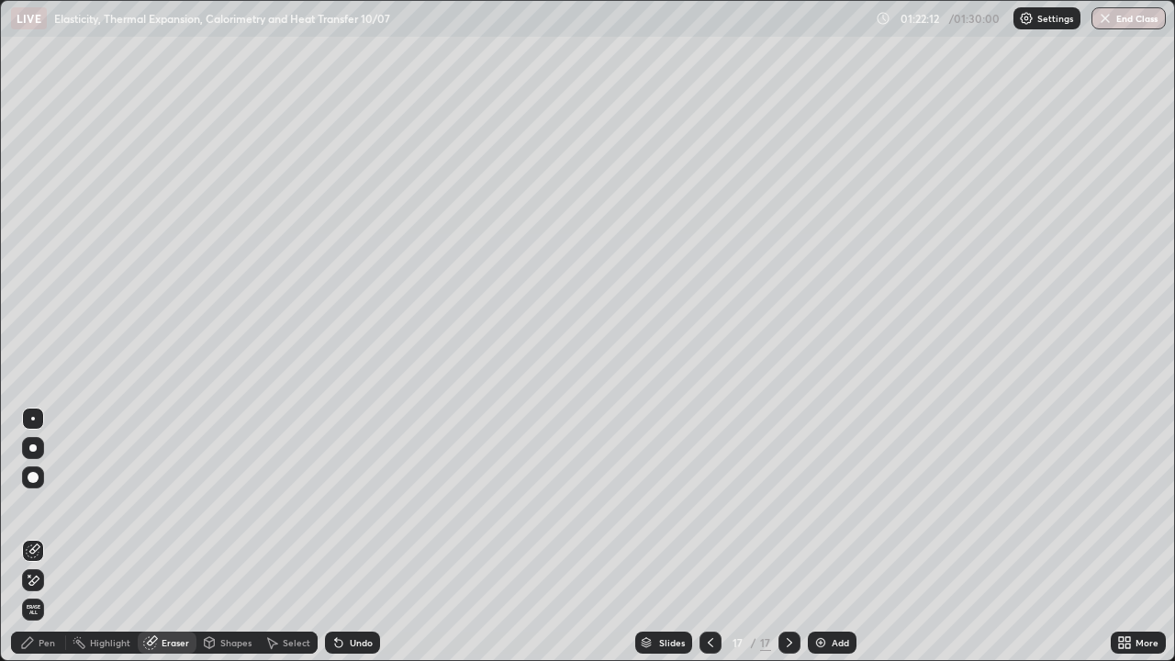
click at [41, 414] on div at bounding box center [33, 418] width 22 height 22
click at [28, 536] on icon at bounding box center [27, 642] width 15 height 15
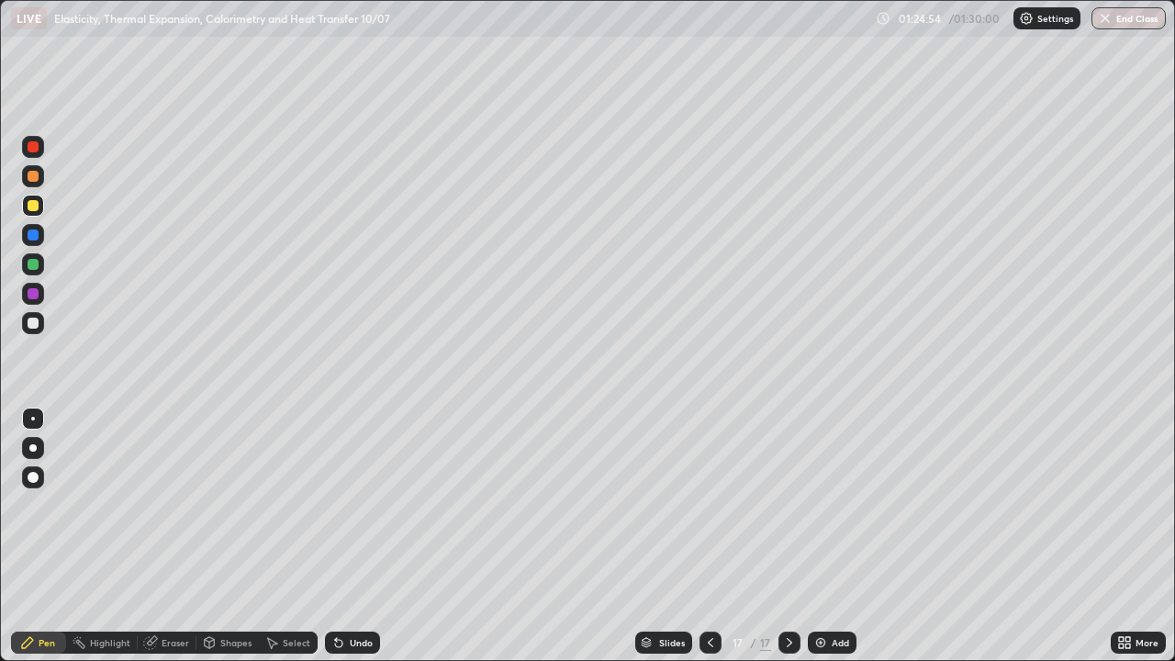
click at [813, 536] on img at bounding box center [820, 642] width 15 height 15
click at [232, 536] on div "Shapes" at bounding box center [227, 642] width 62 height 22
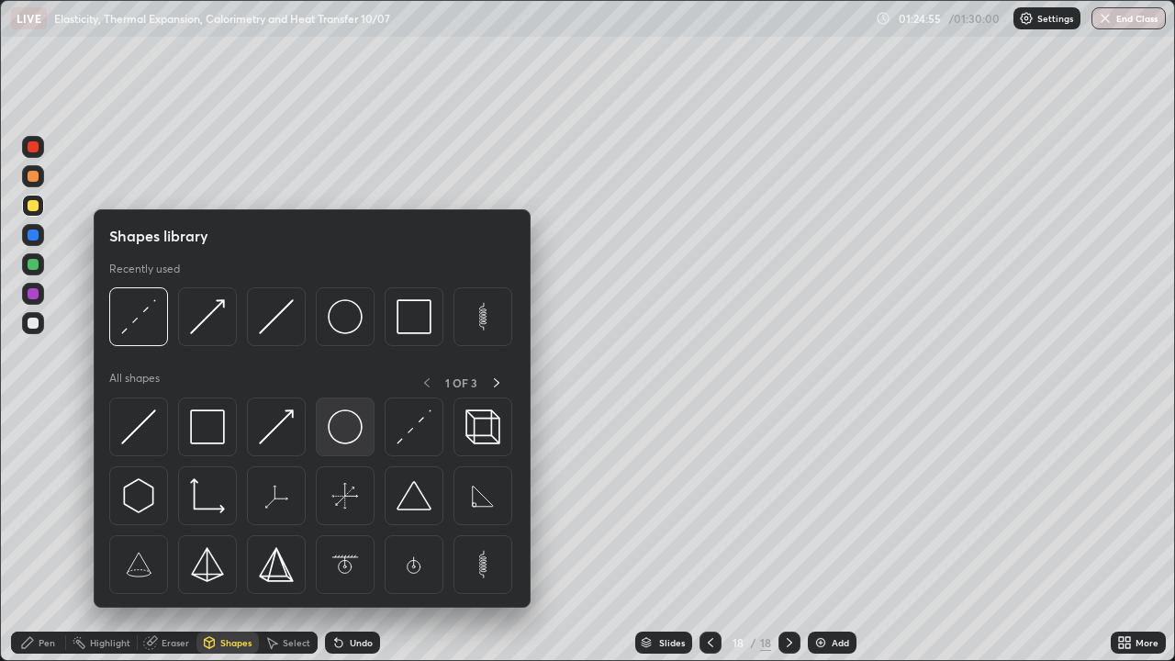
click at [351, 428] on img at bounding box center [345, 426] width 35 height 35
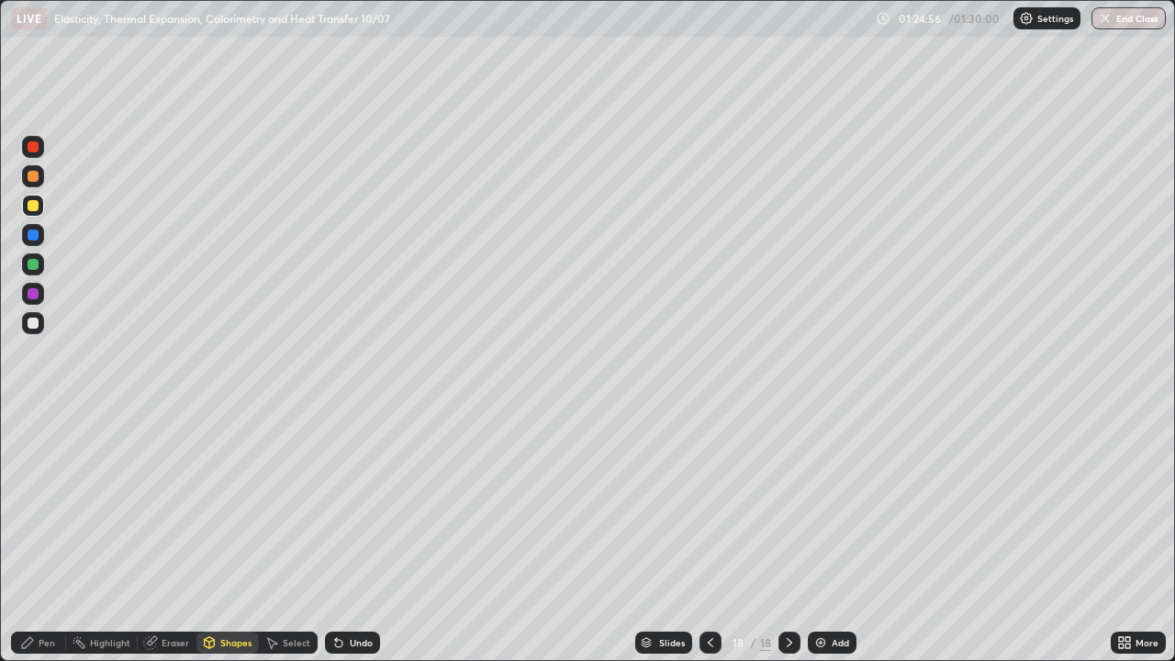
click at [39, 207] on div at bounding box center [33, 206] width 22 height 22
click at [37, 536] on div "Pen" at bounding box center [38, 642] width 55 height 22
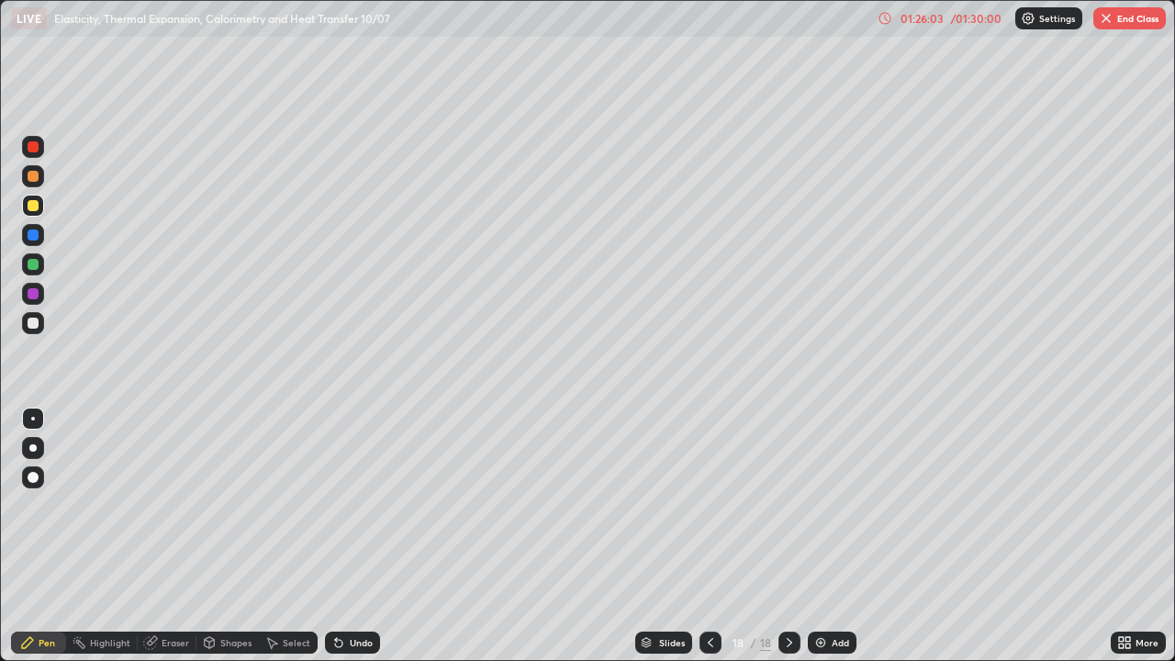
click at [357, 536] on div "Undo" at bounding box center [361, 642] width 23 height 9
click at [36, 267] on div at bounding box center [33, 264] width 11 height 11
click at [1136, 23] on button "End Class" at bounding box center [1129, 18] width 73 height 22
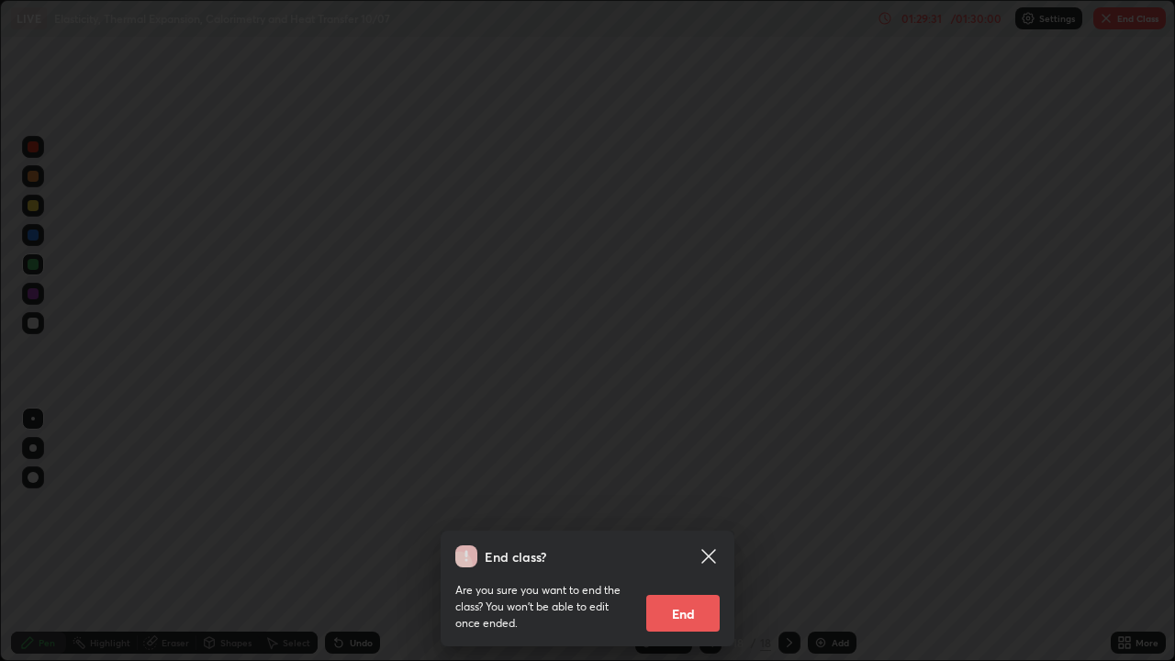
click at [698, 536] on button "End" at bounding box center [682, 613] width 73 height 37
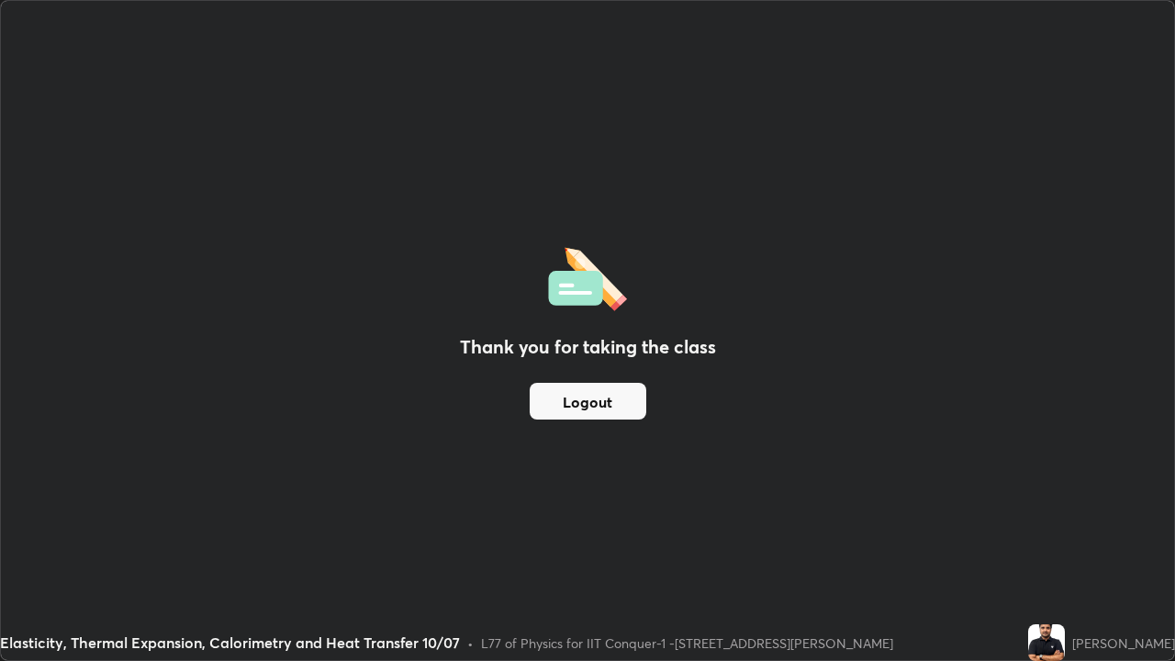
click at [610, 404] on button "Logout" at bounding box center [588, 401] width 117 height 37
